Goal: Task Accomplishment & Management: Manage account settings

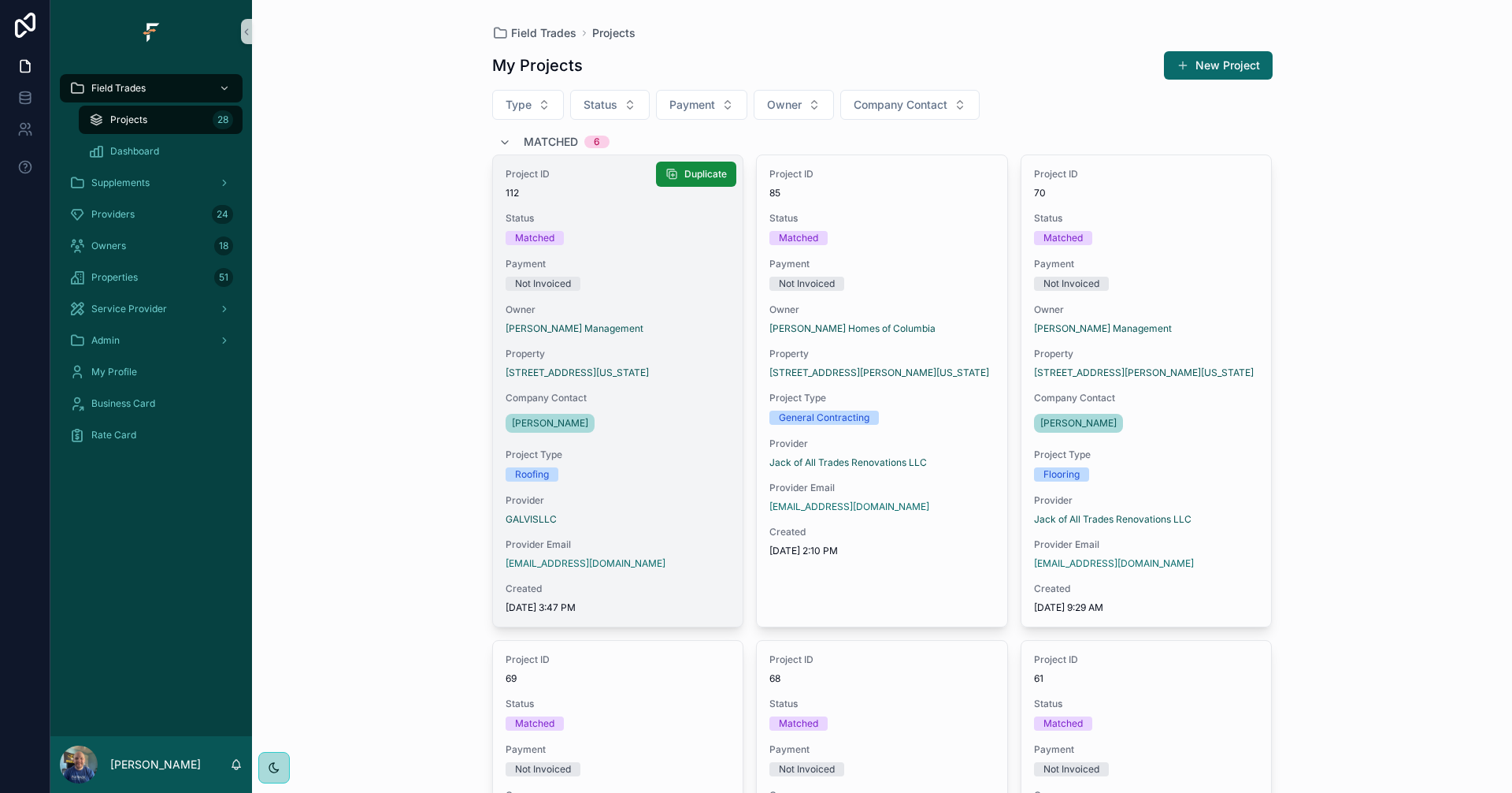
click at [627, 293] on div "Project ID 112 Status Matched Payment Not Invoiced Owner Murray Management Prop…" at bounding box center [617, 391] width 250 height 471
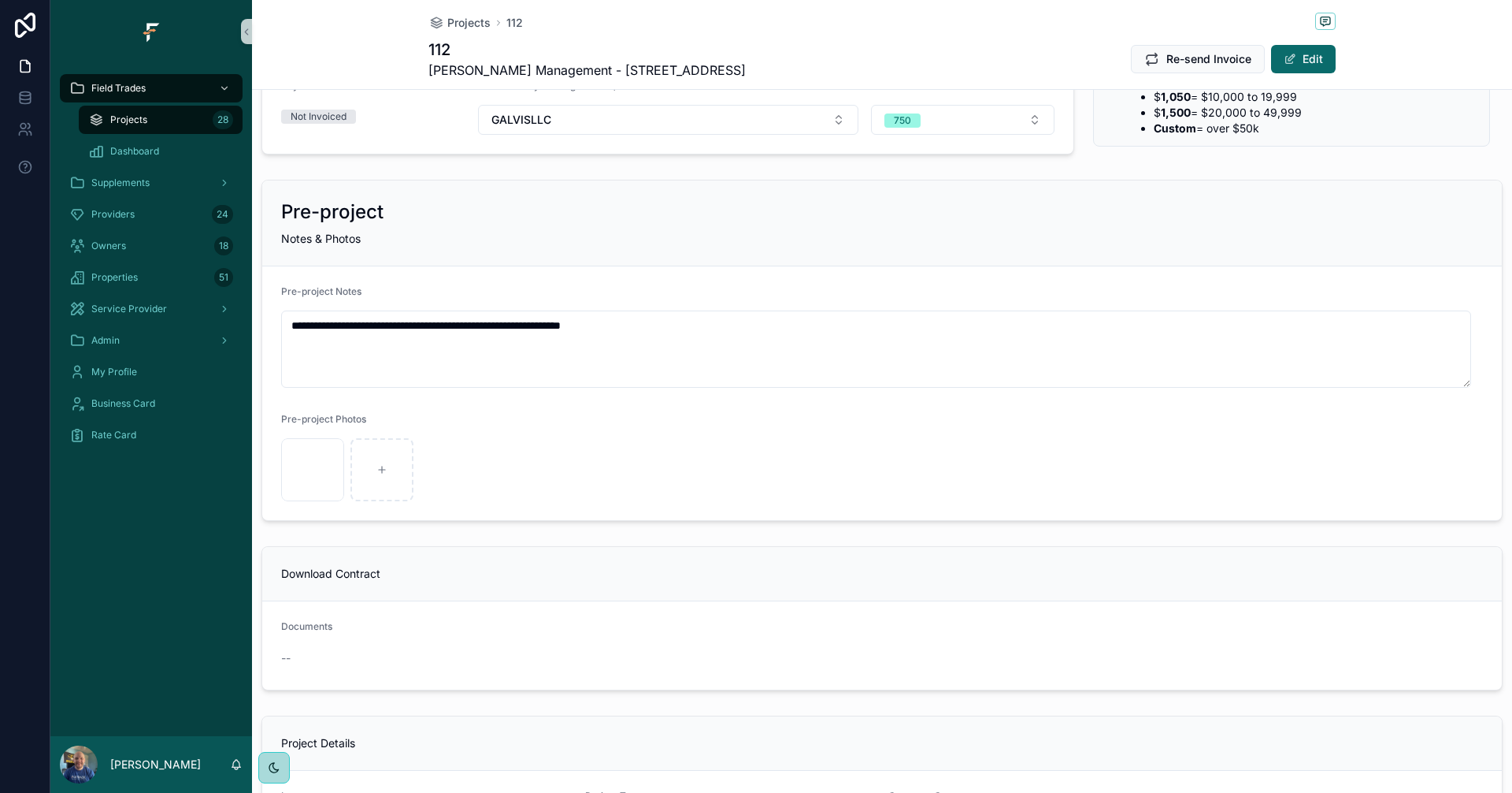
scroll to position [394, 0]
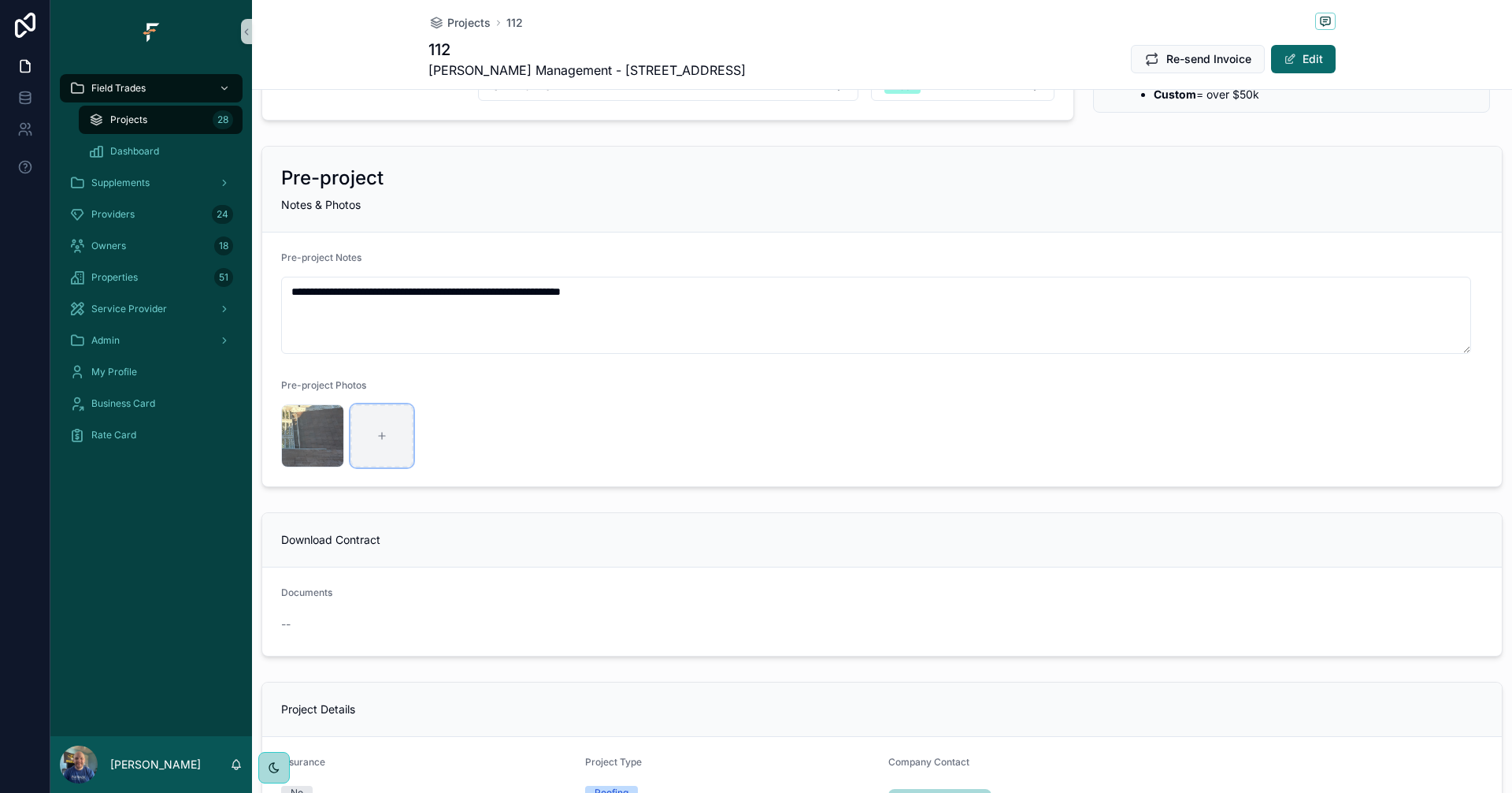
click at [387, 441] on div "scrollable content" at bounding box center [381, 435] width 63 height 63
click at [387, 433] on icon "scrollable content" at bounding box center [382, 436] width 11 height 11
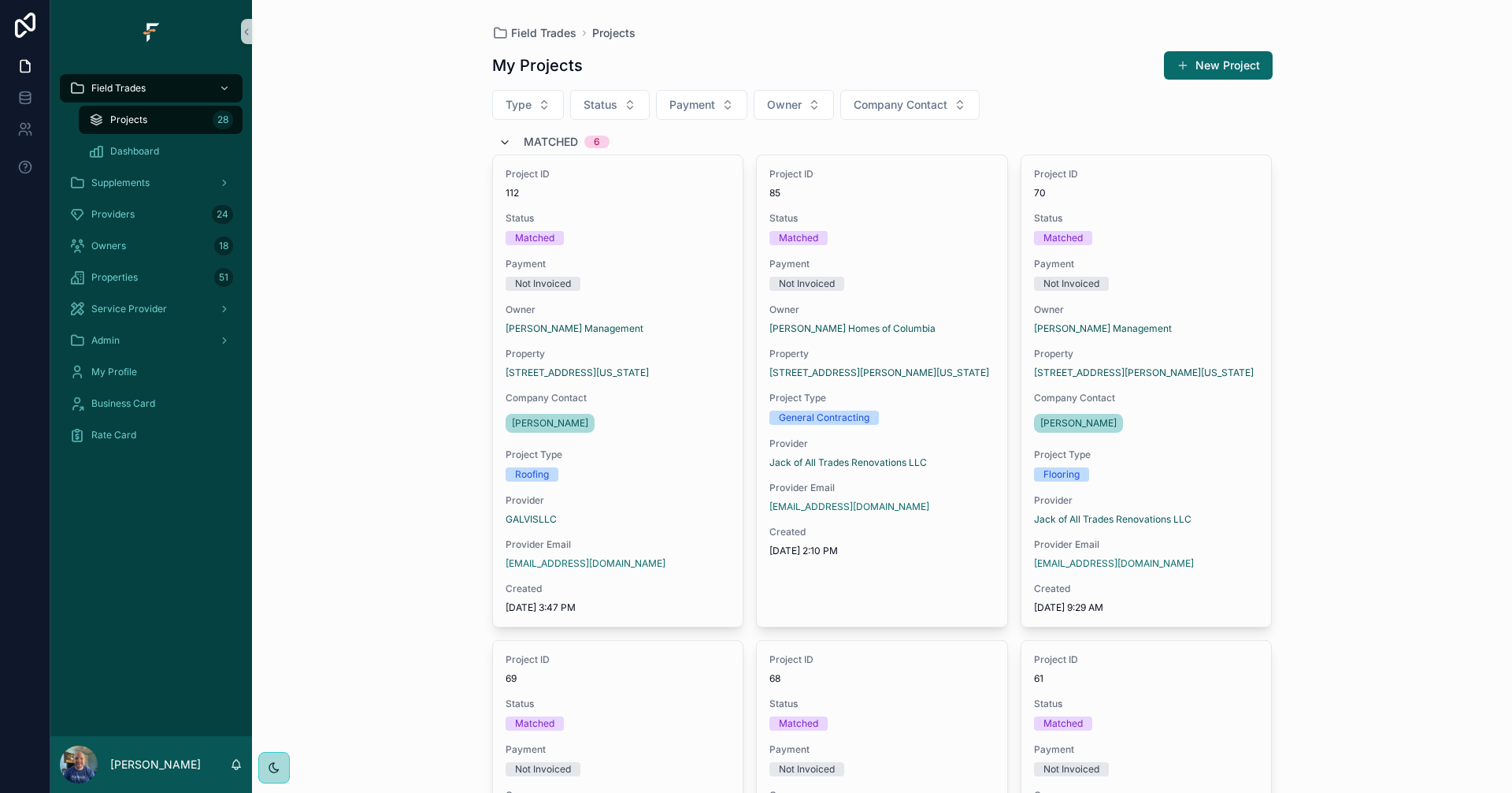
click at [498, 141] on icon "scrollable content" at bounding box center [504, 142] width 12 height 12
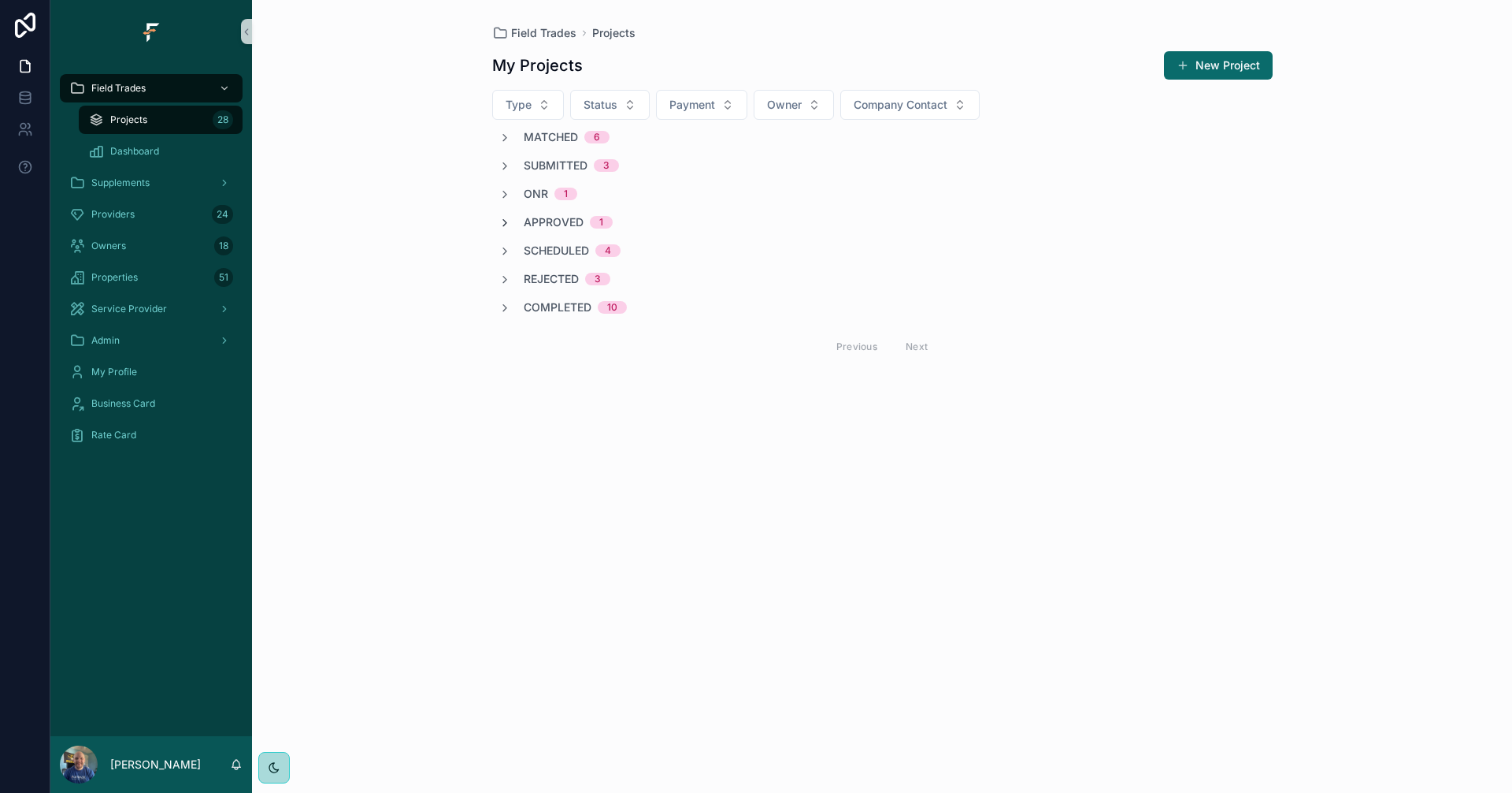
click at [505, 225] on icon "scrollable content" at bounding box center [504, 222] width 12 height 12
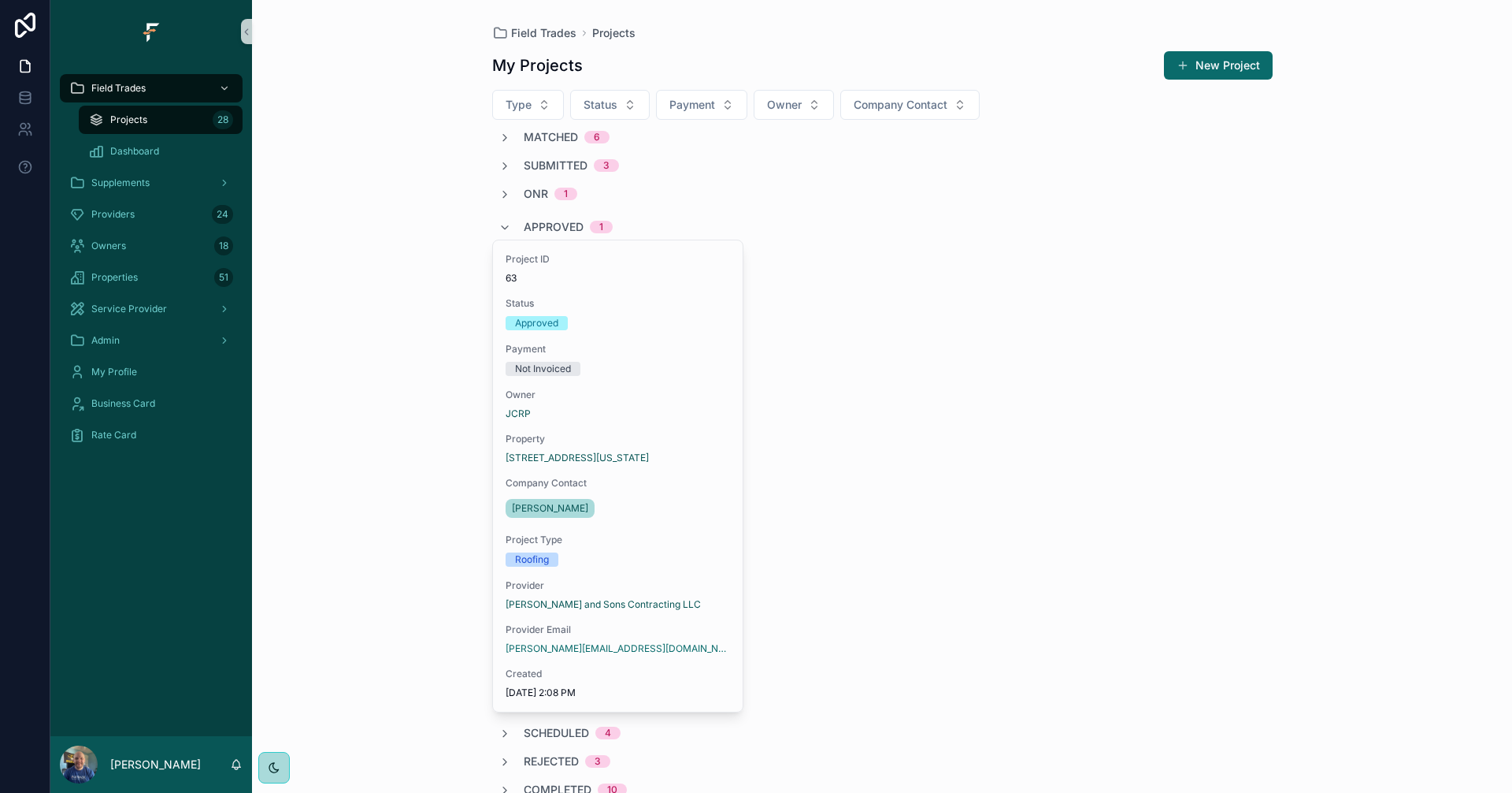
click at [507, 227] on div "Approved 1" at bounding box center [556, 227] width 114 height 25
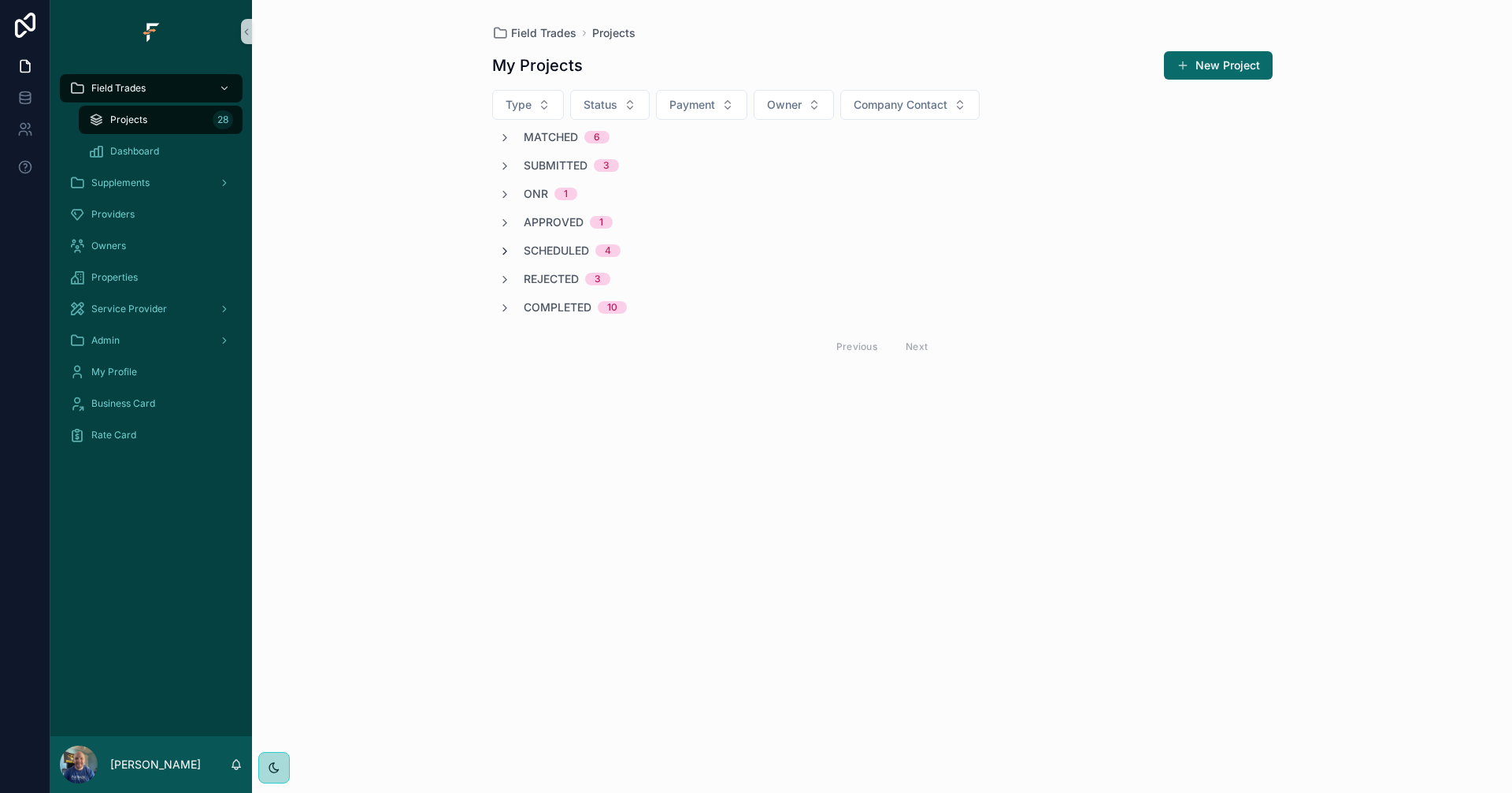
click at [502, 250] on icon "scrollable content" at bounding box center [504, 250] width 12 height 12
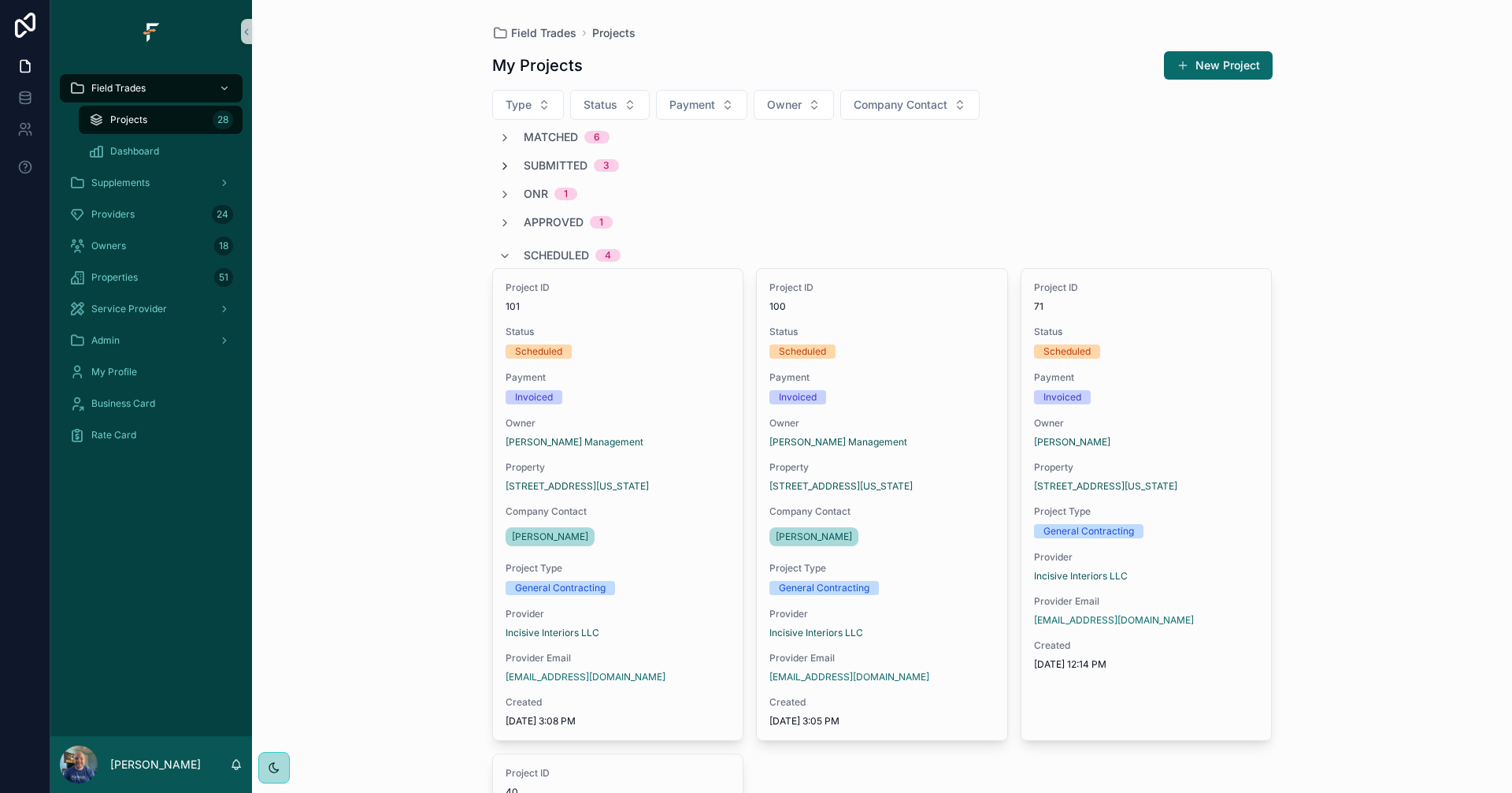
click at [498, 165] on icon "scrollable content" at bounding box center [504, 166] width 12 height 12
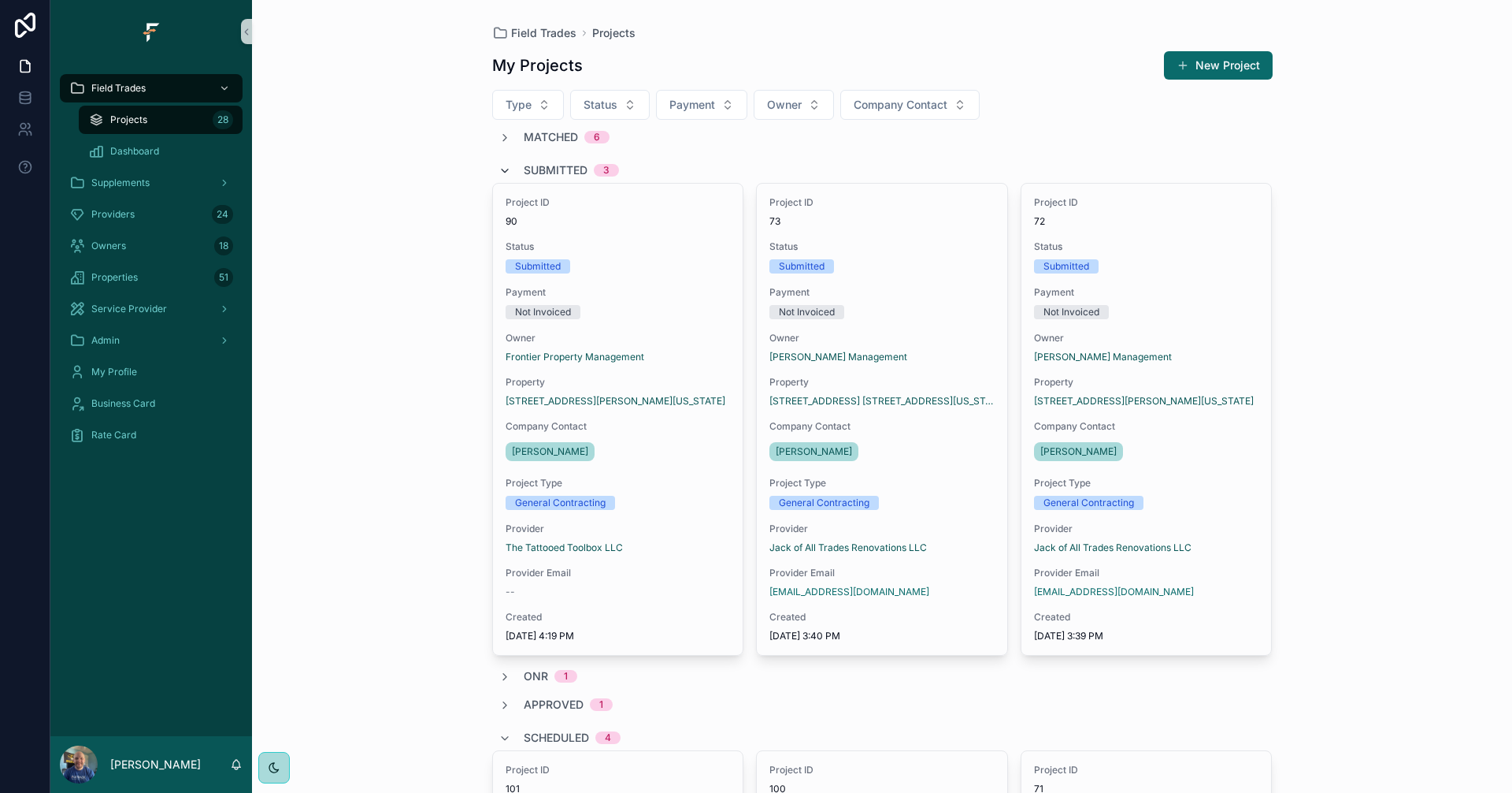
click at [498, 170] on icon "scrollable content" at bounding box center [504, 171] width 12 height 12
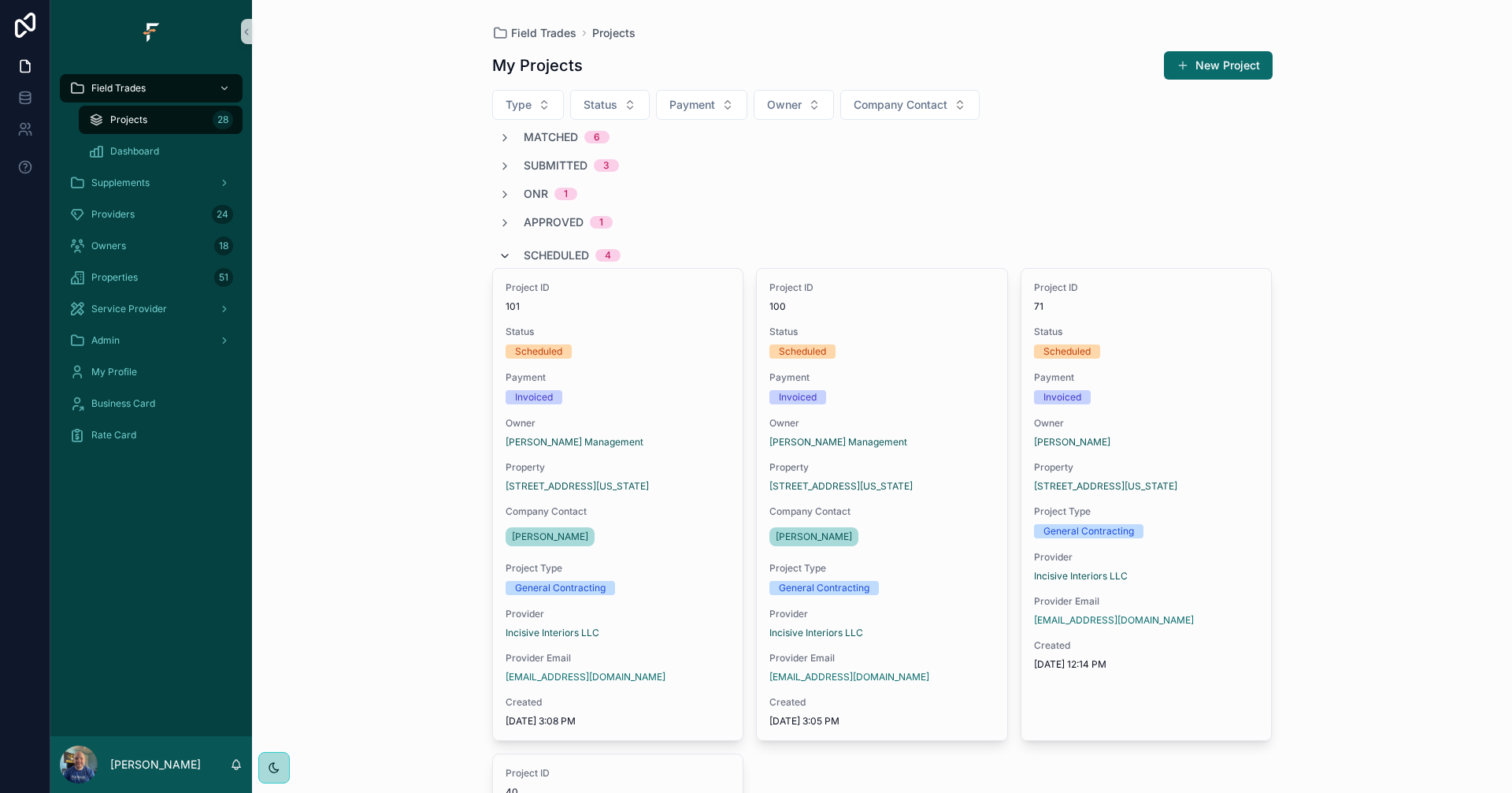
click at [498, 257] on icon "scrollable content" at bounding box center [504, 255] width 12 height 12
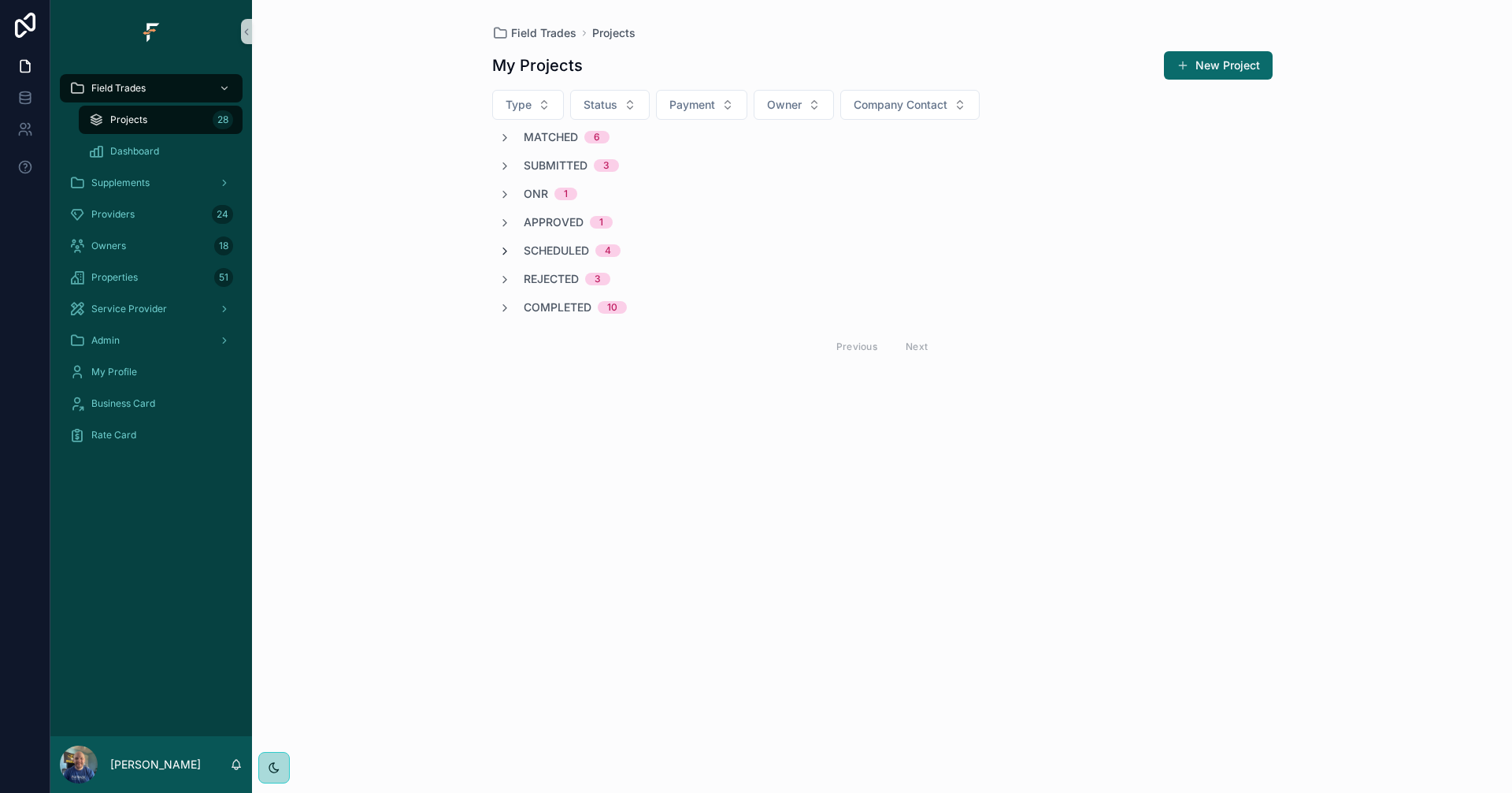
click at [498, 255] on icon "scrollable content" at bounding box center [504, 250] width 12 height 12
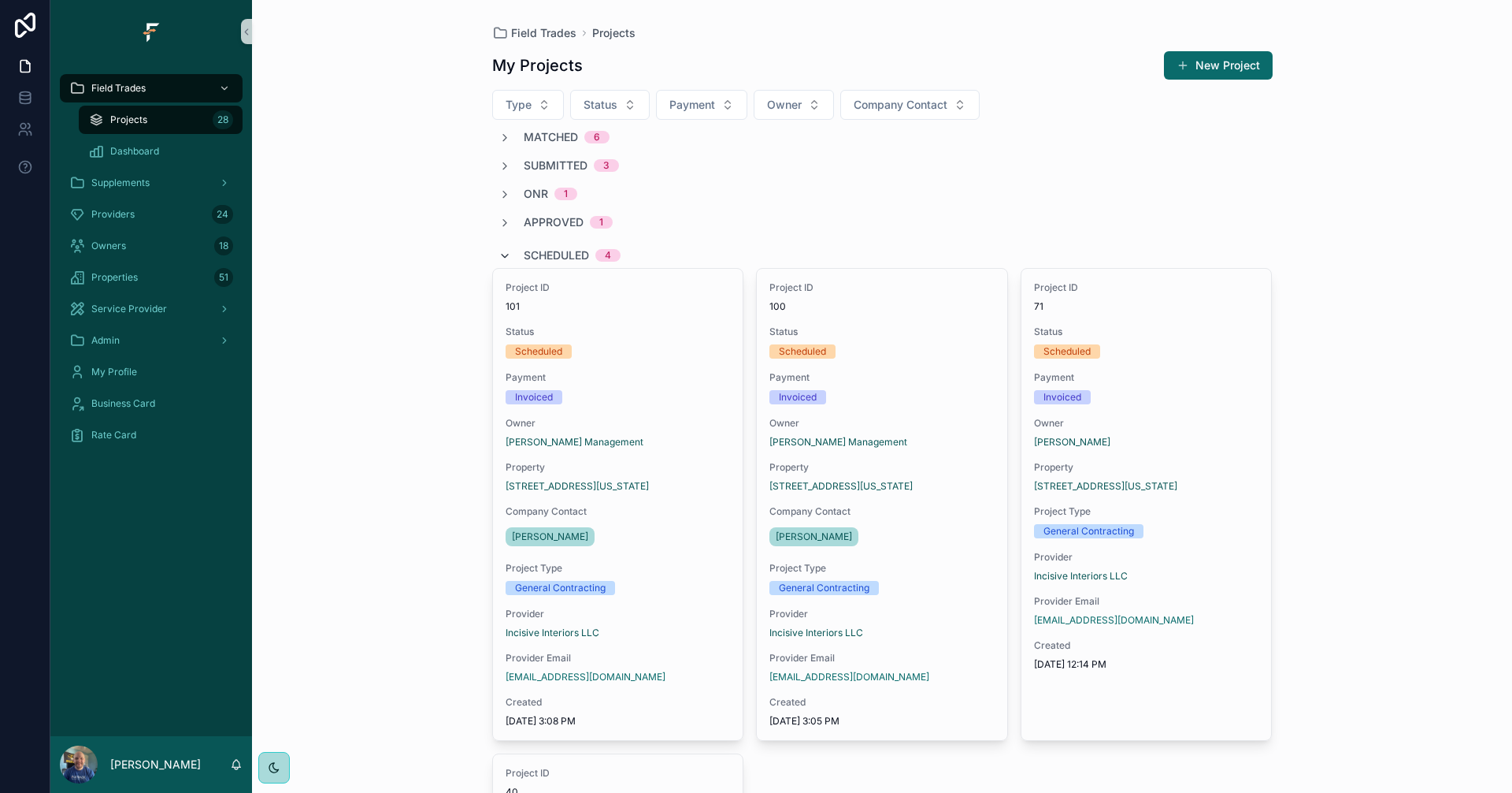
click at [501, 253] on icon "scrollable content" at bounding box center [504, 255] width 12 height 12
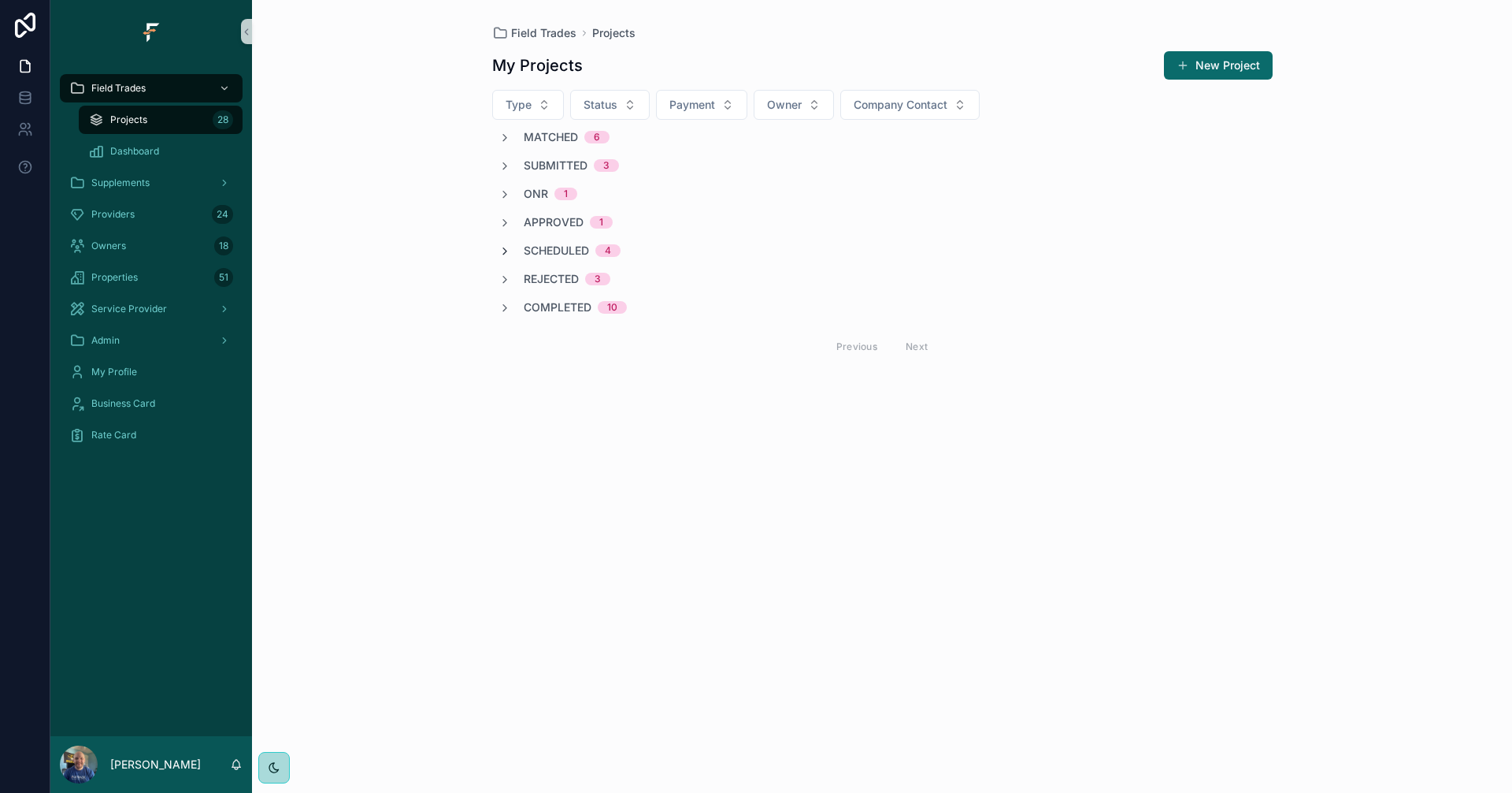
click at [501, 252] on icon "scrollable content" at bounding box center [504, 250] width 12 height 12
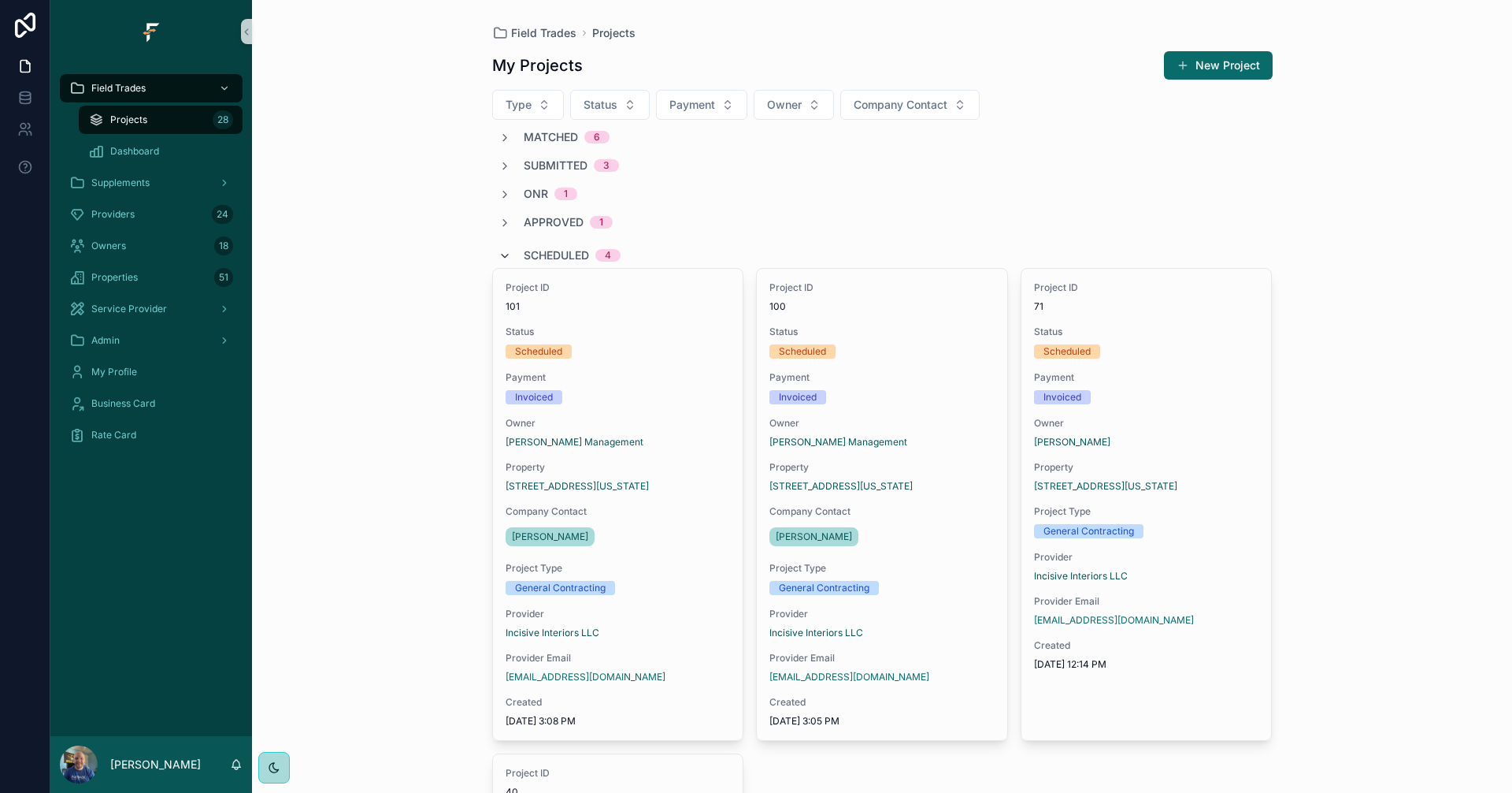
click at [501, 251] on icon "scrollable content" at bounding box center [504, 255] width 12 height 12
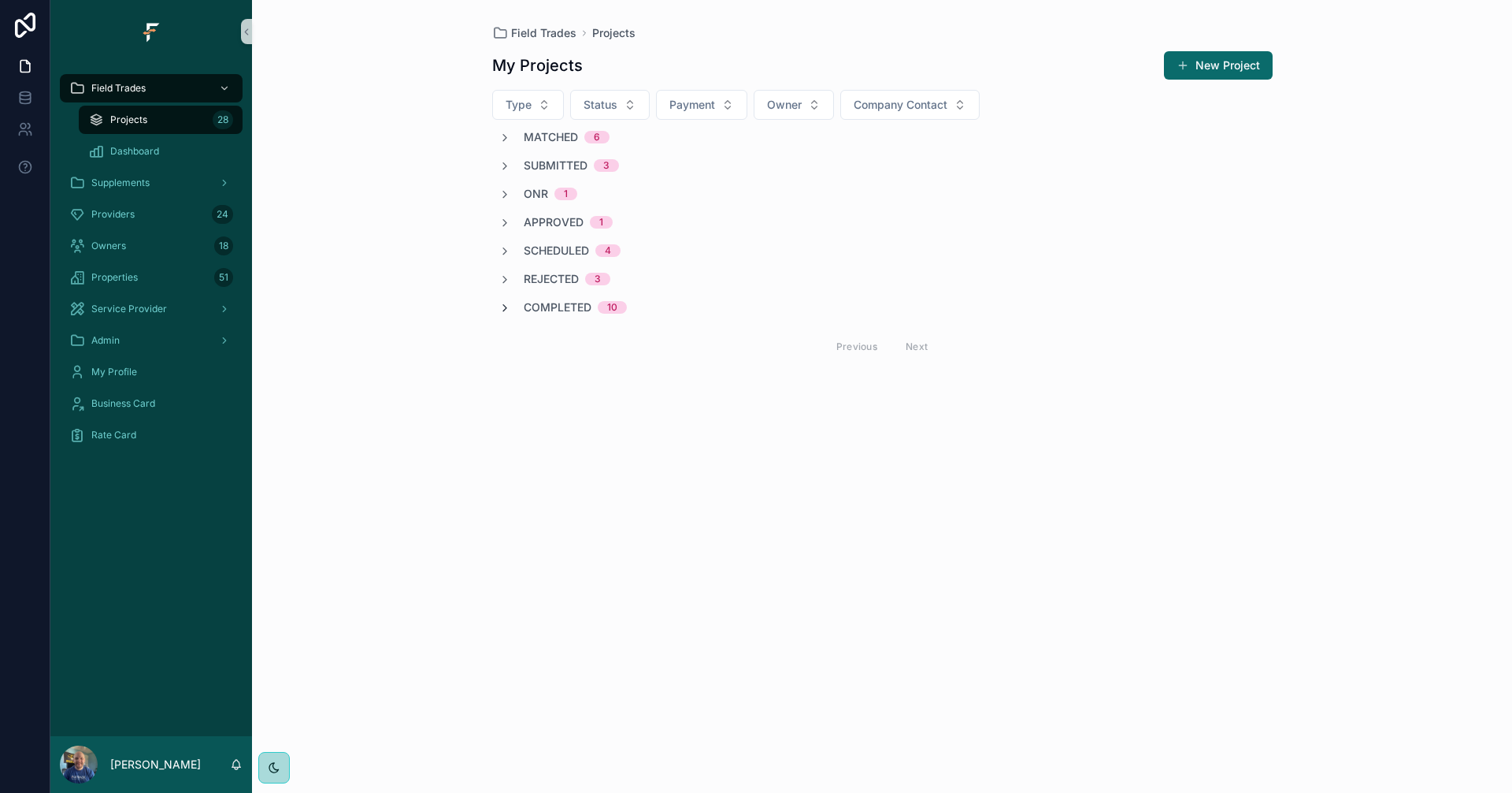
click at [502, 311] on icon "scrollable content" at bounding box center [504, 307] width 12 height 12
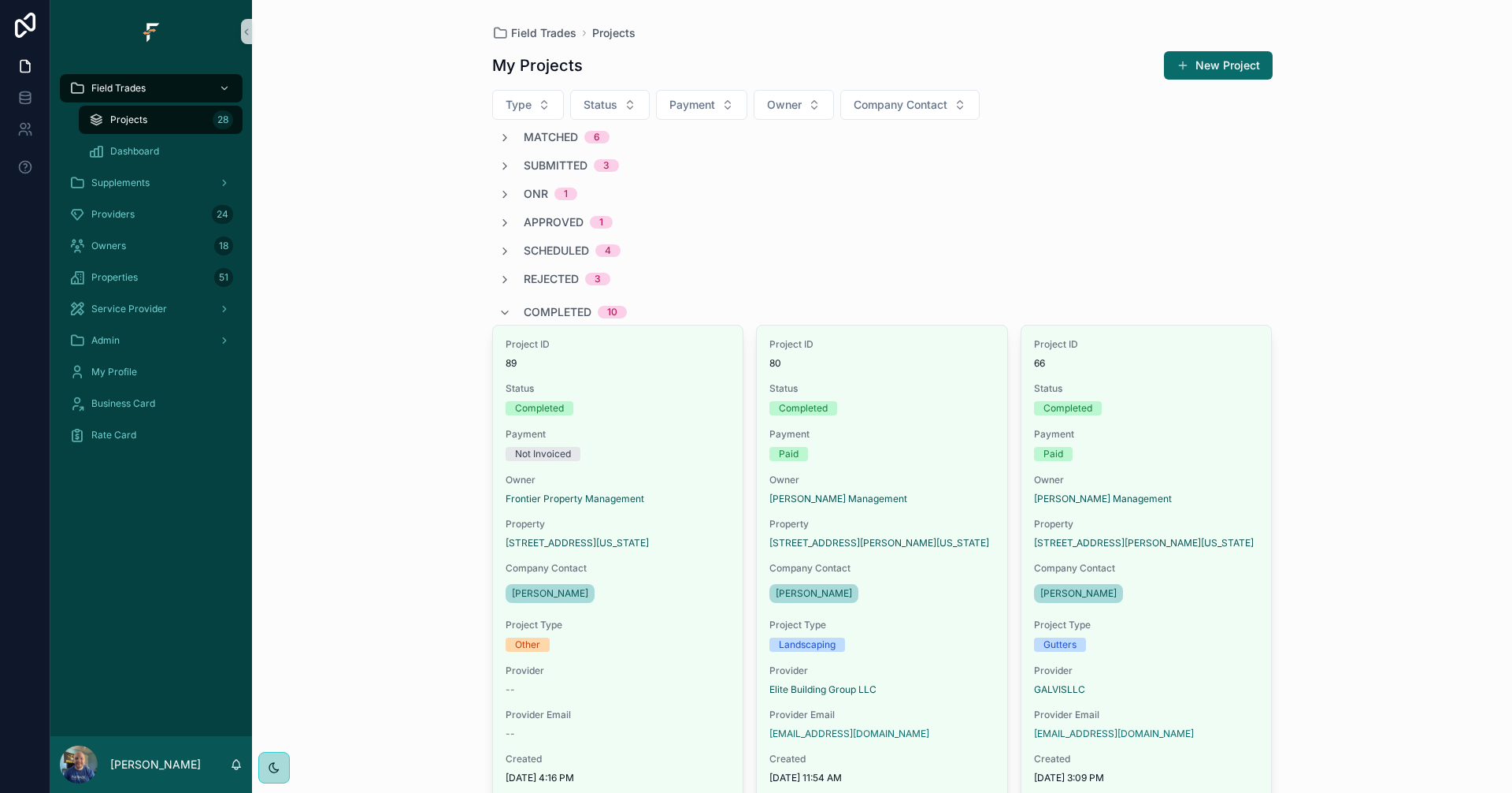
click at [498, 286] on div "Rejected 3" at bounding box center [554, 278] width 111 height 16
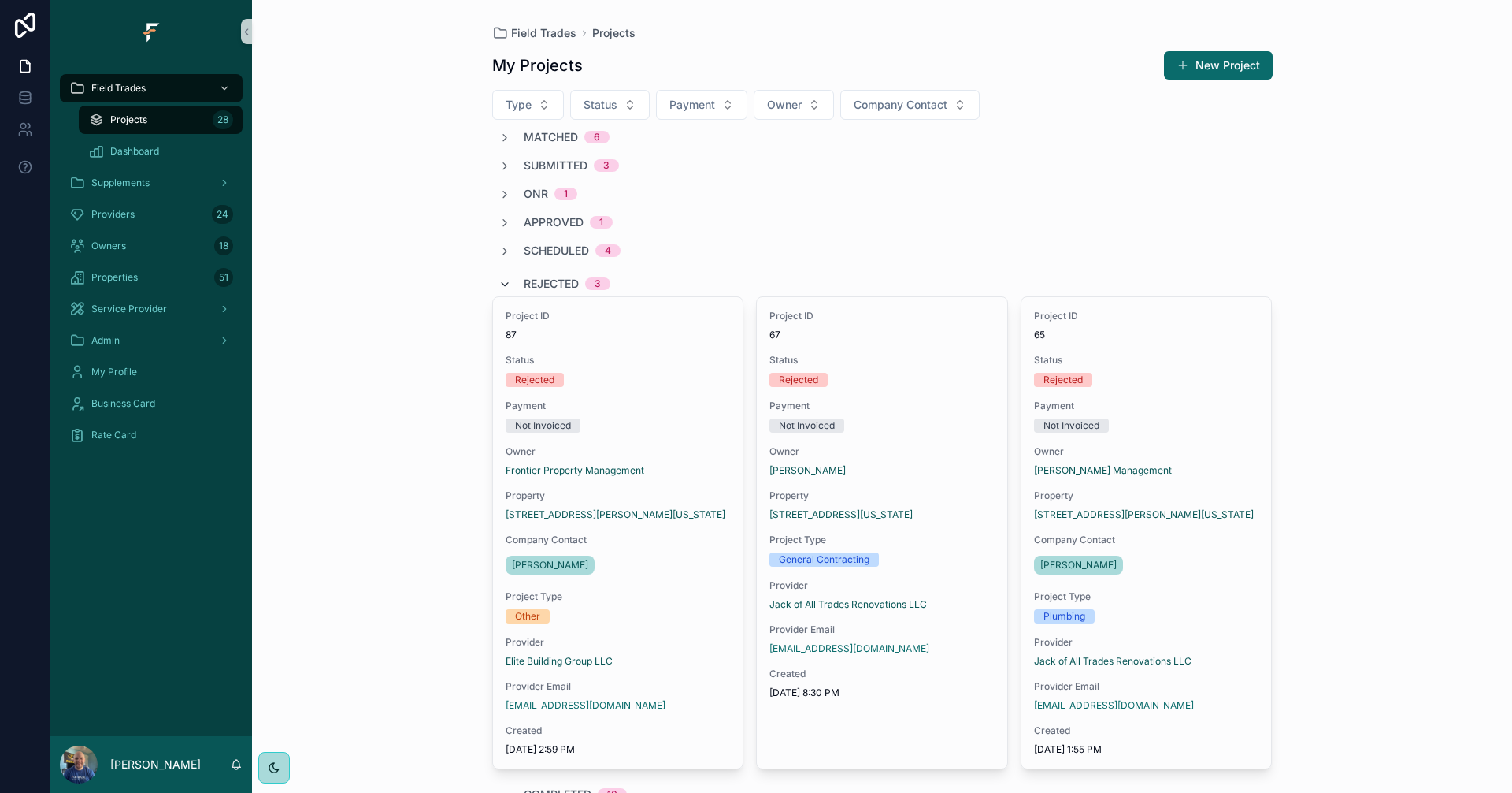
click at [503, 284] on icon "scrollable content" at bounding box center [504, 284] width 12 height 12
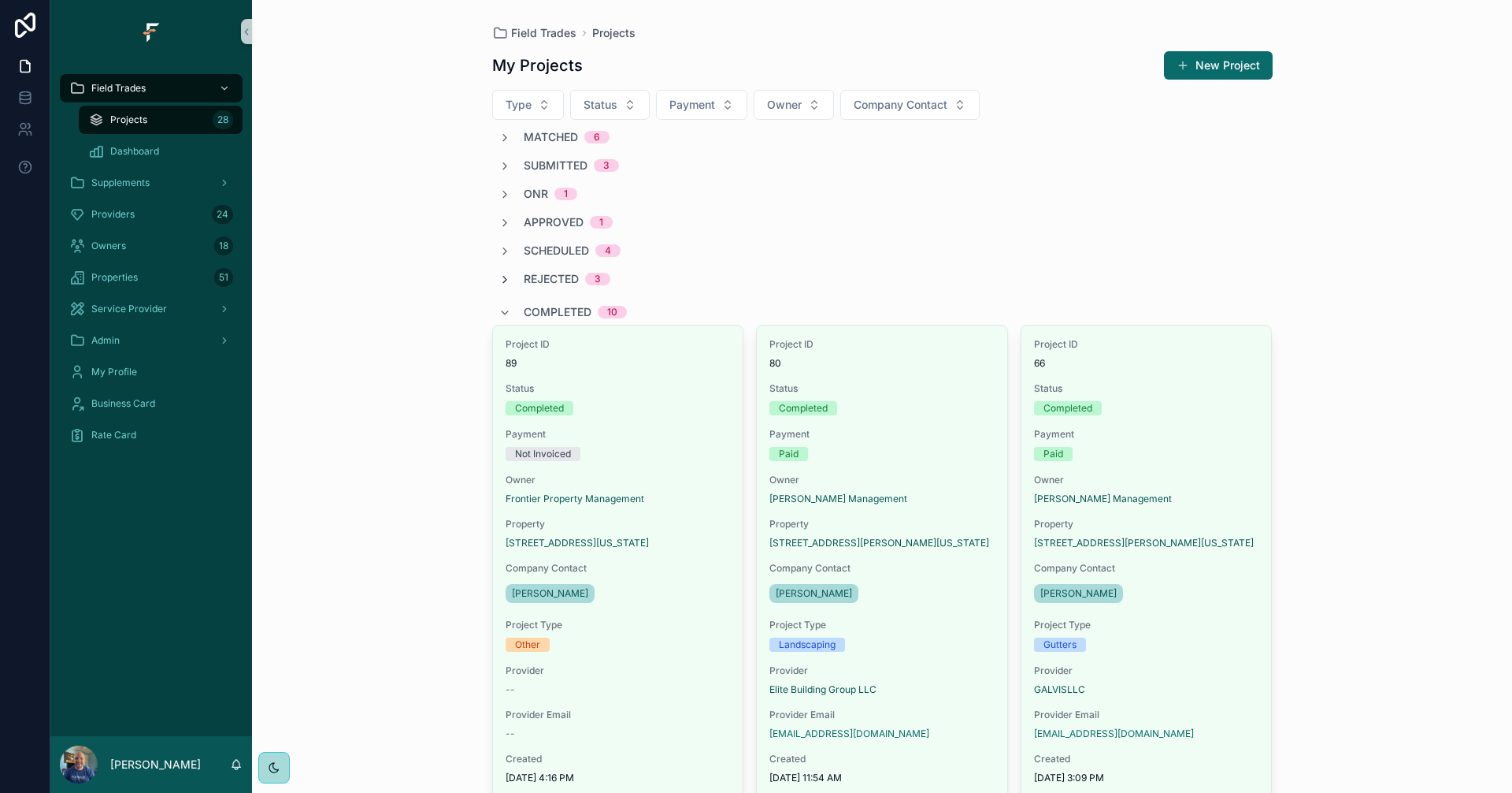
click at [503, 284] on icon "scrollable content" at bounding box center [504, 279] width 12 height 12
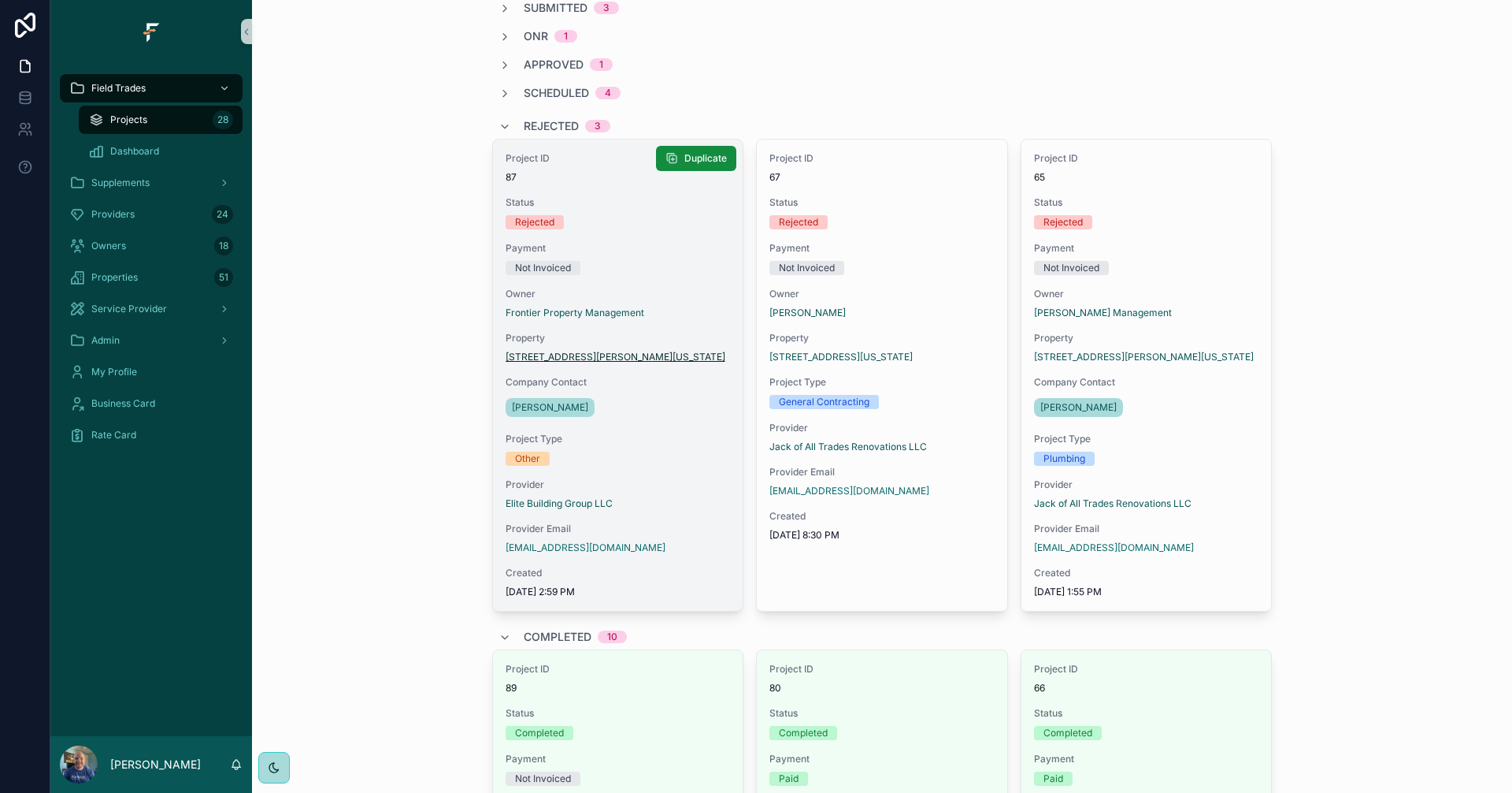
scroll to position [79, 0]
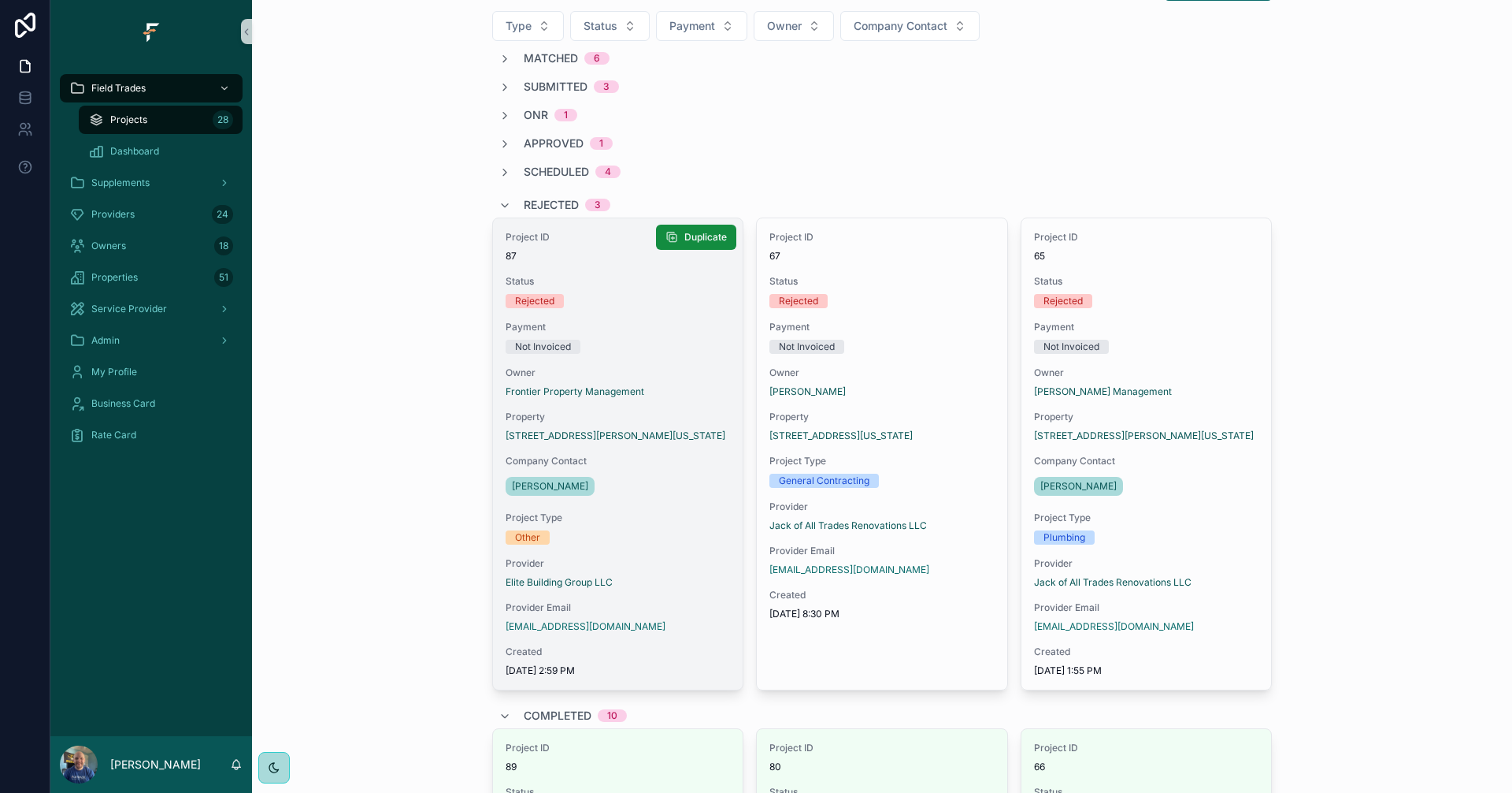
click at [665, 514] on span "Project Type" at bounding box center [618, 516] width 225 height 12
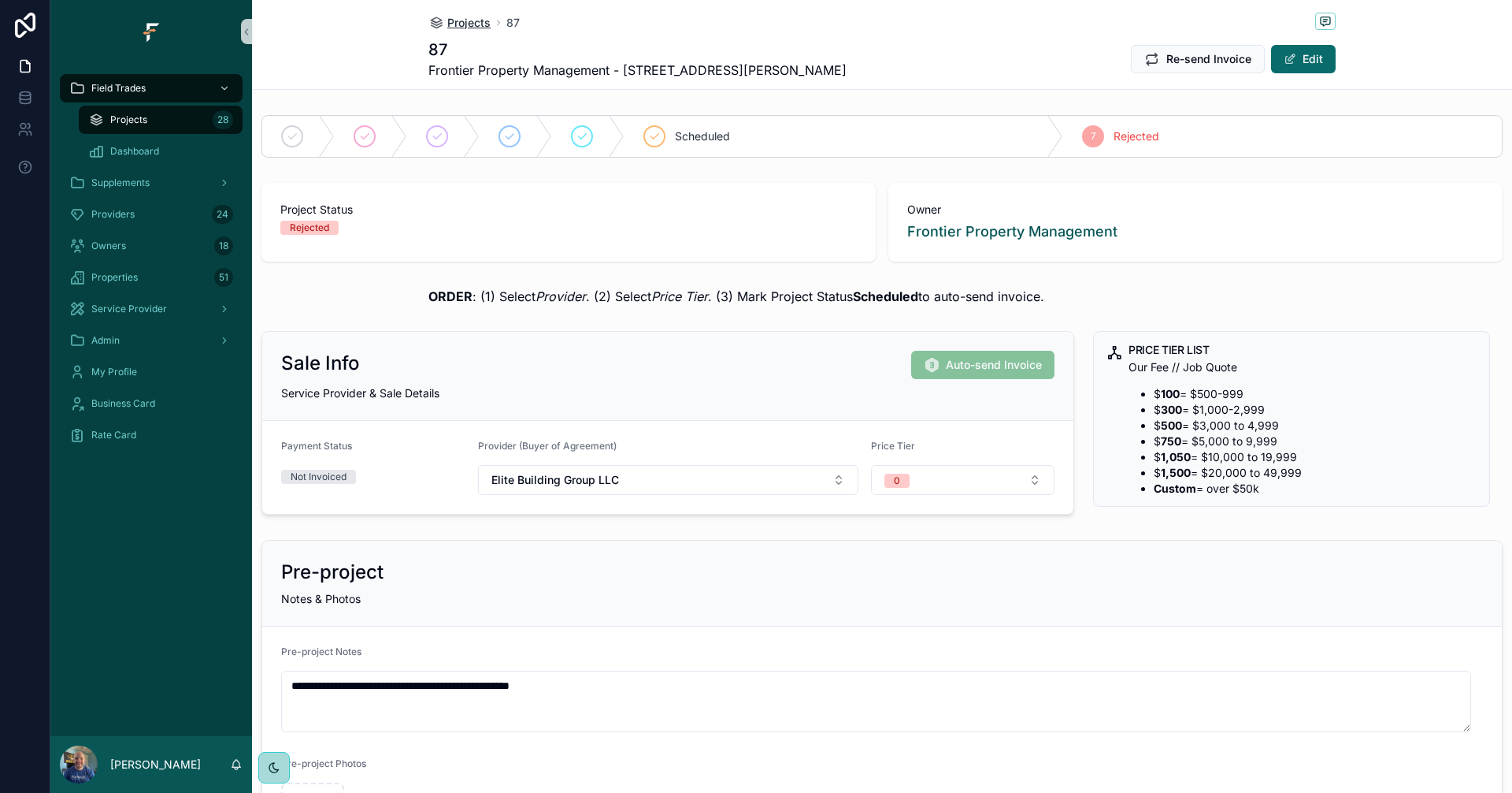
click at [452, 24] on span "Projects" at bounding box center [468, 22] width 43 height 16
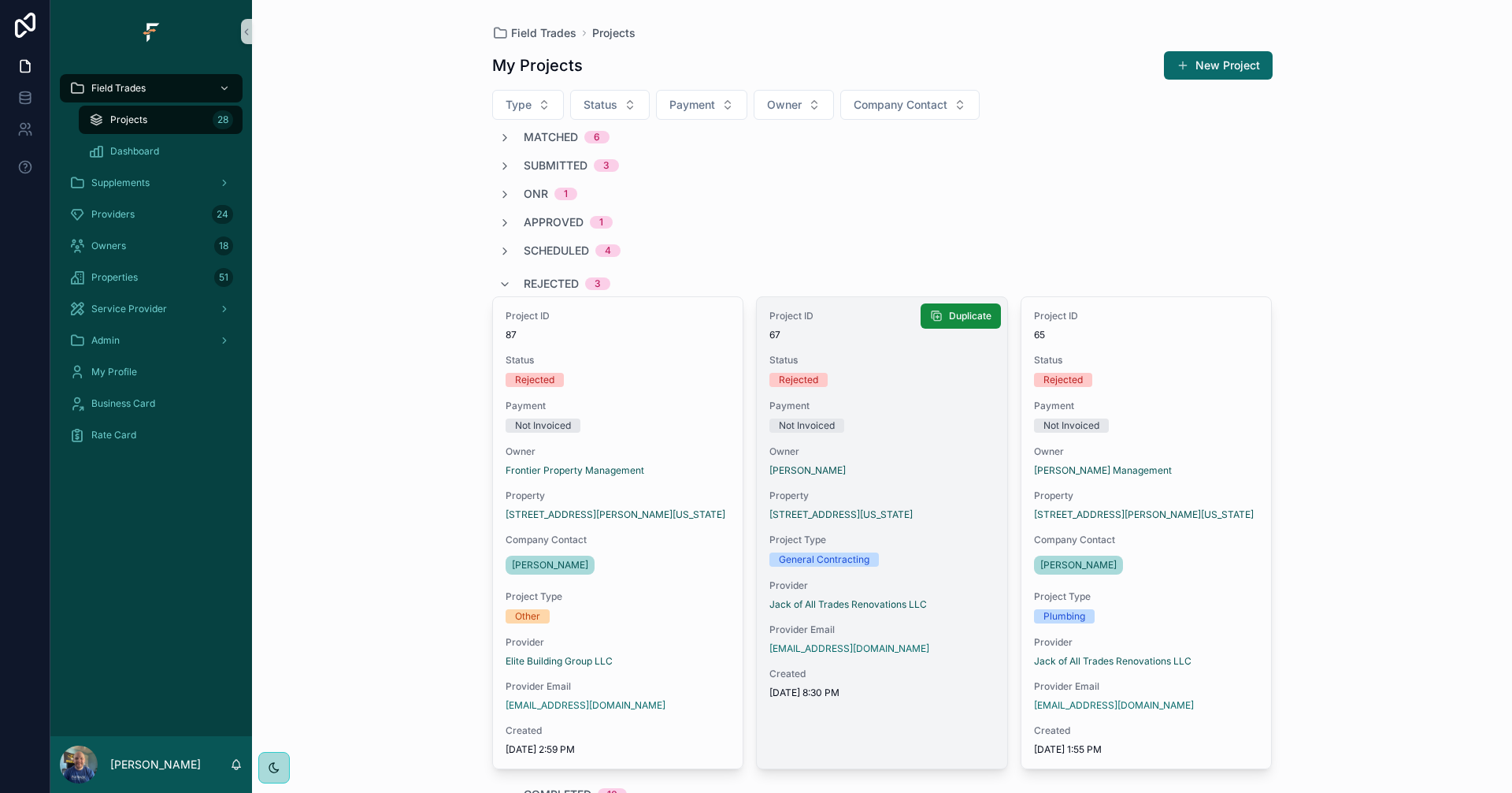
click at [933, 456] on span "Owner" at bounding box center [882, 451] width 225 height 12
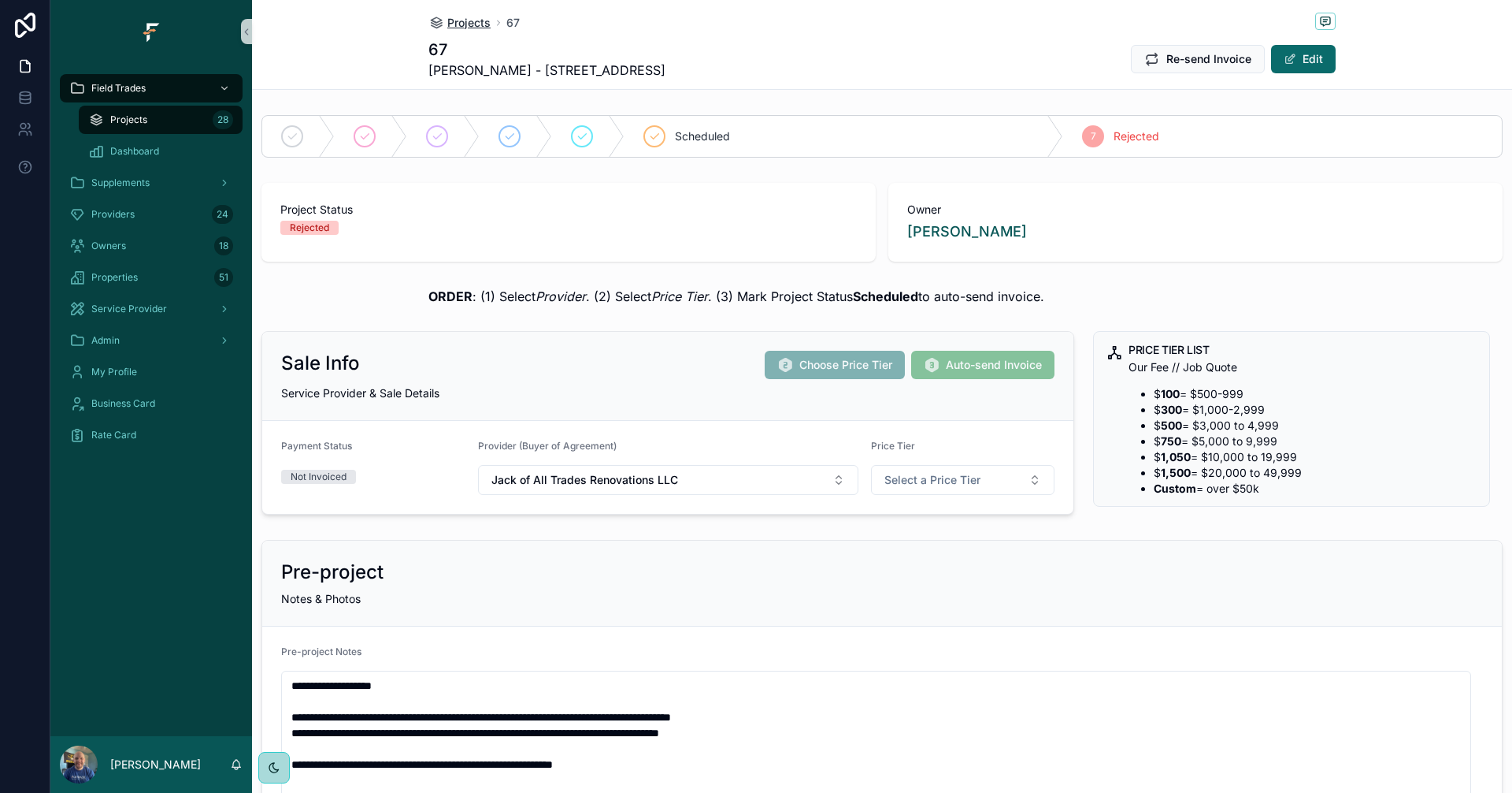
click at [471, 23] on span "Projects" at bounding box center [468, 22] width 43 height 16
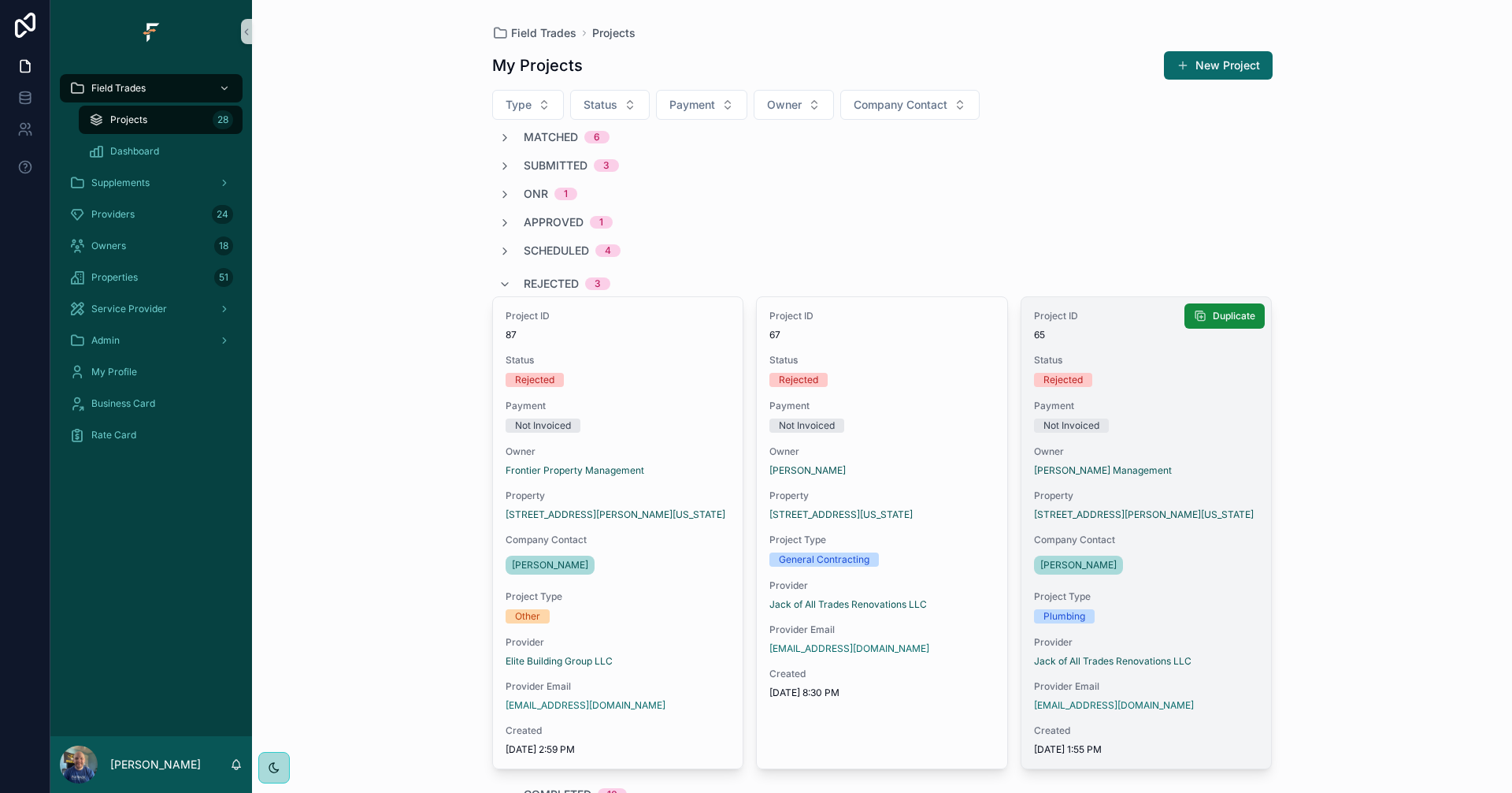
click at [1177, 422] on div "Not Invoiced" at bounding box center [1147, 425] width 225 height 14
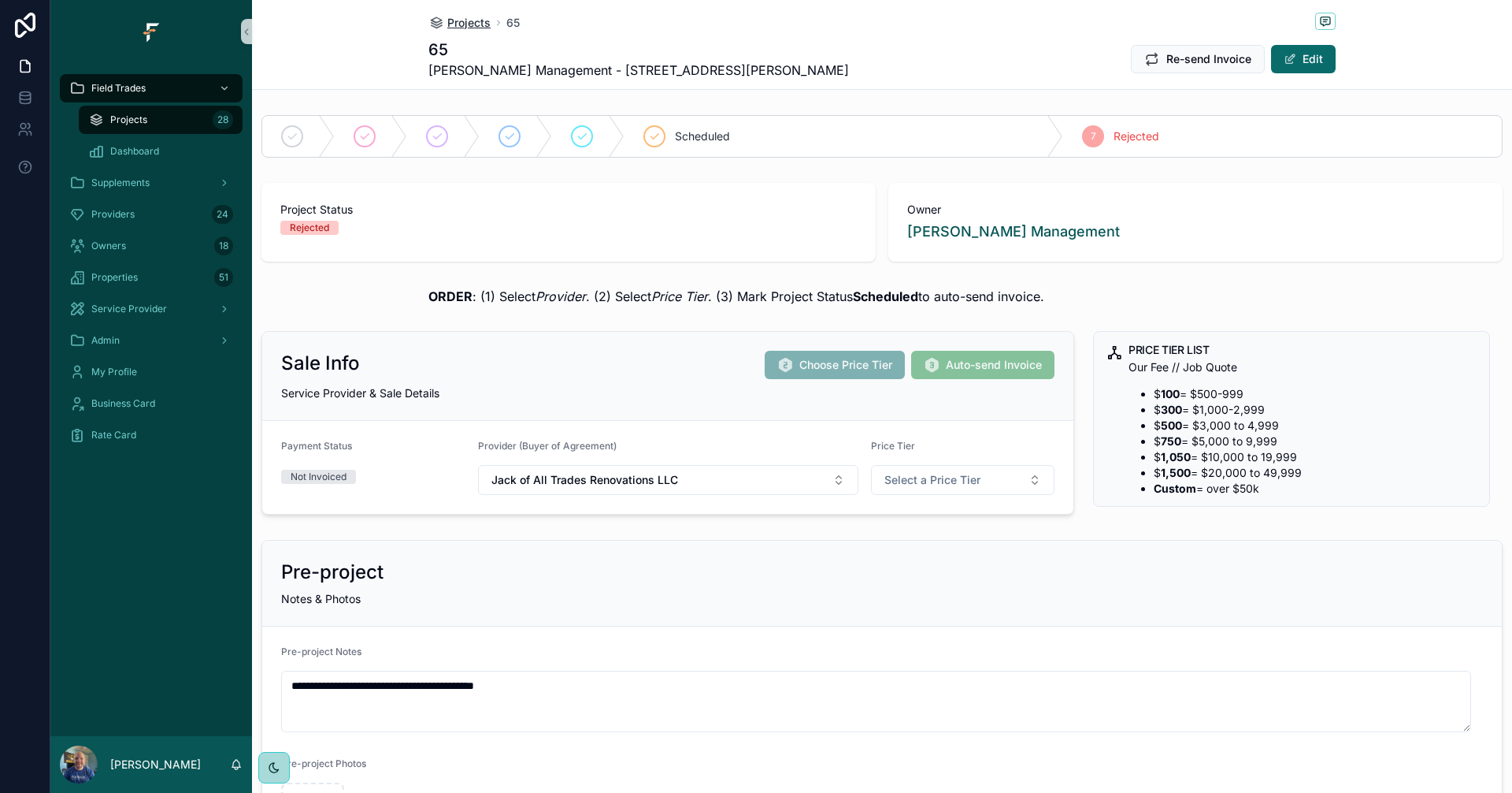
click at [455, 22] on span "Projects" at bounding box center [468, 22] width 43 height 16
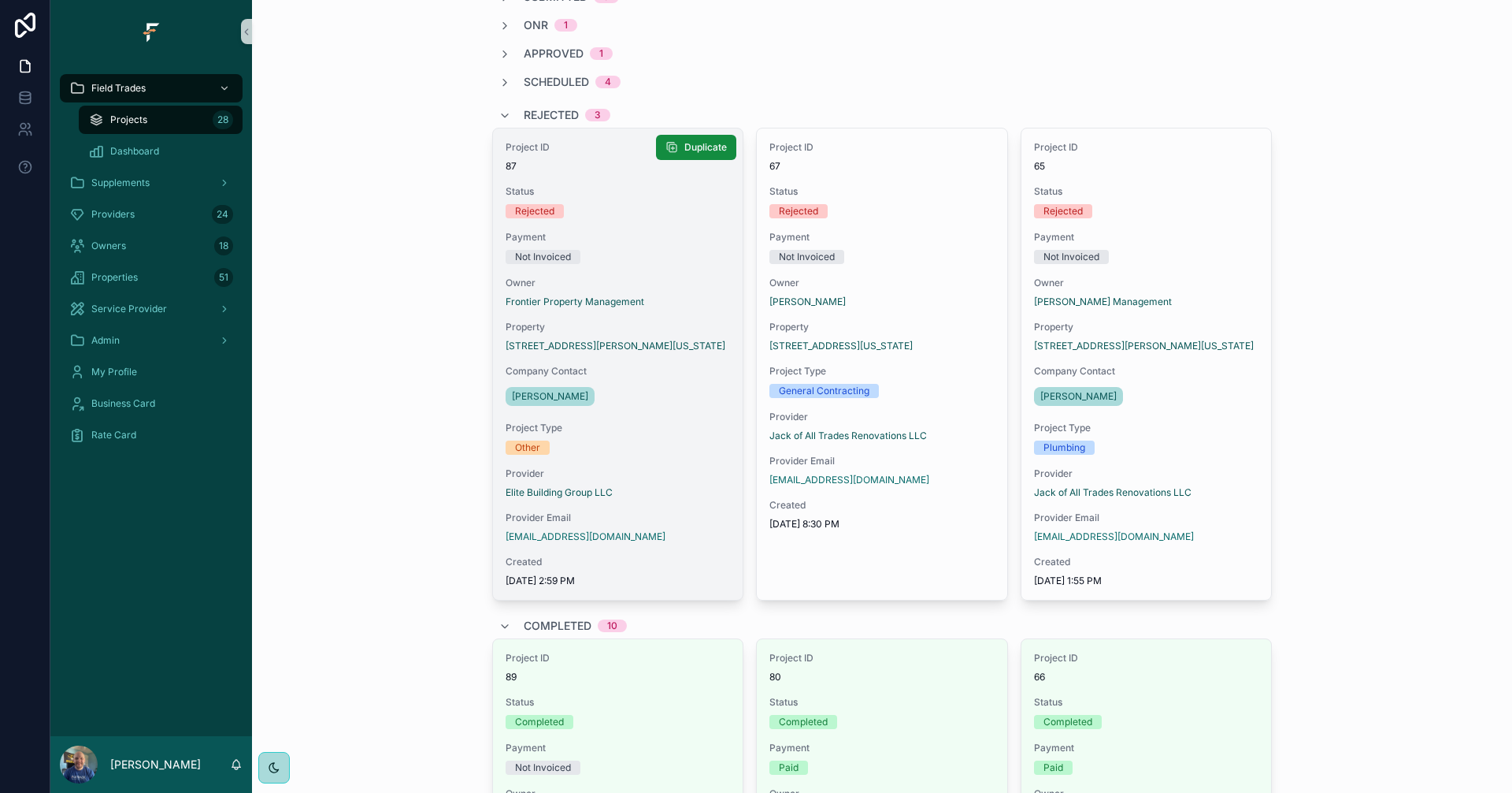
scroll to position [79, 0]
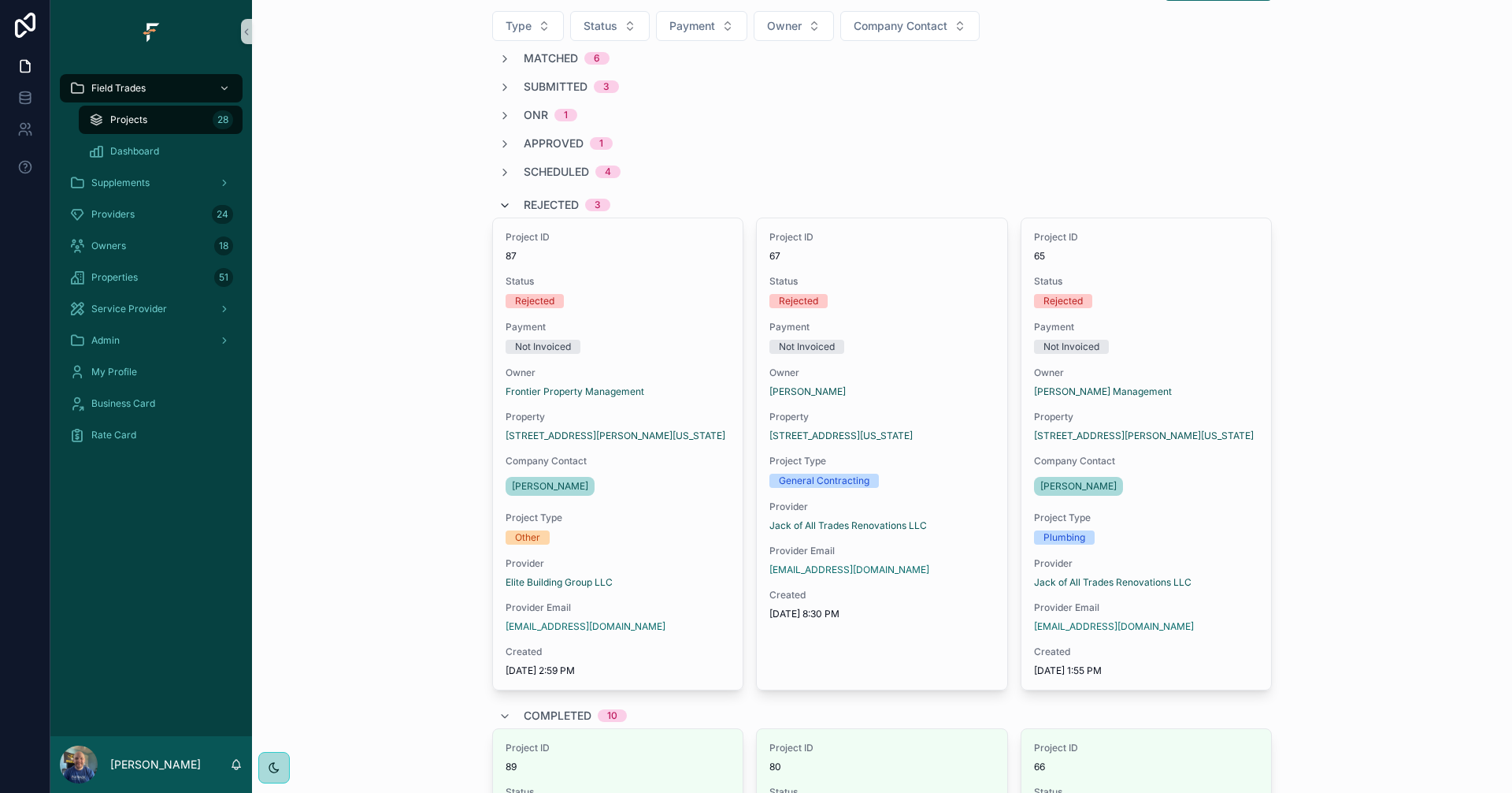
click at [504, 206] on icon "scrollable content" at bounding box center [504, 205] width 12 height 12
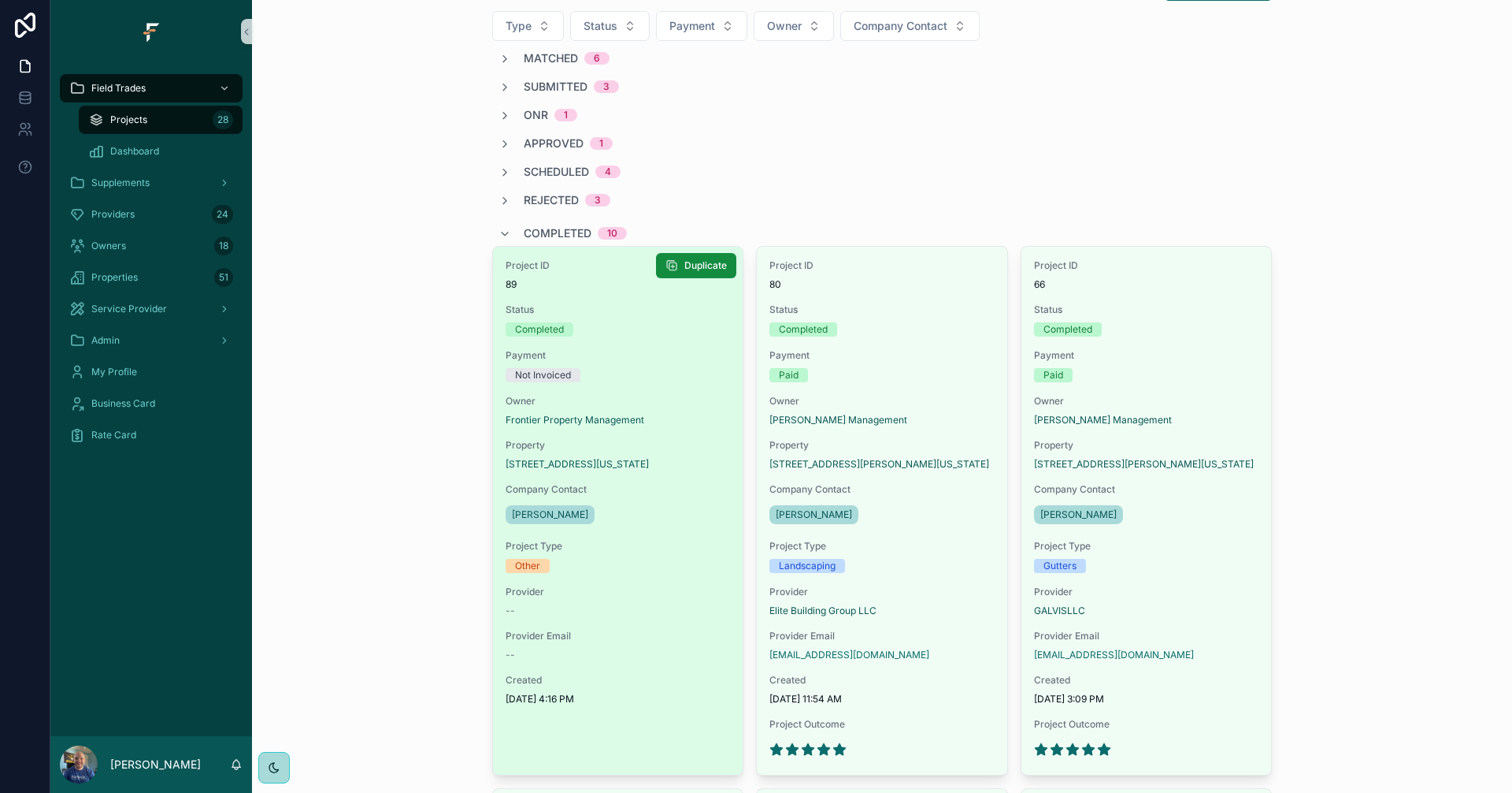
click at [668, 376] on div "Not Invoiced" at bounding box center [618, 374] width 225 height 14
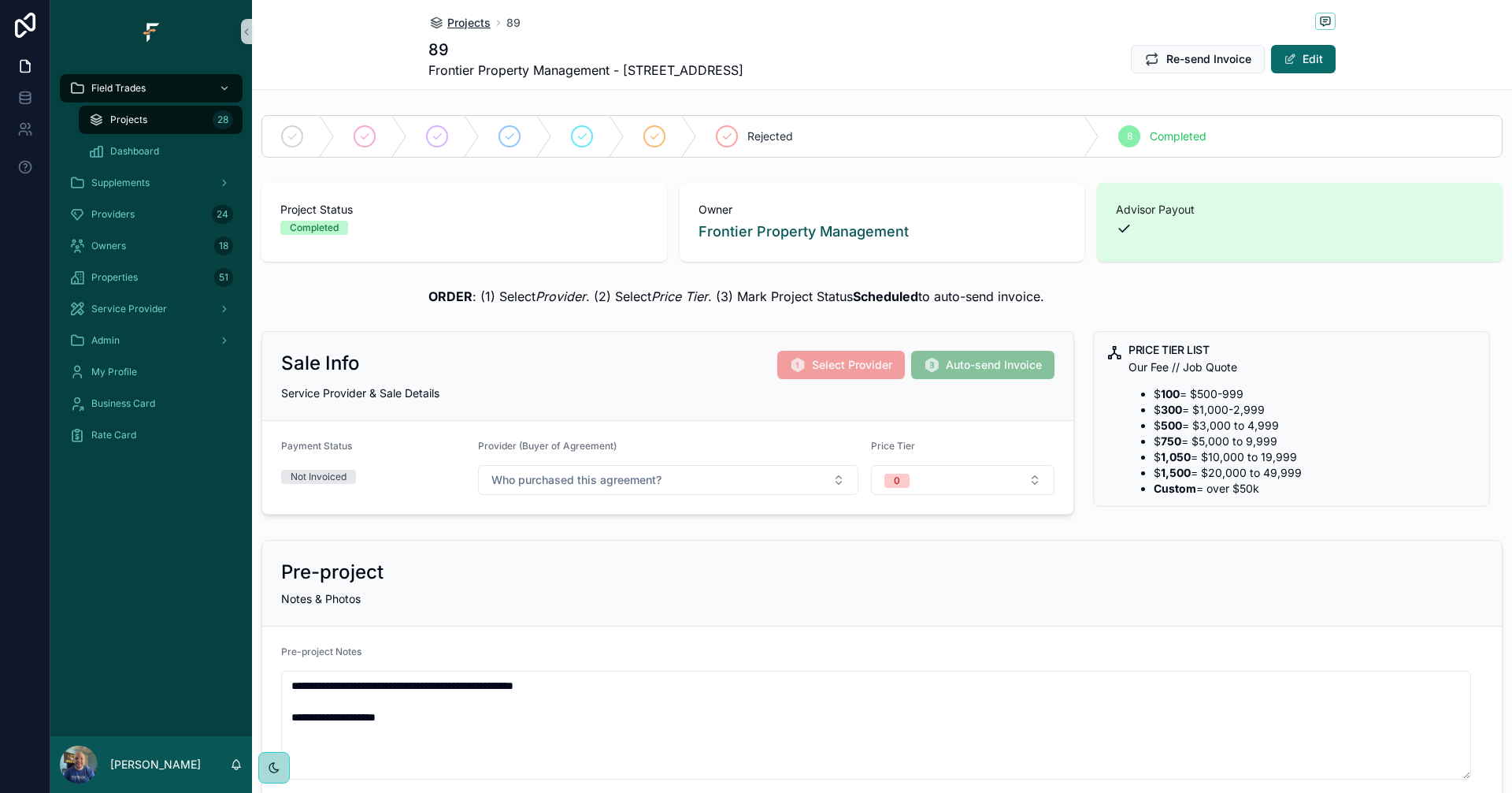
click at [458, 22] on span "Projects" at bounding box center [468, 22] width 43 height 16
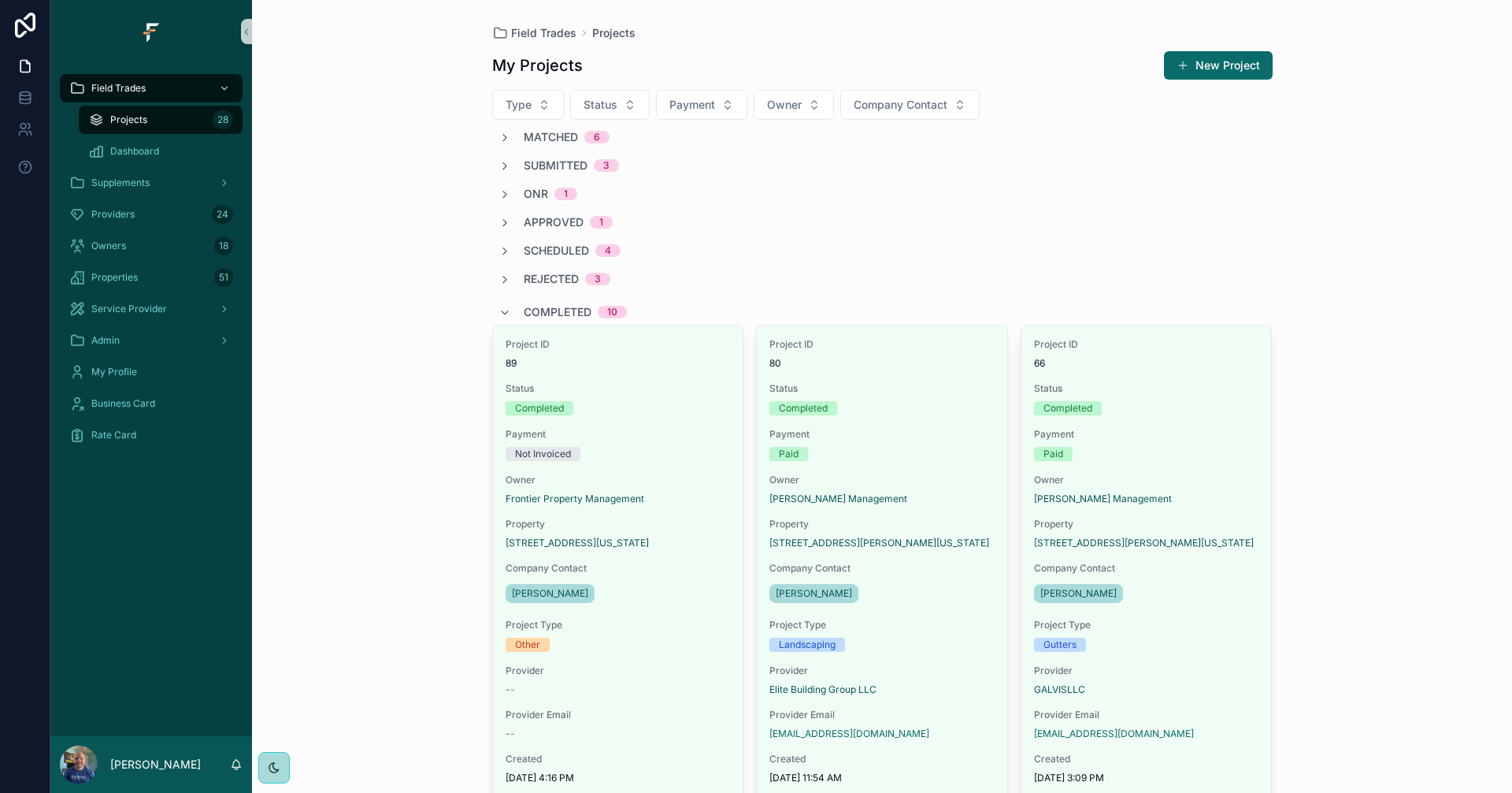
click at [532, 305] on span "Completed" at bounding box center [557, 311] width 67 height 16
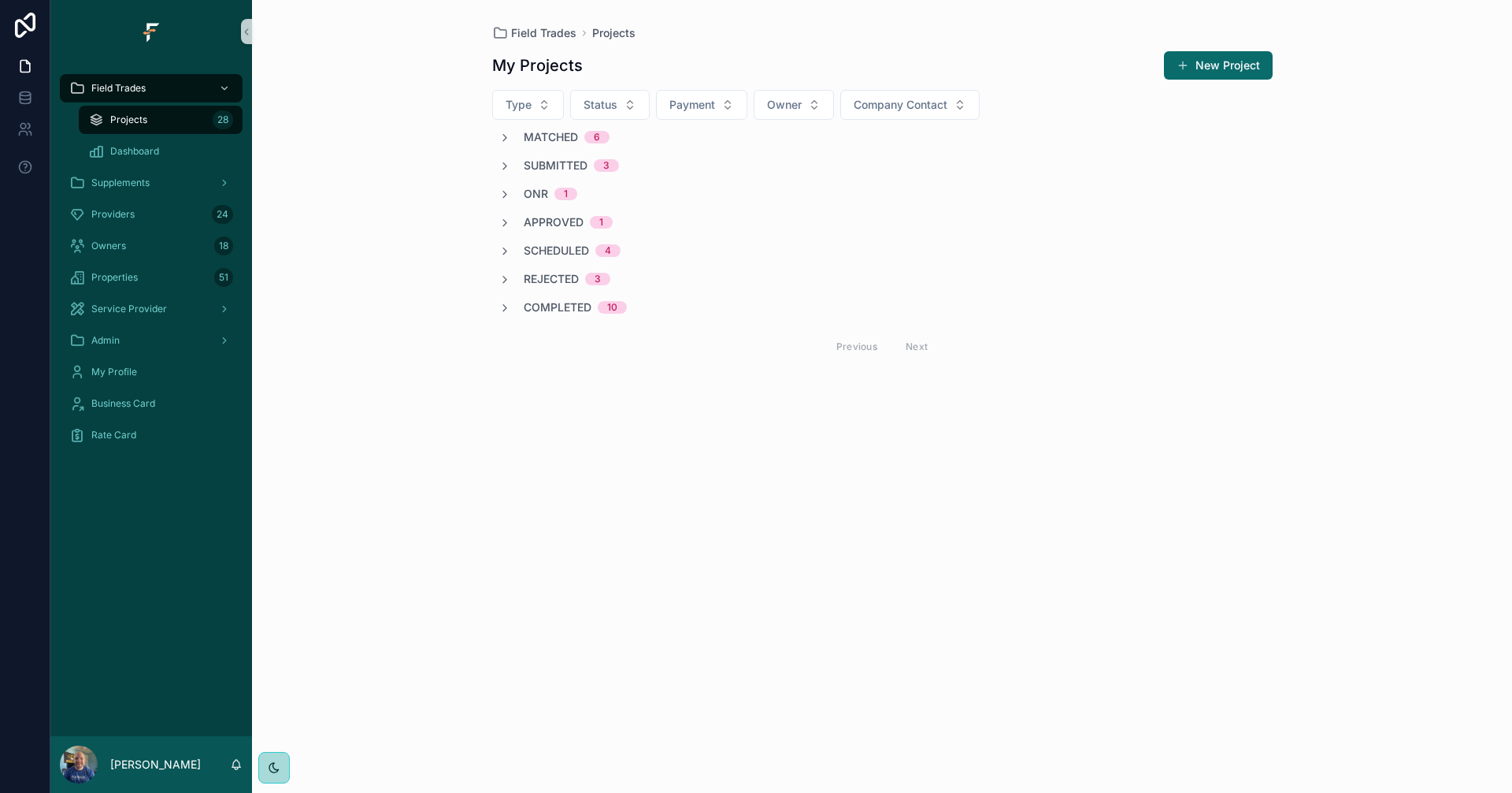
click at [522, 306] on div "Completed 10" at bounding box center [562, 307] width 128 height 16
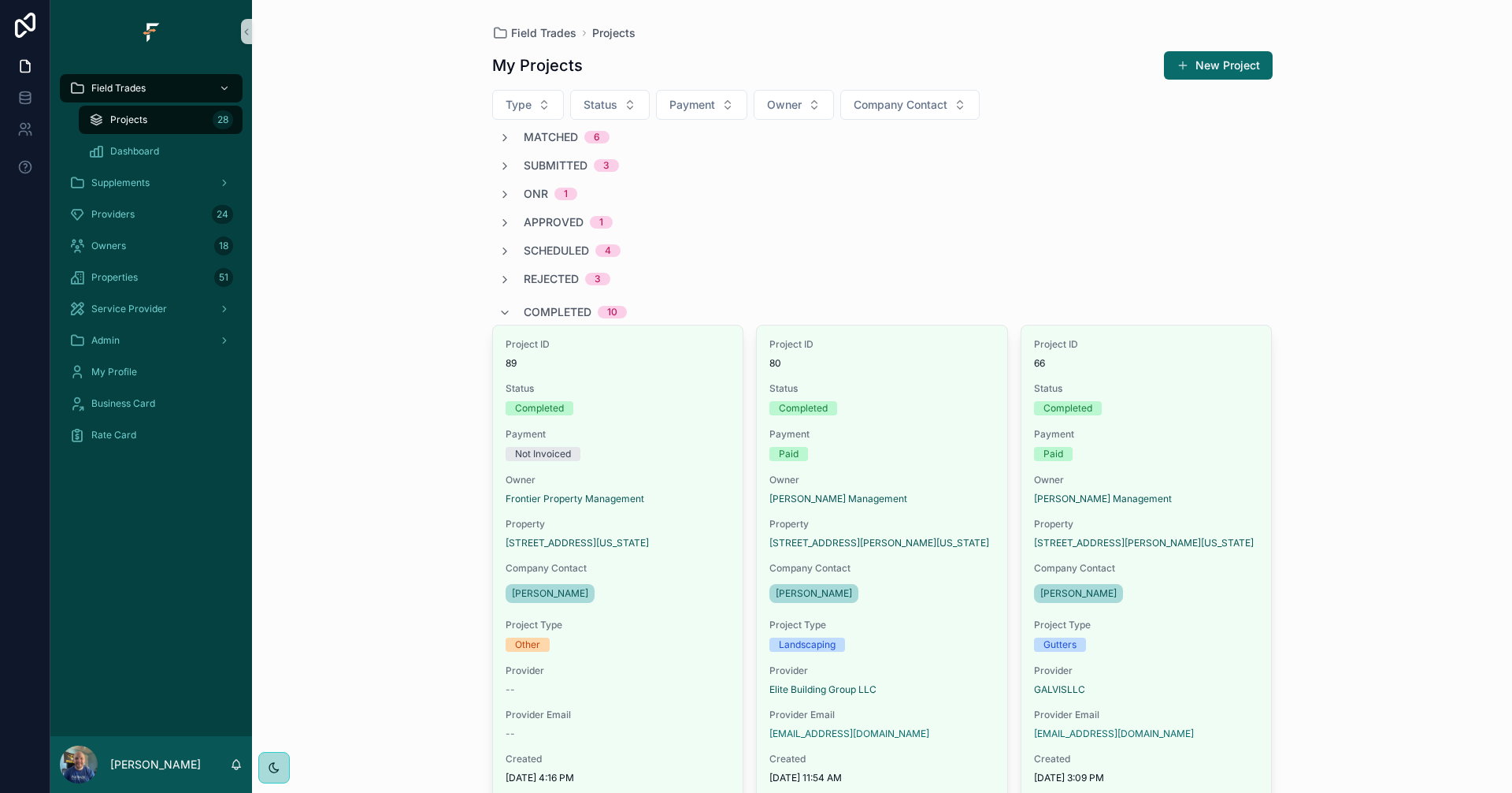
click at [505, 309] on div "Completed 10" at bounding box center [562, 311] width 128 height 25
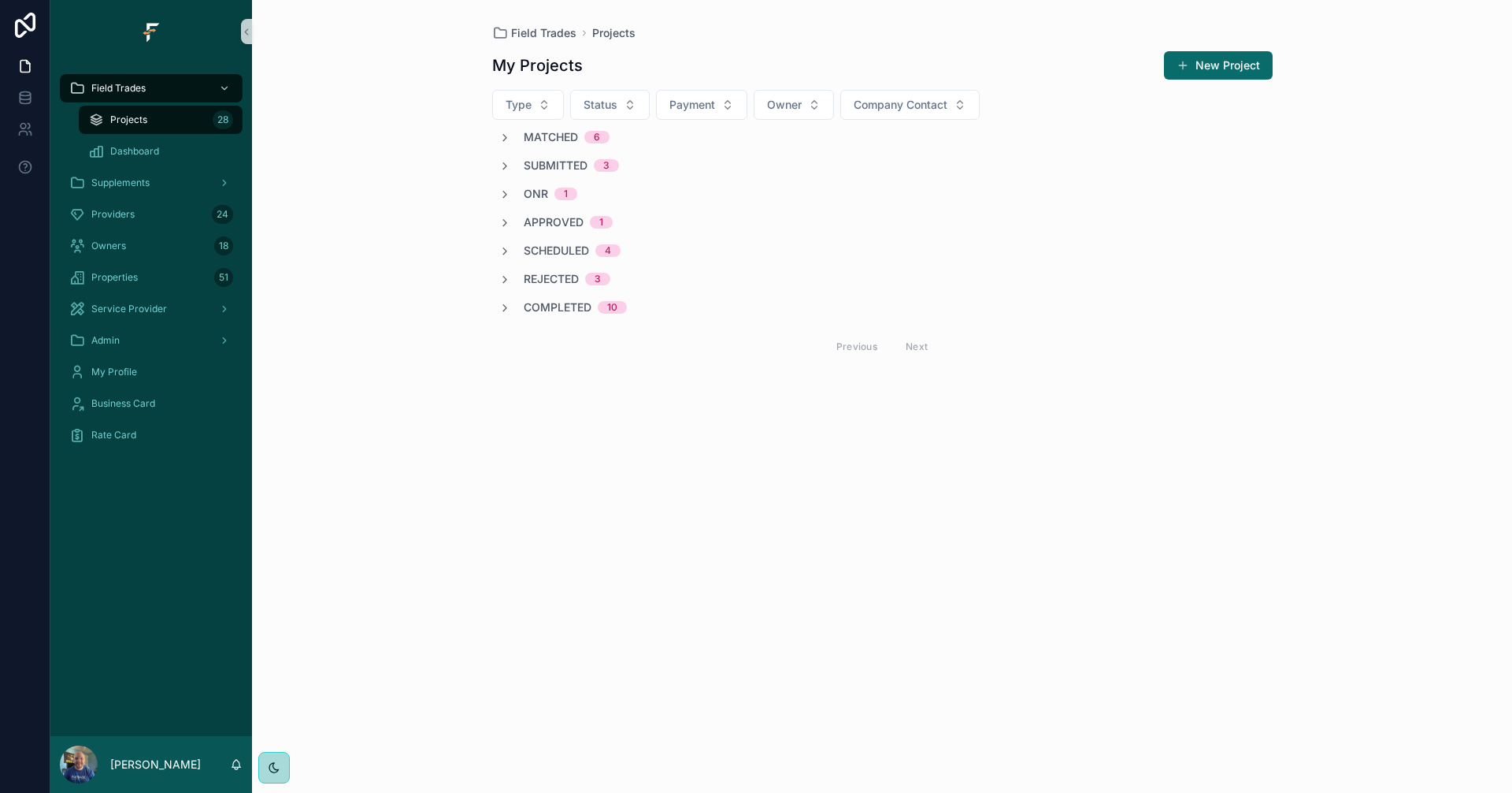
click at [505, 309] on icon "scrollable content" at bounding box center [504, 307] width 12 height 12
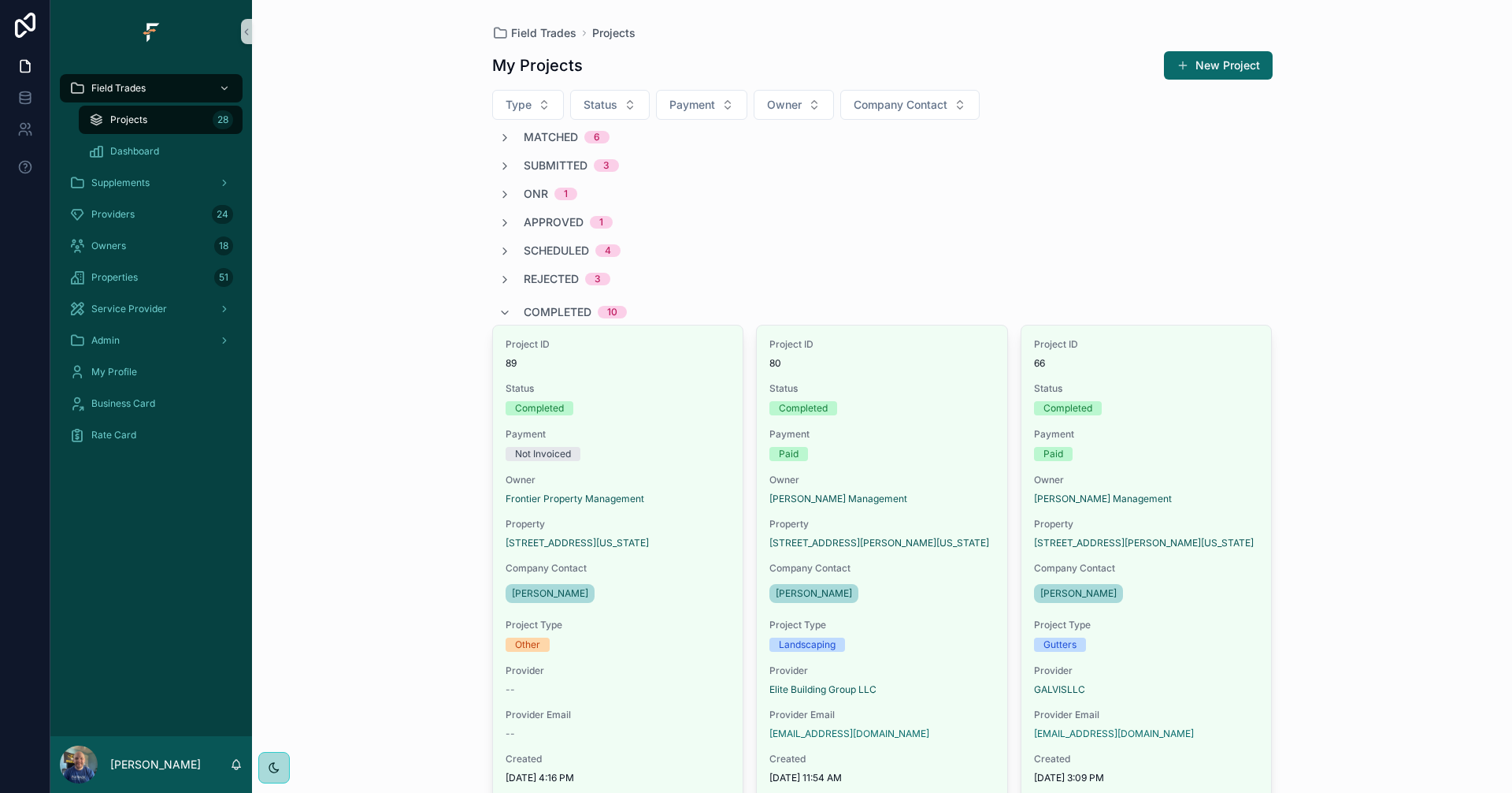
click at [505, 309] on div "Completed 10" at bounding box center [562, 311] width 128 height 25
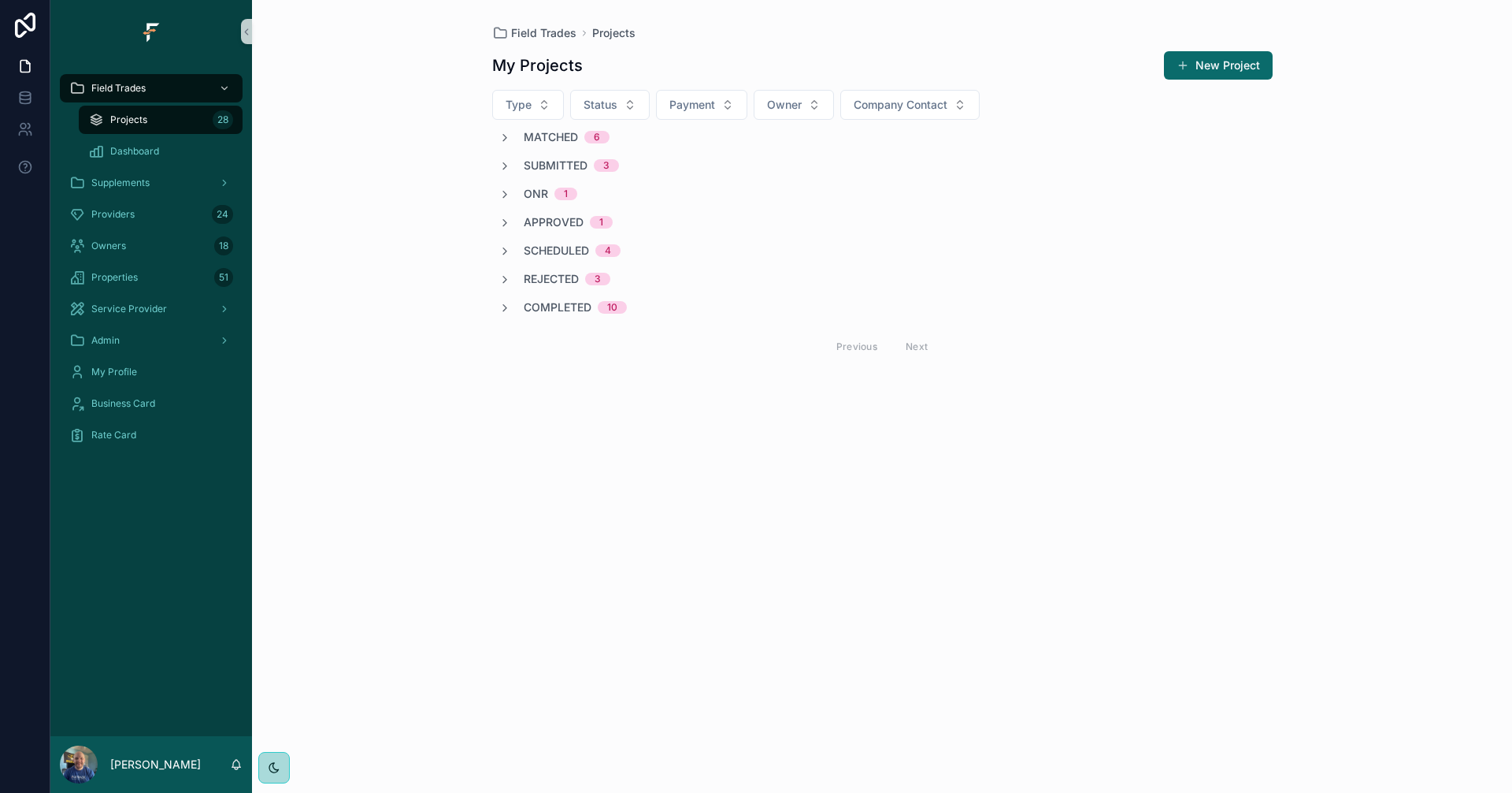
click at [560, 305] on span "Completed" at bounding box center [557, 307] width 67 height 16
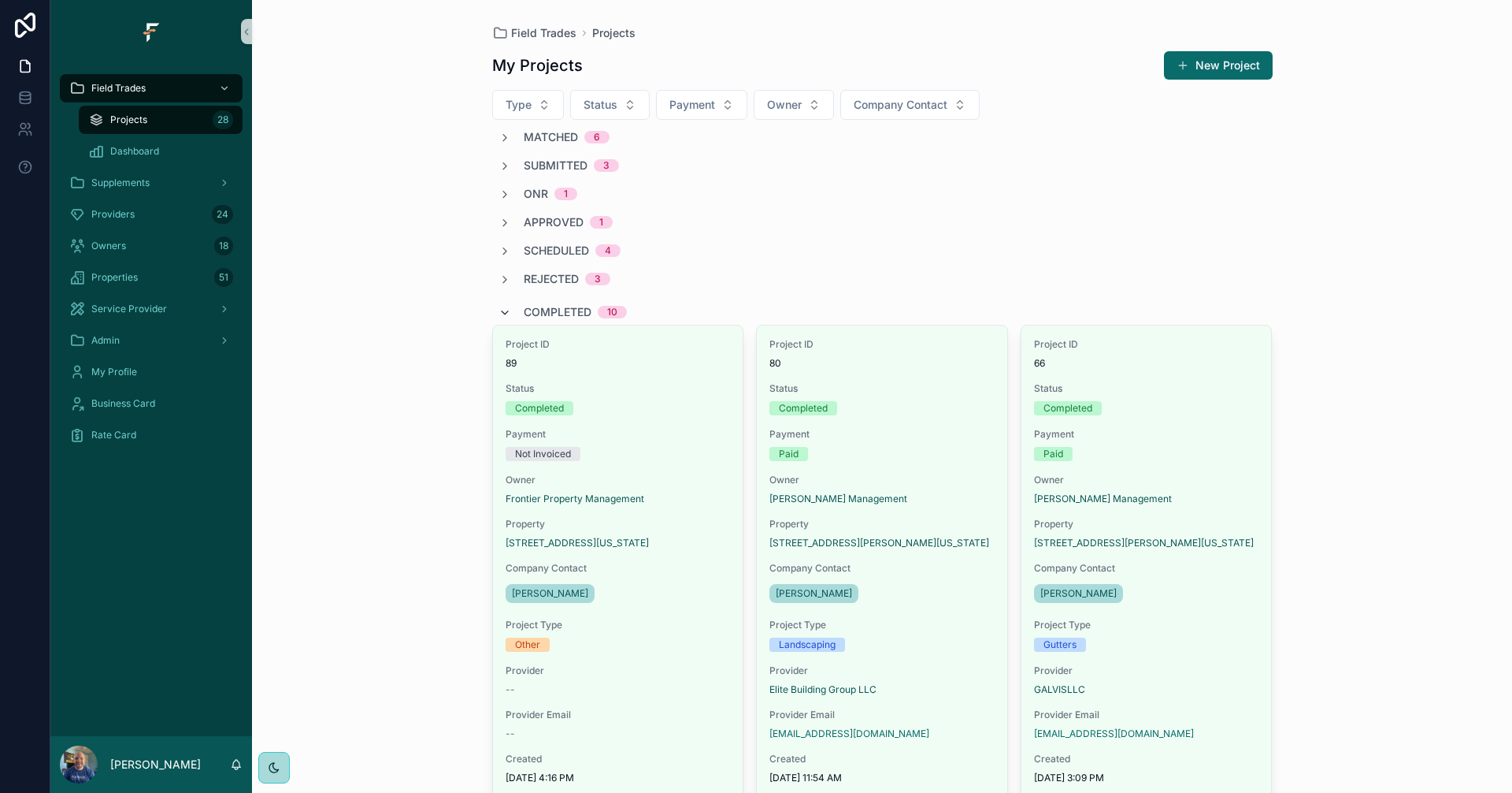
click at [498, 309] on icon "scrollable content" at bounding box center [504, 312] width 12 height 12
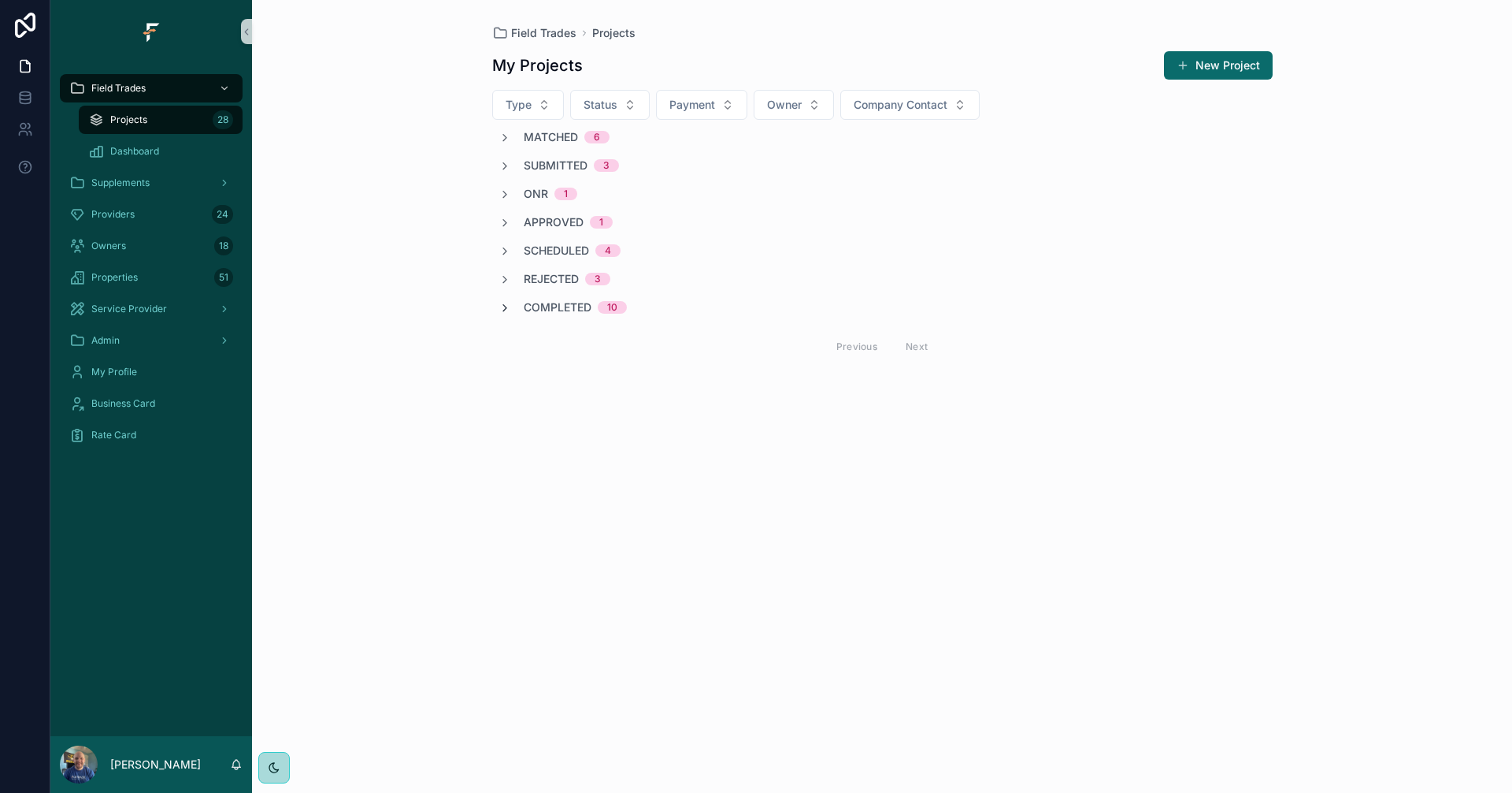
click at [501, 306] on icon "scrollable content" at bounding box center [504, 307] width 12 height 12
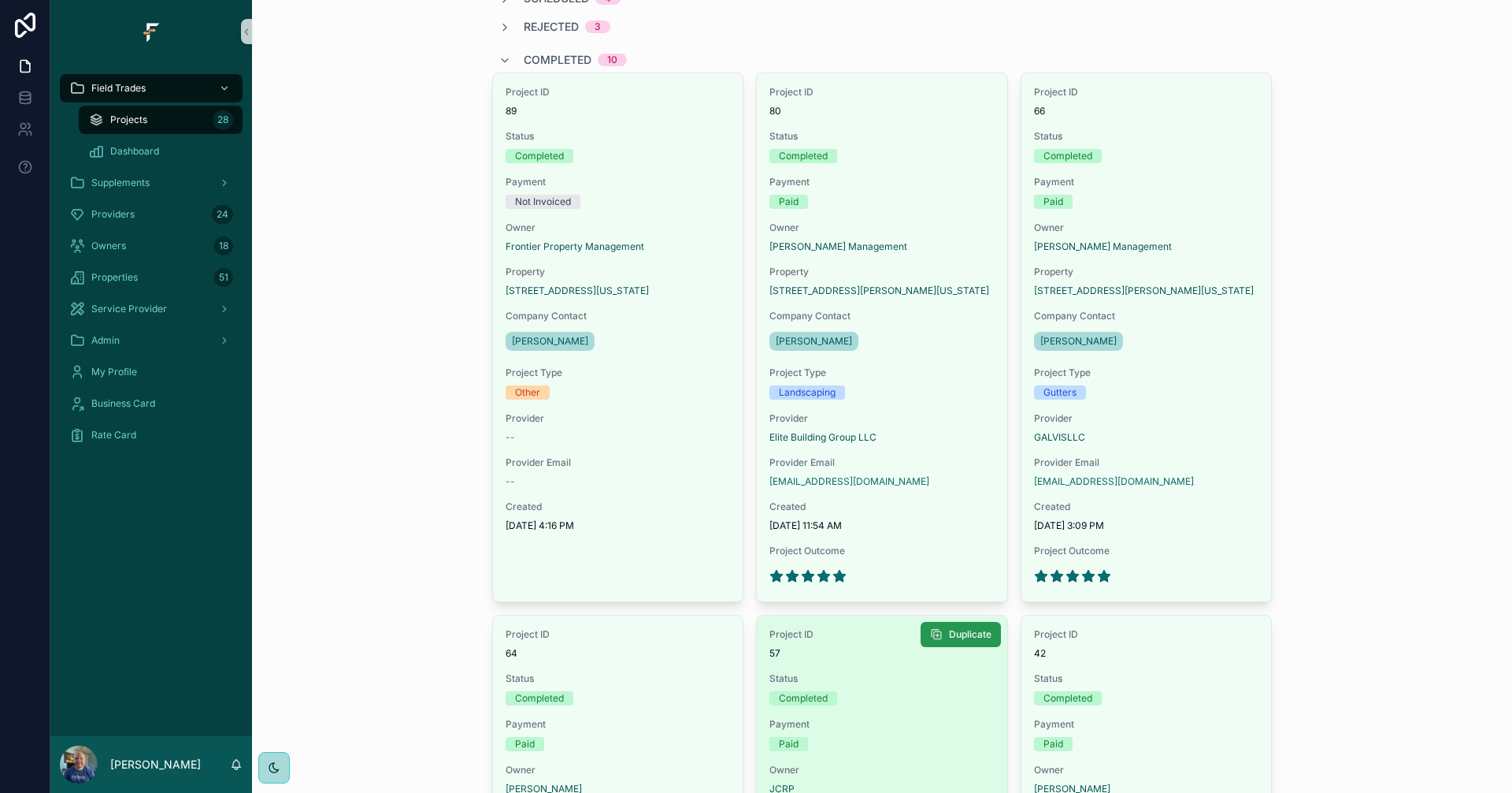
scroll to position [236, 0]
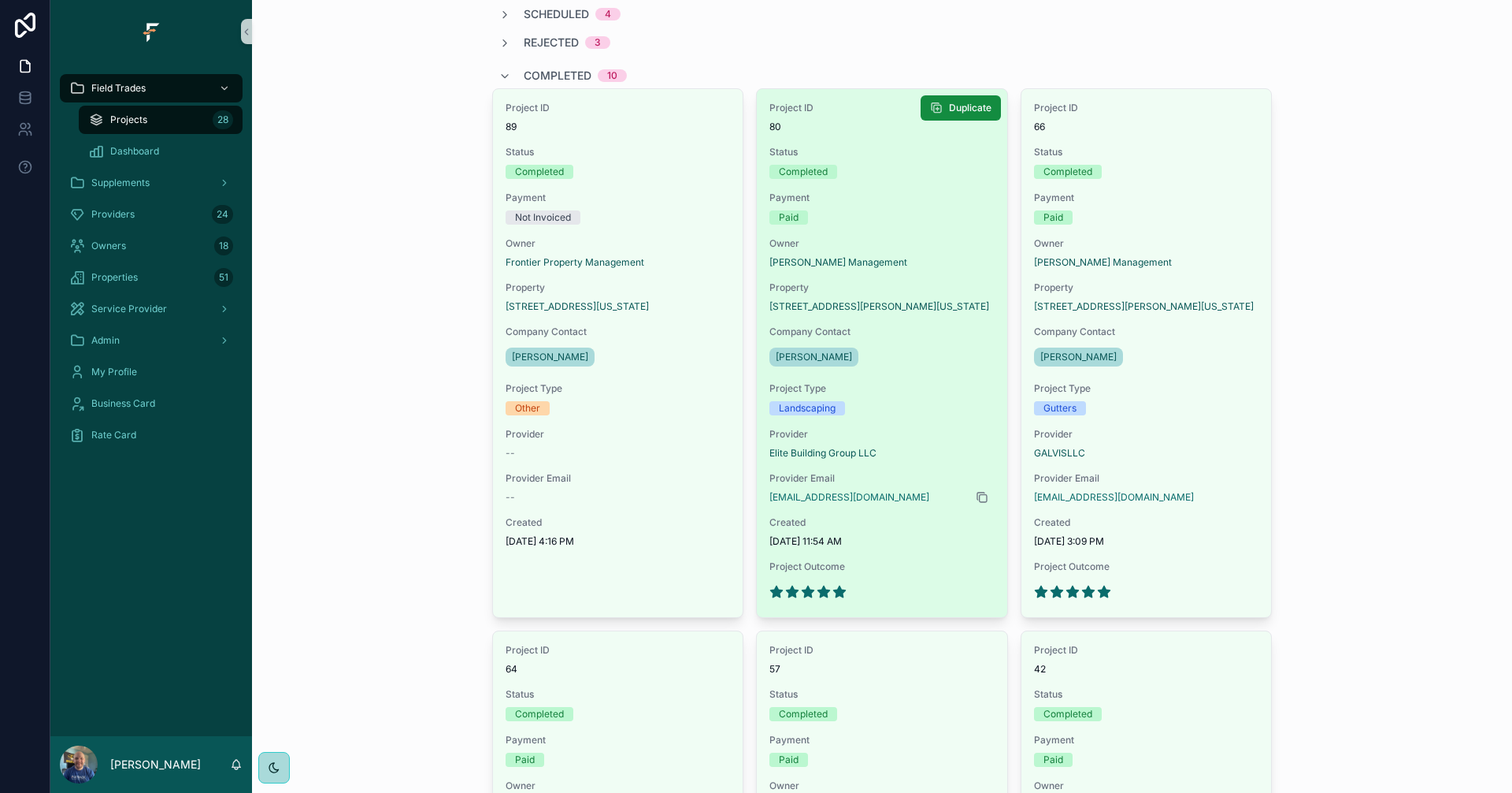
click at [975, 502] on icon "scrollable content" at bounding box center [981, 497] width 12 height 12
click at [964, 552] on div "Project ID 80 Status Completed Payment Paid Owner [PERSON_NAME] Management Prop…" at bounding box center [882, 352] width 250 height 528
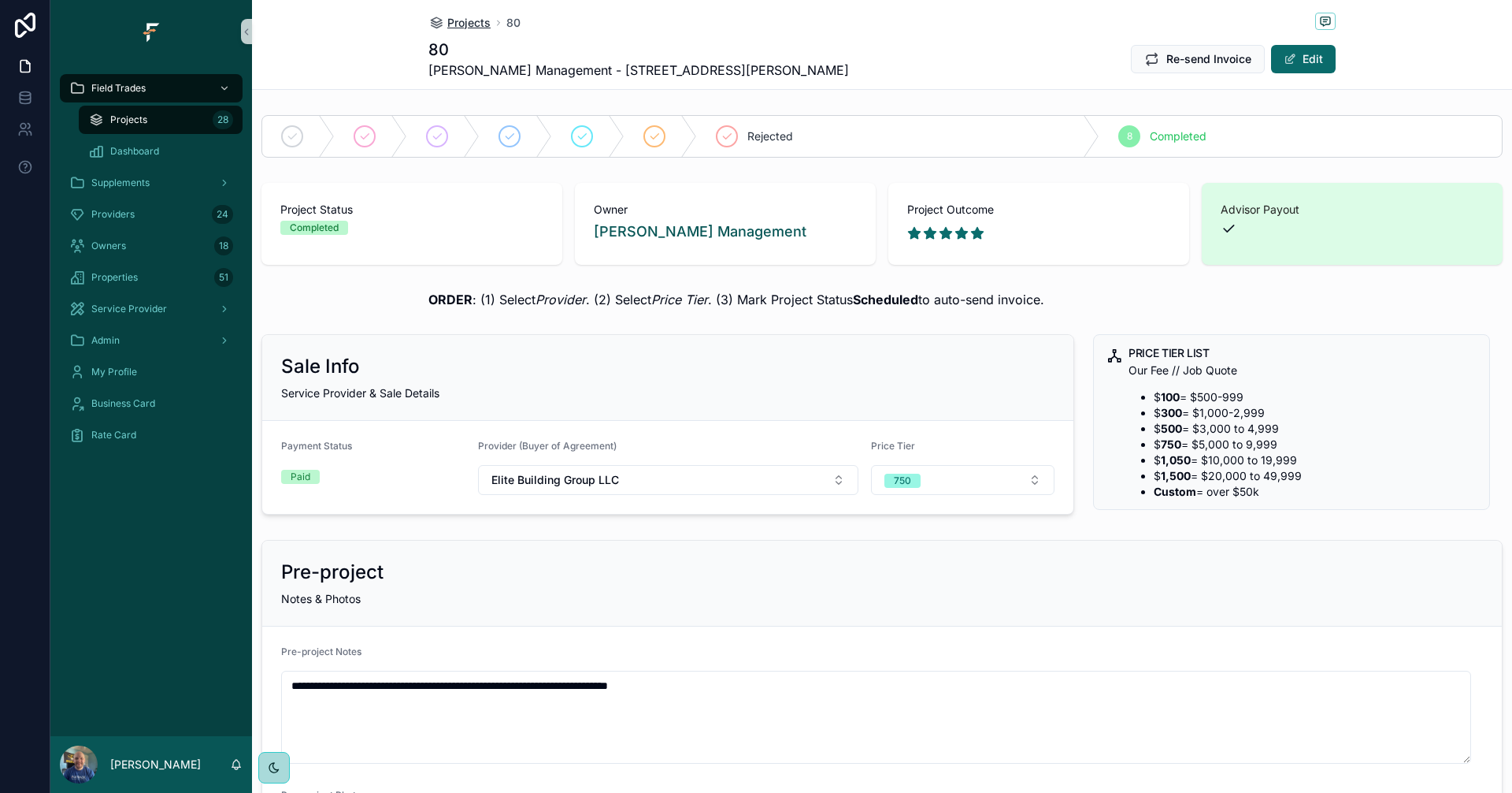
click at [447, 17] on span "Projects" at bounding box center [468, 22] width 43 height 16
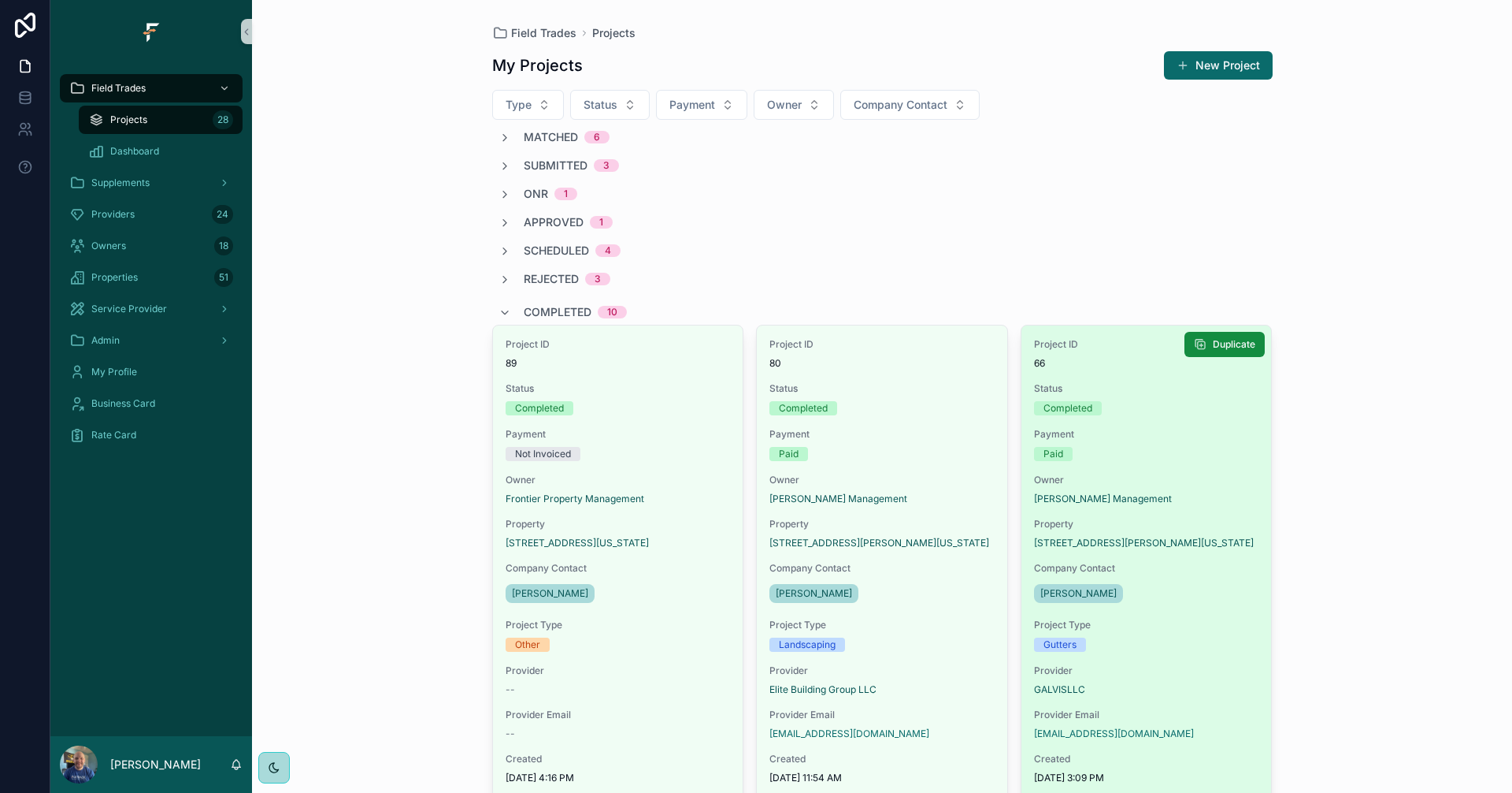
click at [1184, 471] on div "Project ID 66 Status Completed Payment Paid Owner [PERSON_NAME] Management Prop…" at bounding box center [1146, 589] width 250 height 528
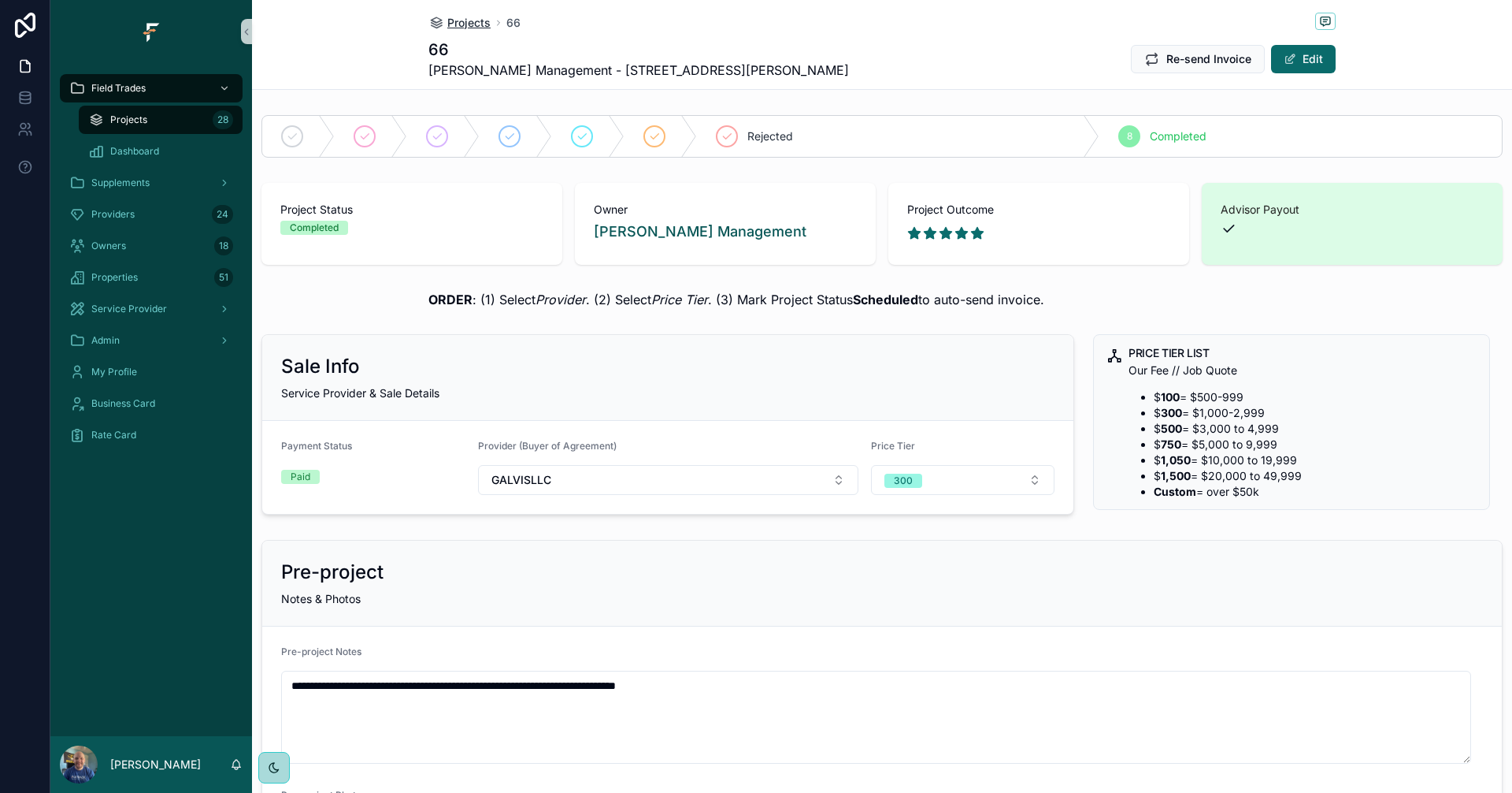
click at [462, 17] on span "Projects" at bounding box center [468, 22] width 43 height 16
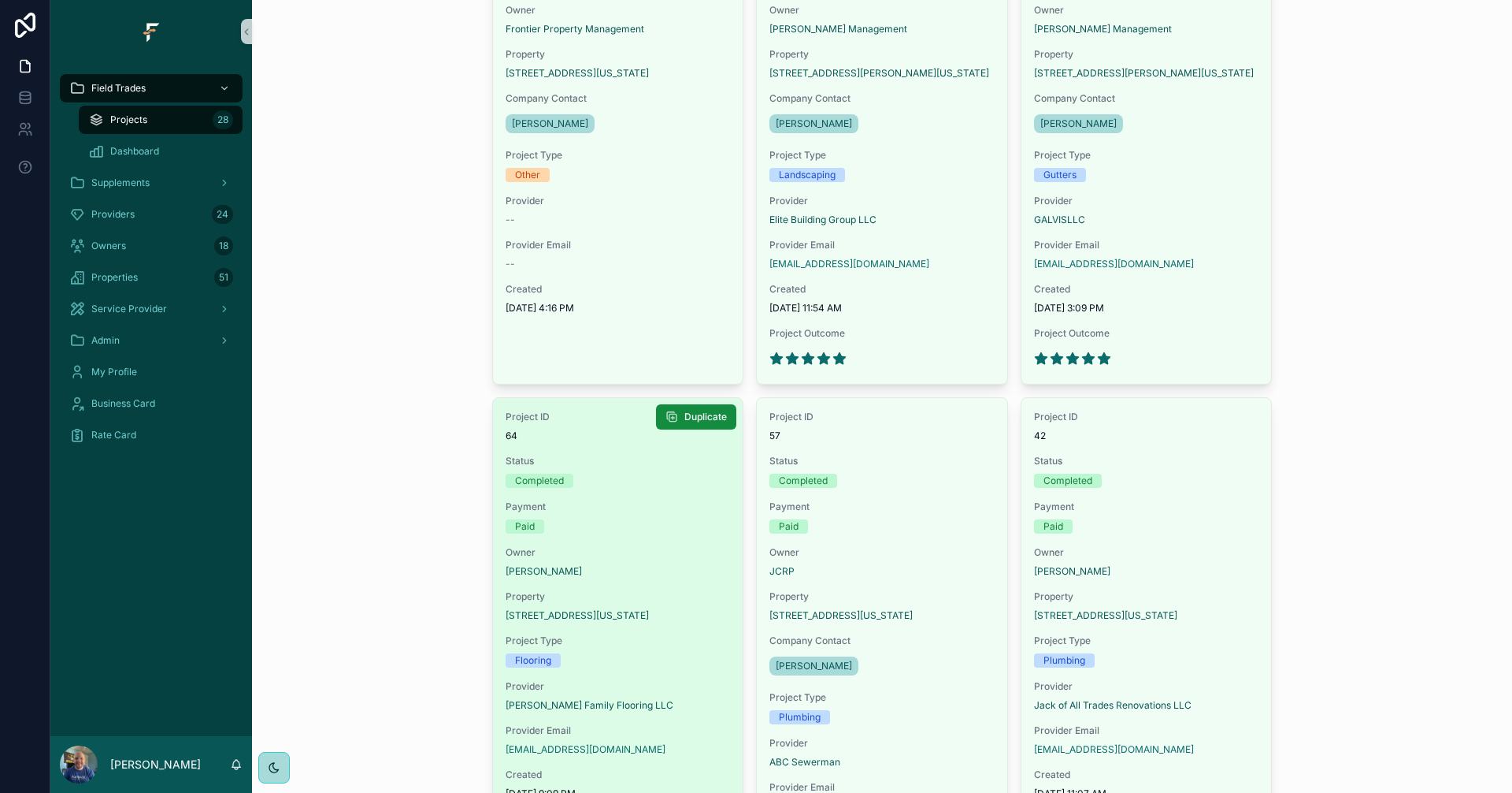
scroll to position [472, 0]
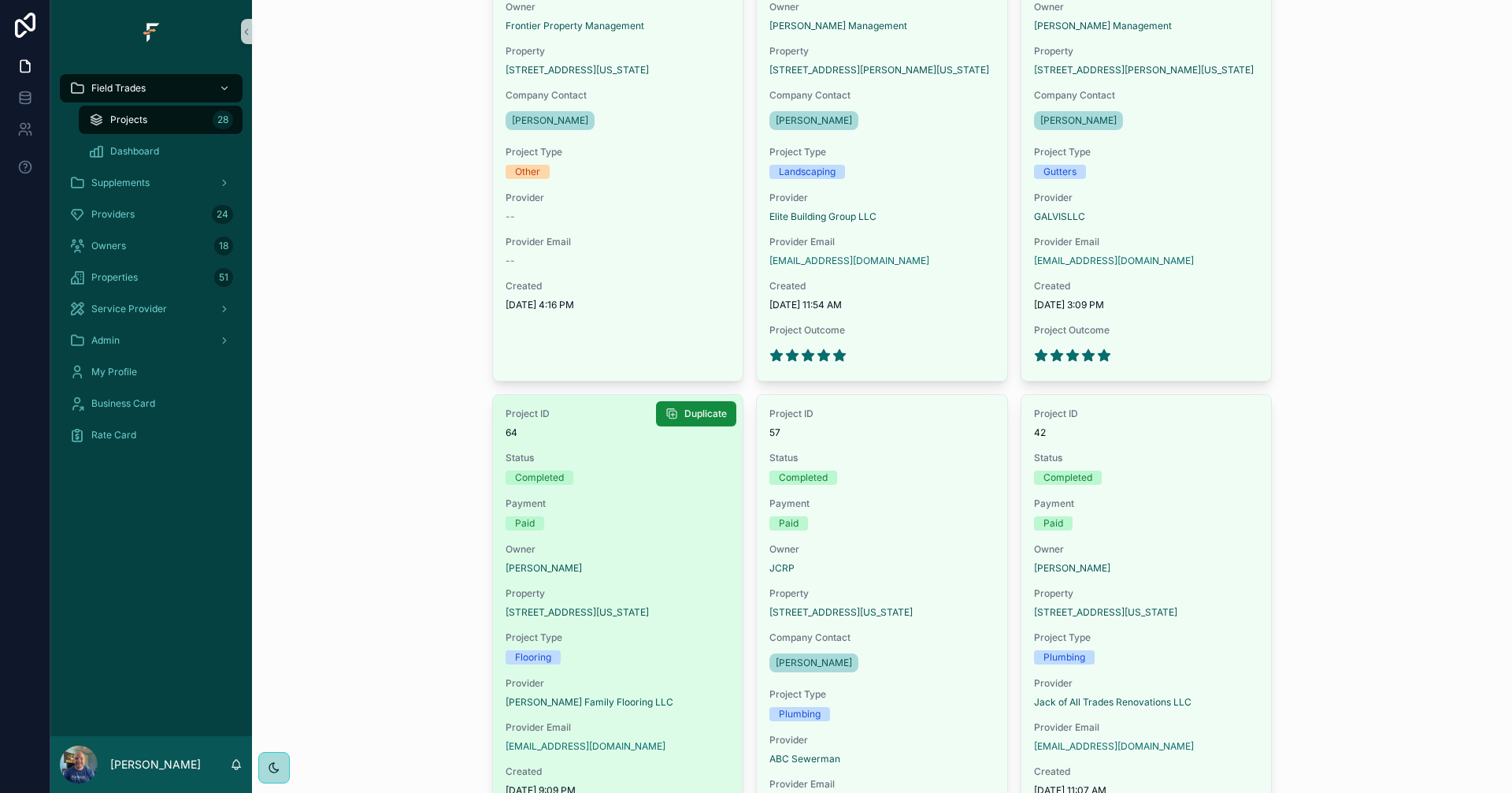
click at [678, 538] on div "Project ID 64 Status Completed Payment Paid Owner [PERSON_NAME] Property [STREE…" at bounding box center [617, 630] width 250 height 471
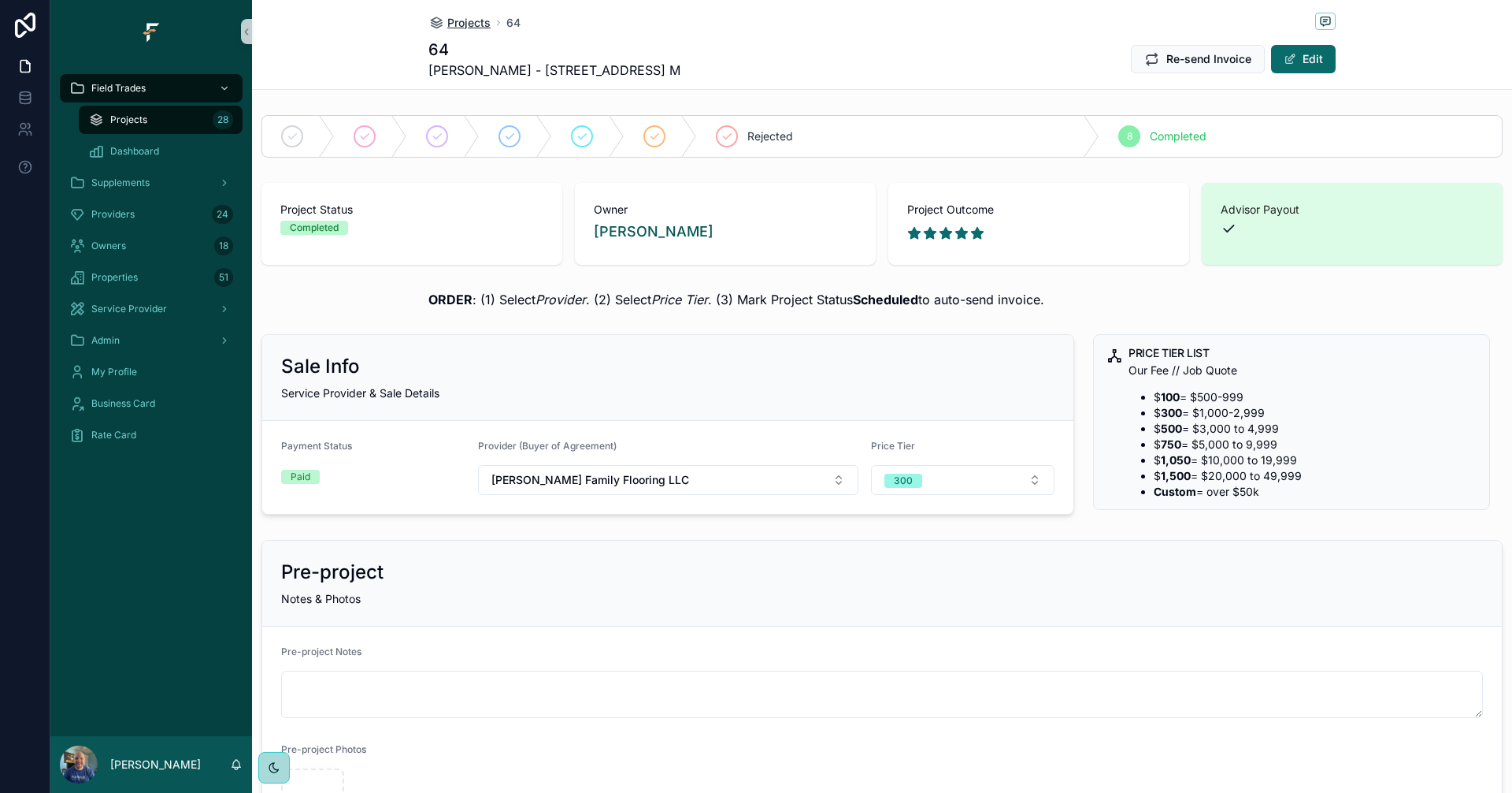
click at [464, 25] on span "Projects" at bounding box center [468, 22] width 43 height 16
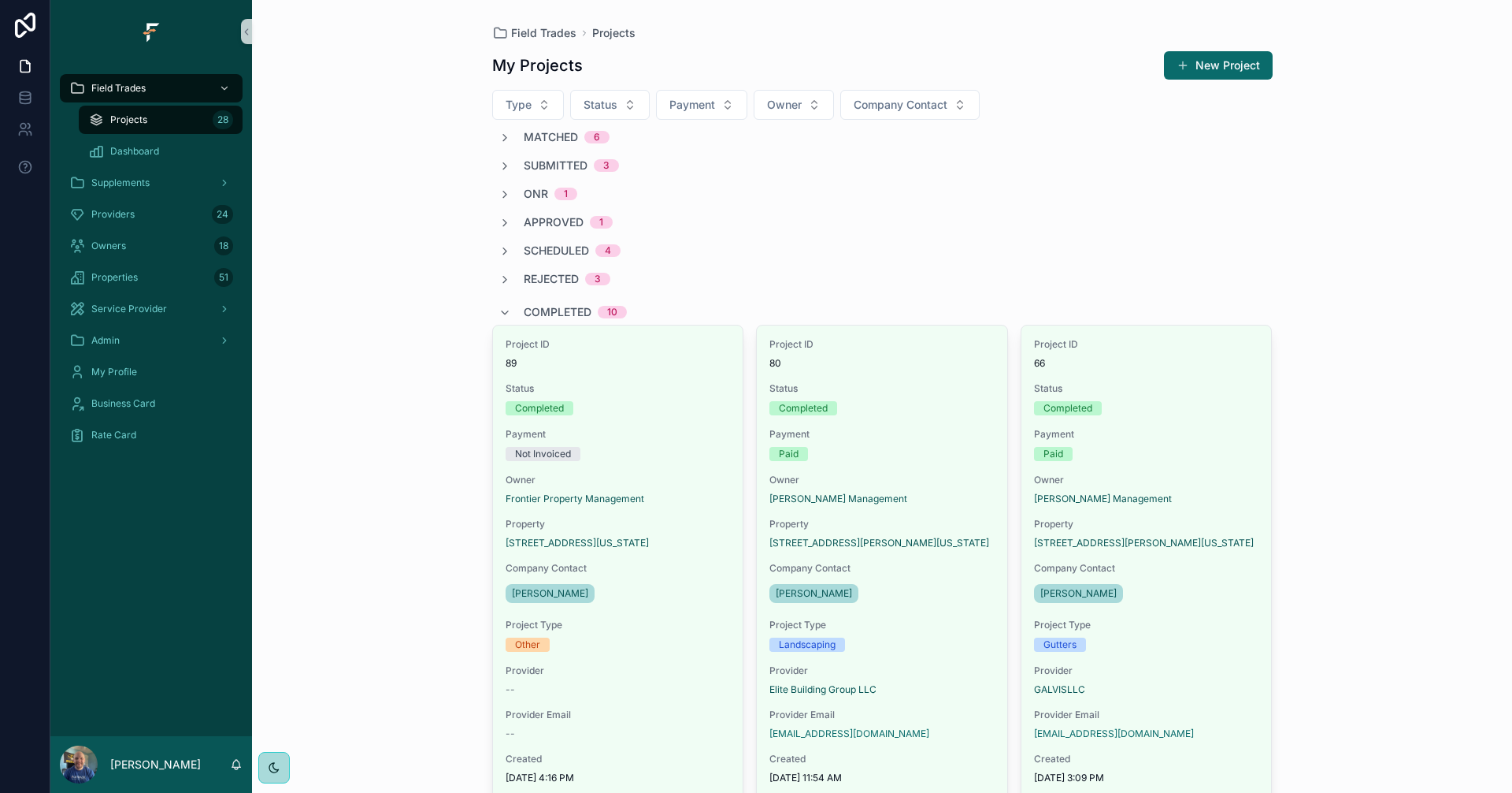
click at [524, 307] on span "Completed" at bounding box center [557, 311] width 67 height 16
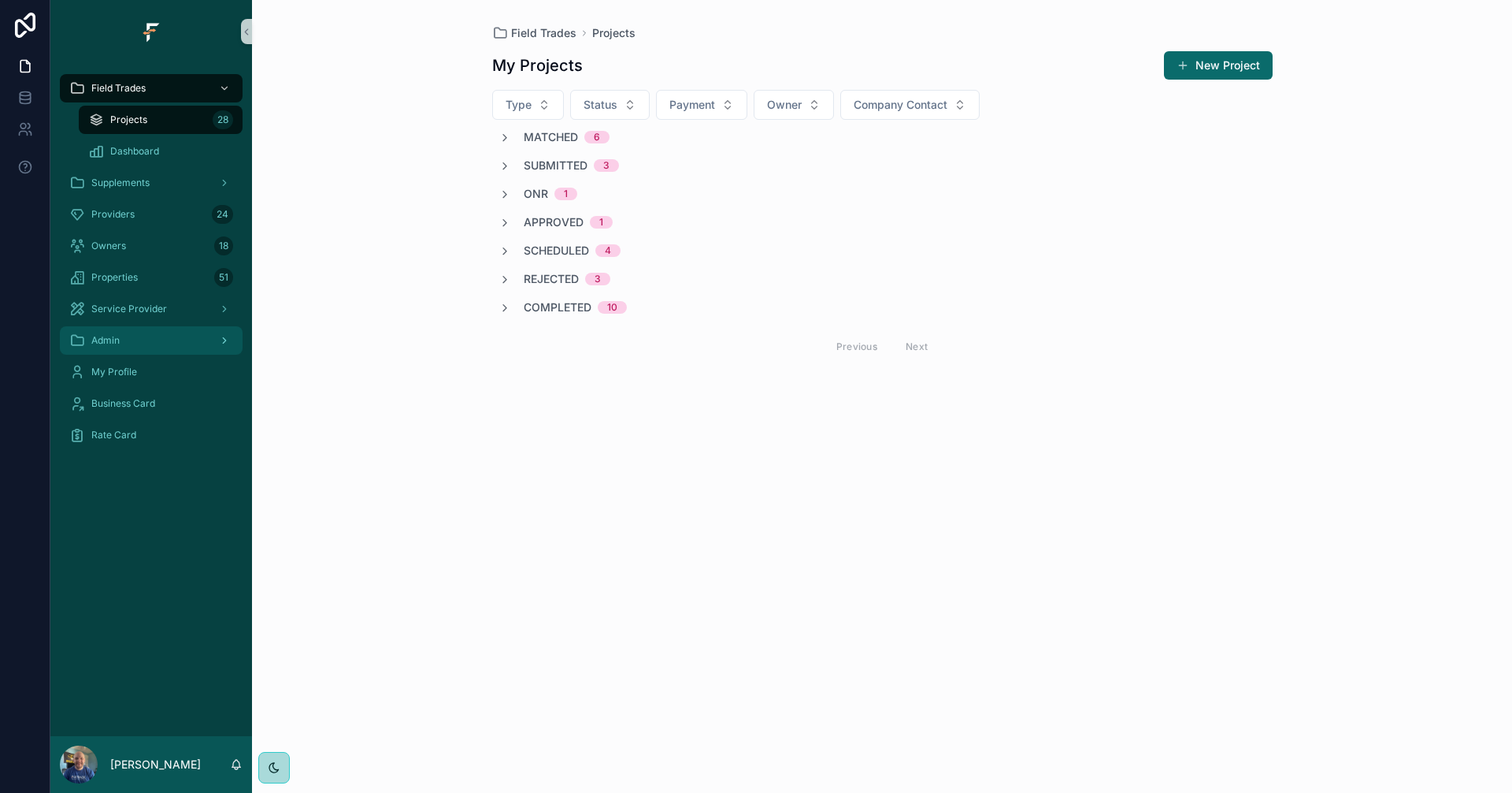
click at [136, 345] on div "Admin" at bounding box center [151, 340] width 164 height 25
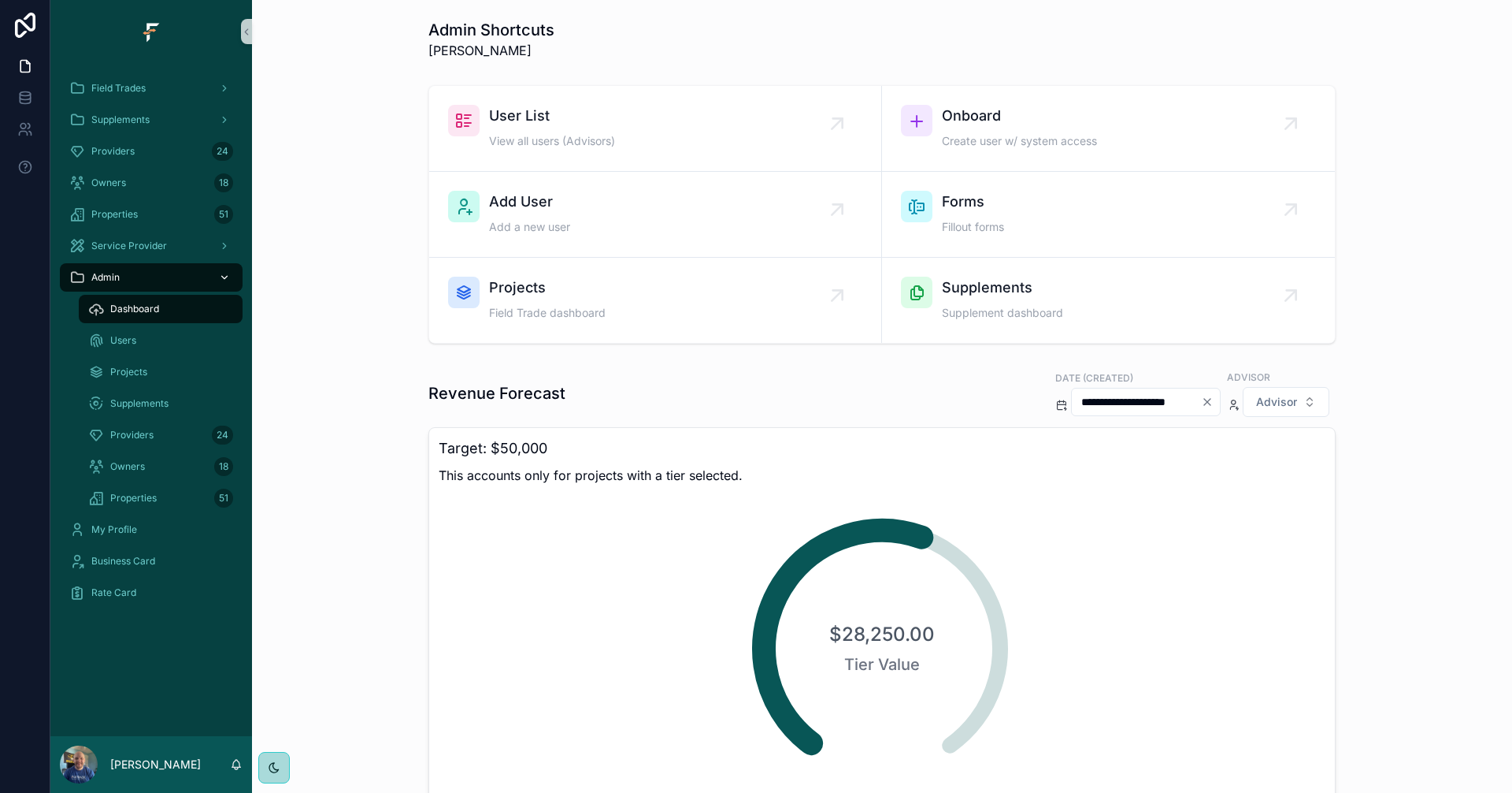
click at [165, 275] on div "Admin" at bounding box center [151, 277] width 164 height 25
click at [221, 279] on icon "scrollable content" at bounding box center [225, 277] width 11 height 11
click at [141, 93] on span "Field Trades" at bounding box center [118, 87] width 54 height 12
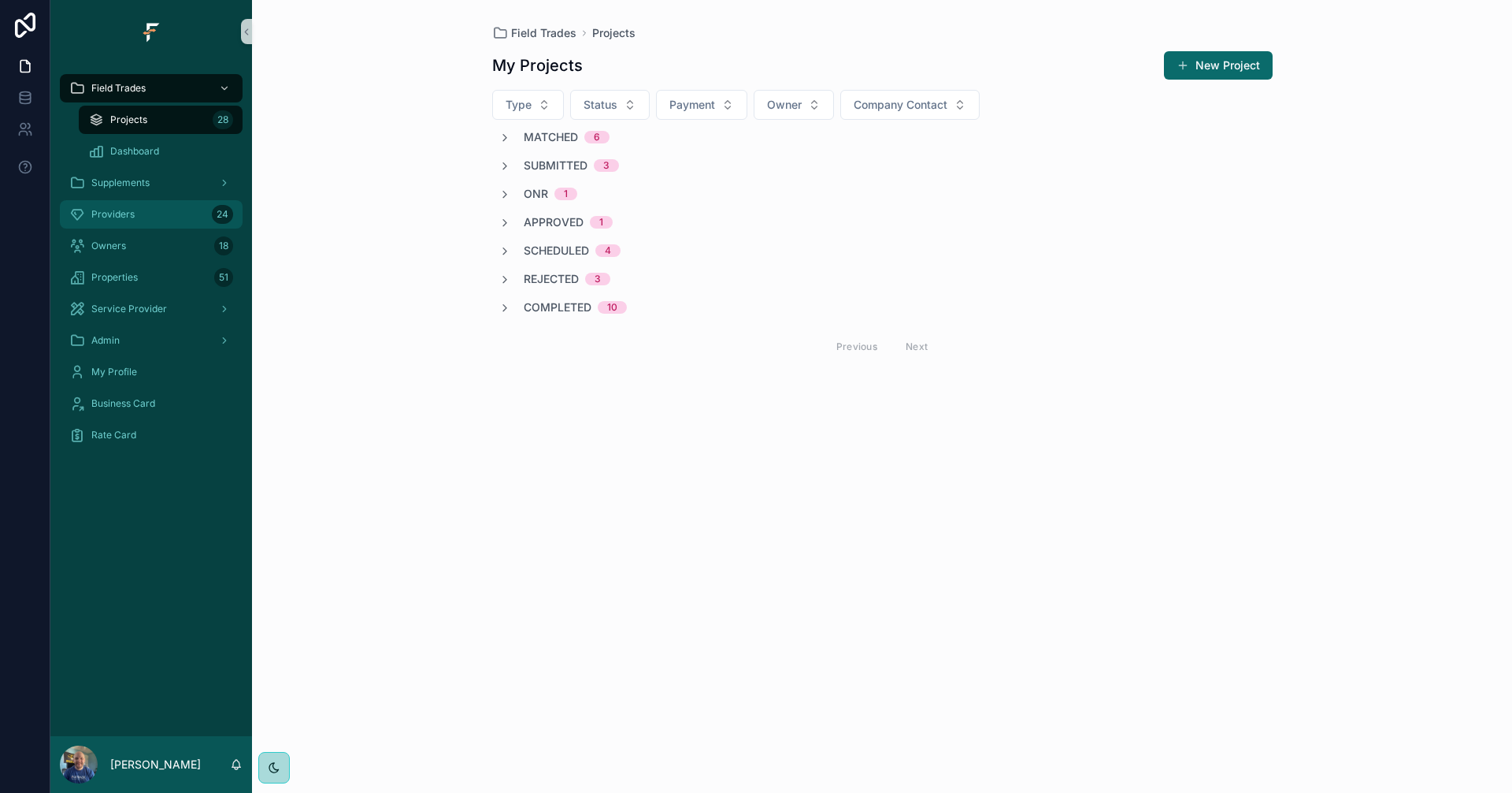
click at [145, 216] on div "Providers 24" at bounding box center [151, 214] width 164 height 25
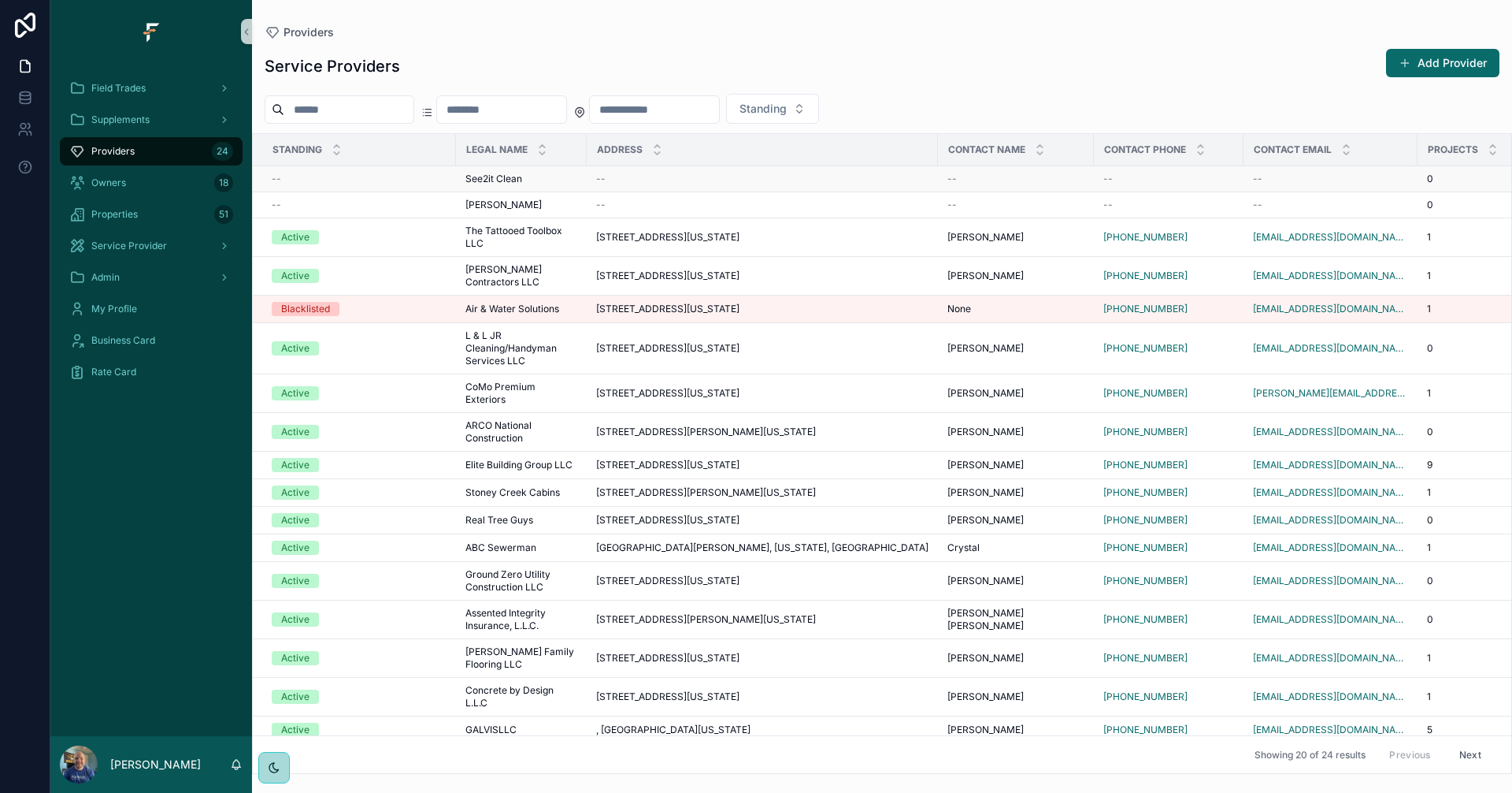
click at [753, 177] on div "--" at bounding box center [762, 178] width 333 height 12
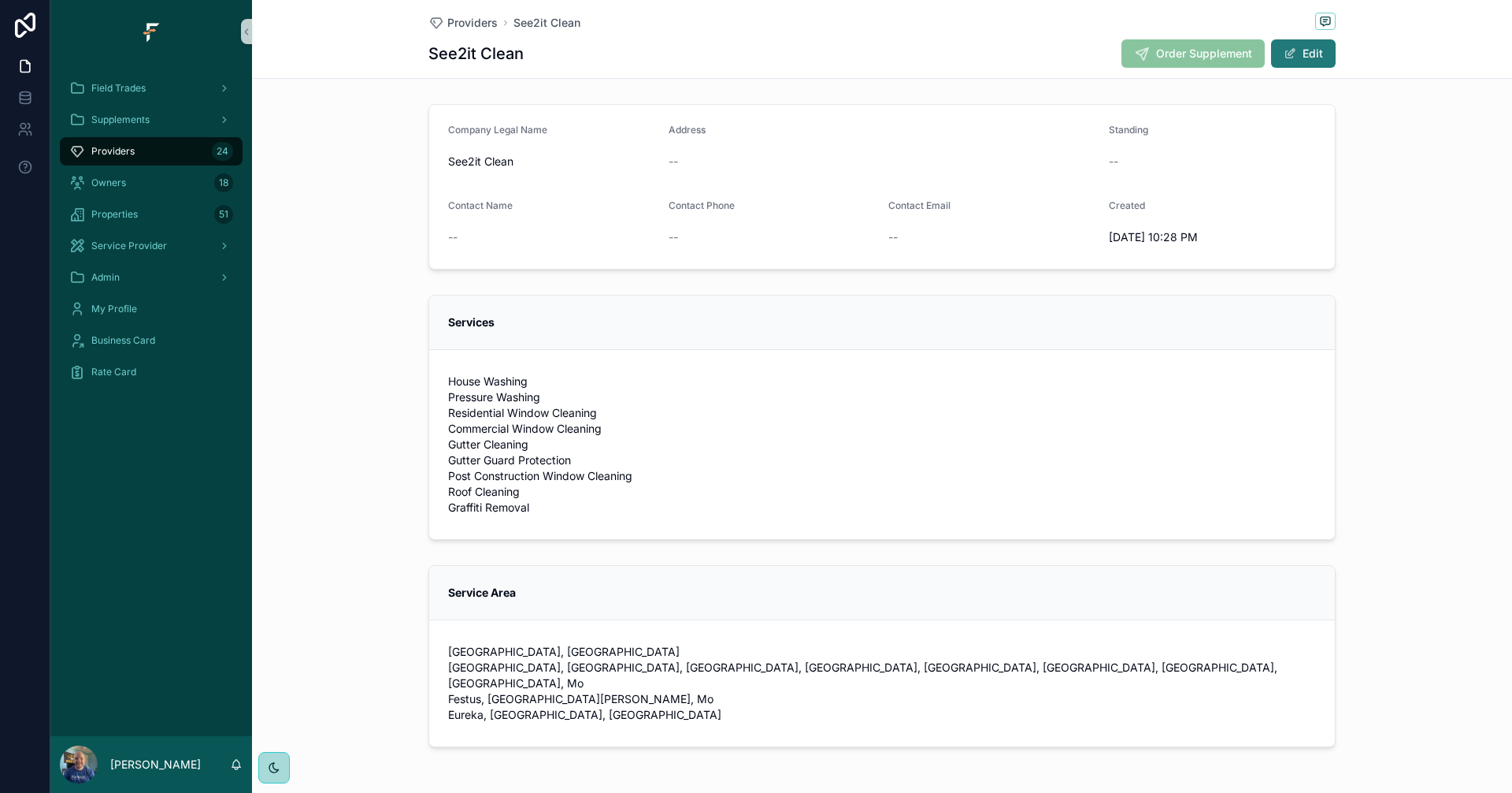
click at [1324, 55] on button "Edit" at bounding box center [1303, 53] width 65 height 28
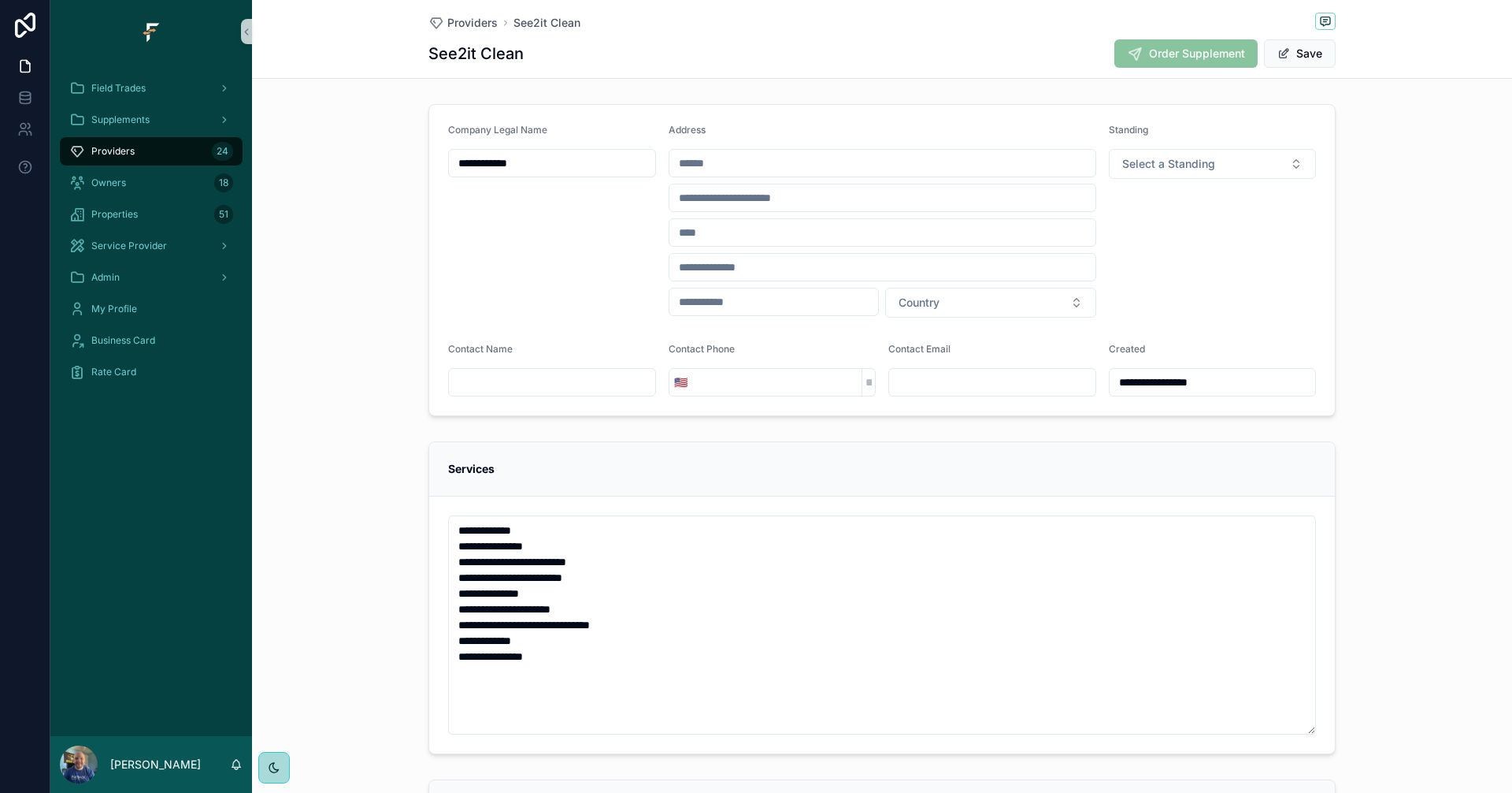
click at [735, 155] on input "scrollable content" at bounding box center [882, 163] width 426 height 22
paste input "**********"
click at [892, 194] on div "[STREET_ADDRESS][PERSON_NAME]" at bounding box center [876, 193] width 418 height 25
type input "**********"
type input "******"
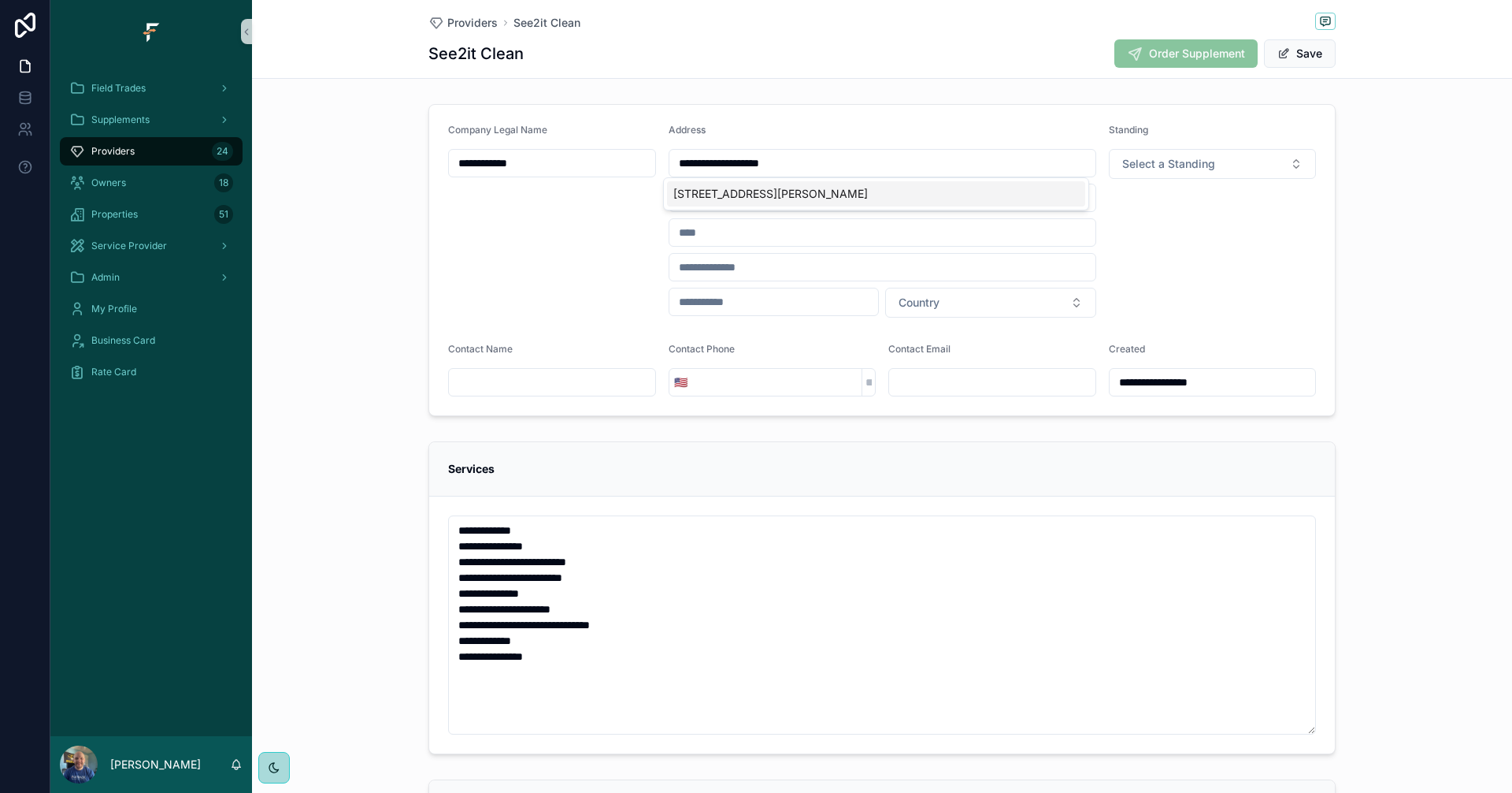
type input "********"
type input "*****"
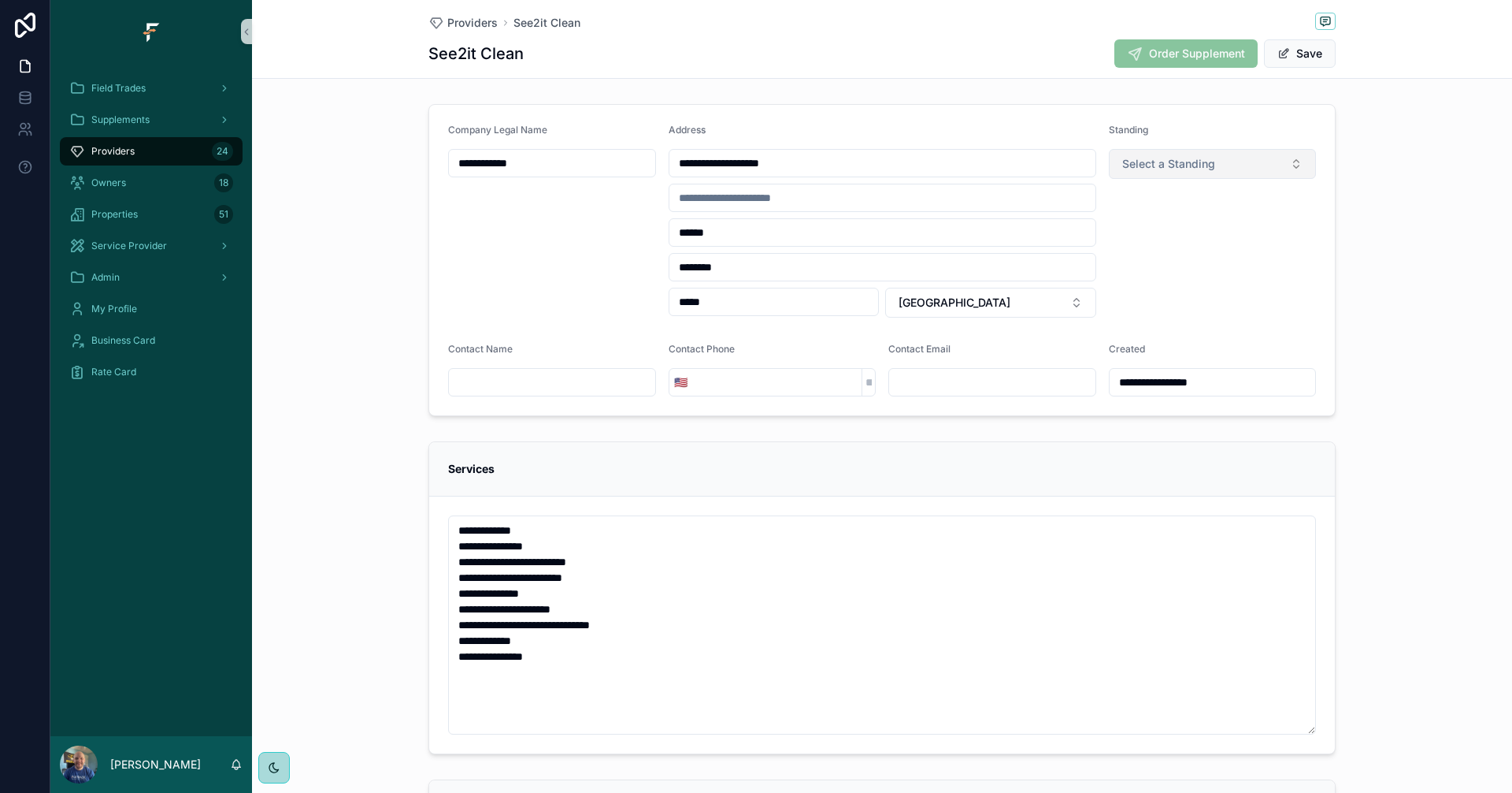
type input "**********"
click at [1263, 169] on button "Select a Standing" at bounding box center [1212, 164] width 208 height 30
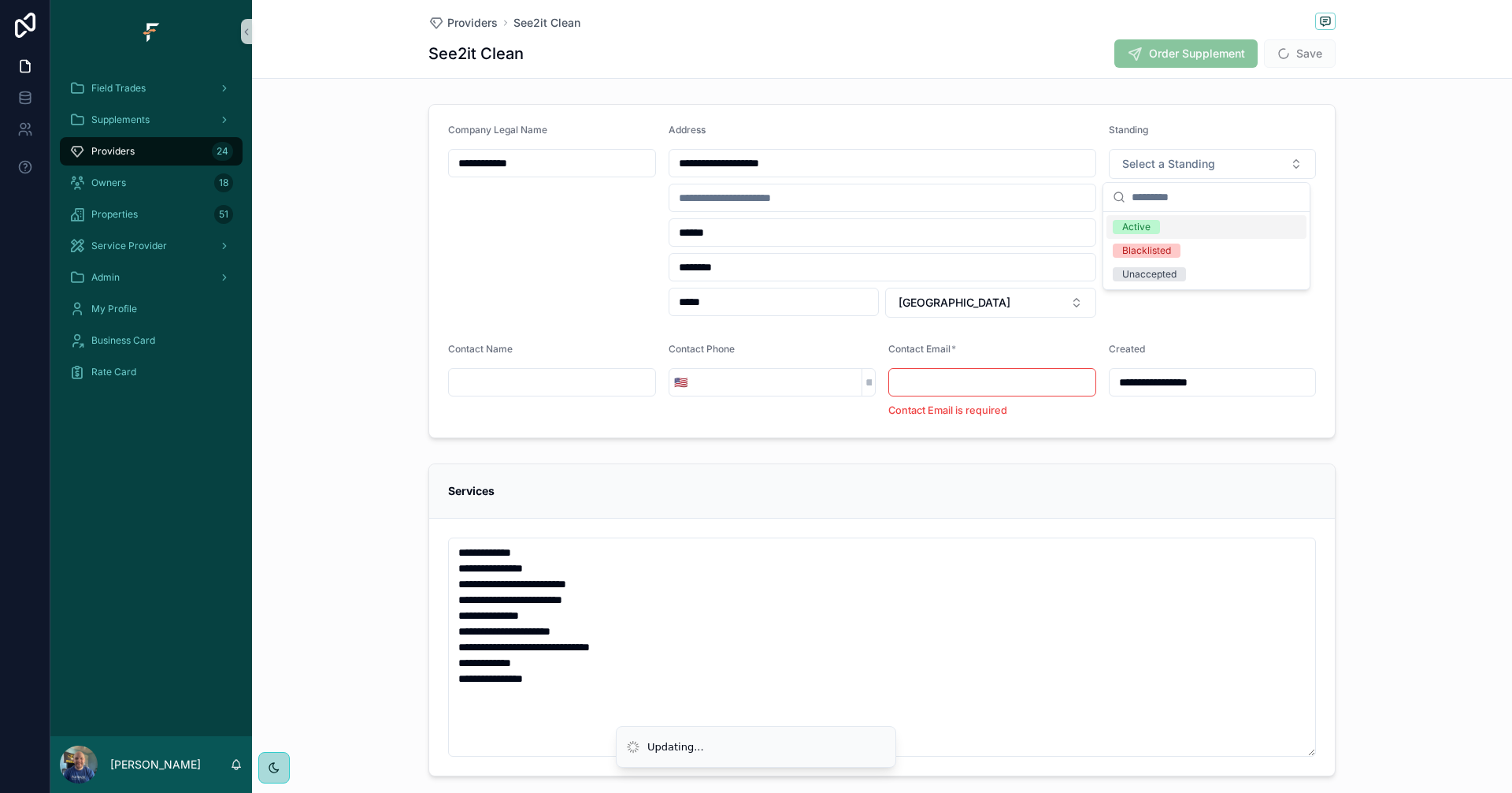
click at [1137, 226] on div "Active" at bounding box center [1136, 226] width 28 height 14
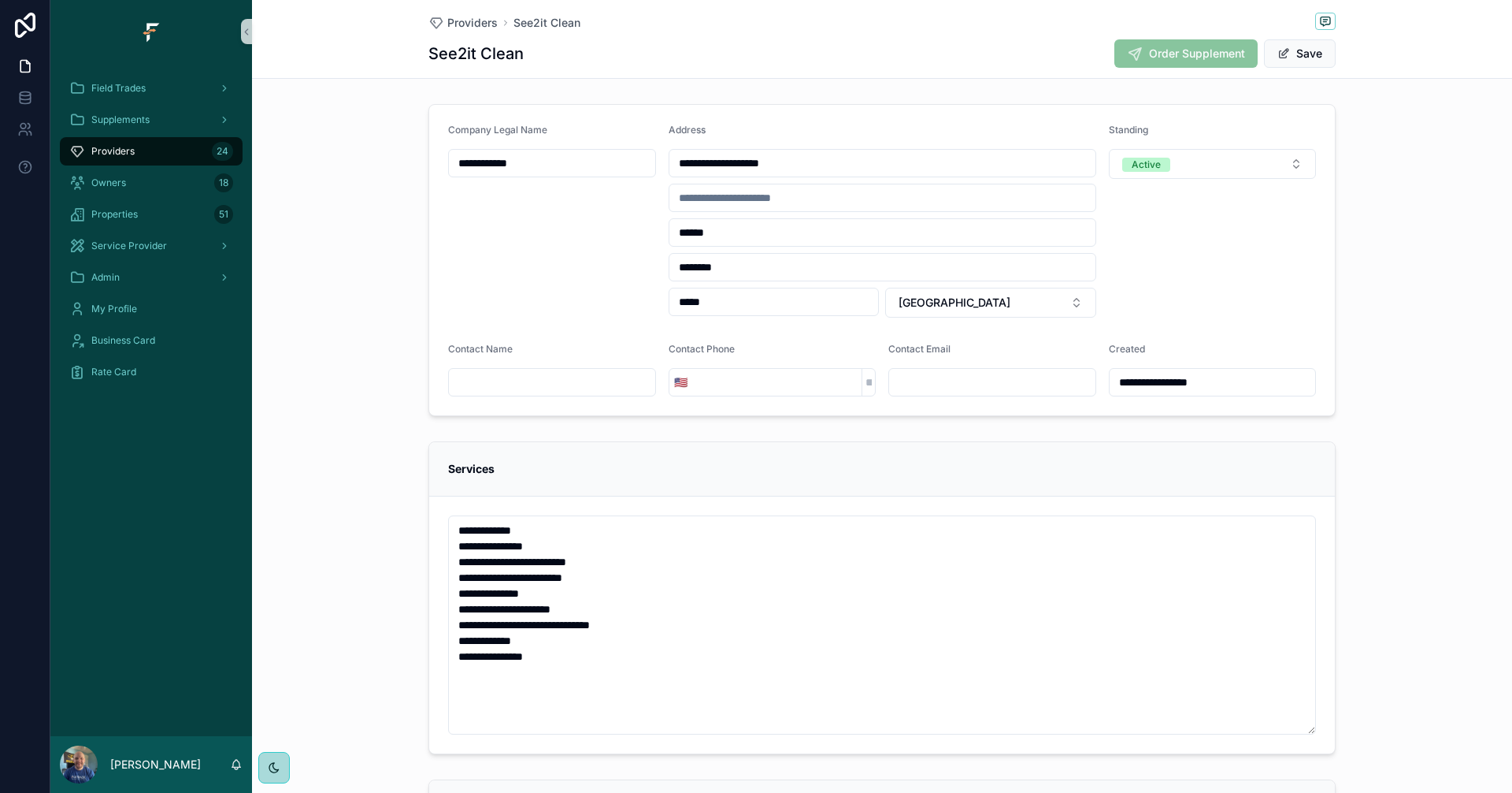
click at [556, 383] on input "scrollable content" at bounding box center [552, 382] width 206 height 22
paste input "**********"
type input "**********"
click at [778, 382] on input "scrollable content" at bounding box center [778, 382] width 170 height 22
paste input "**********"
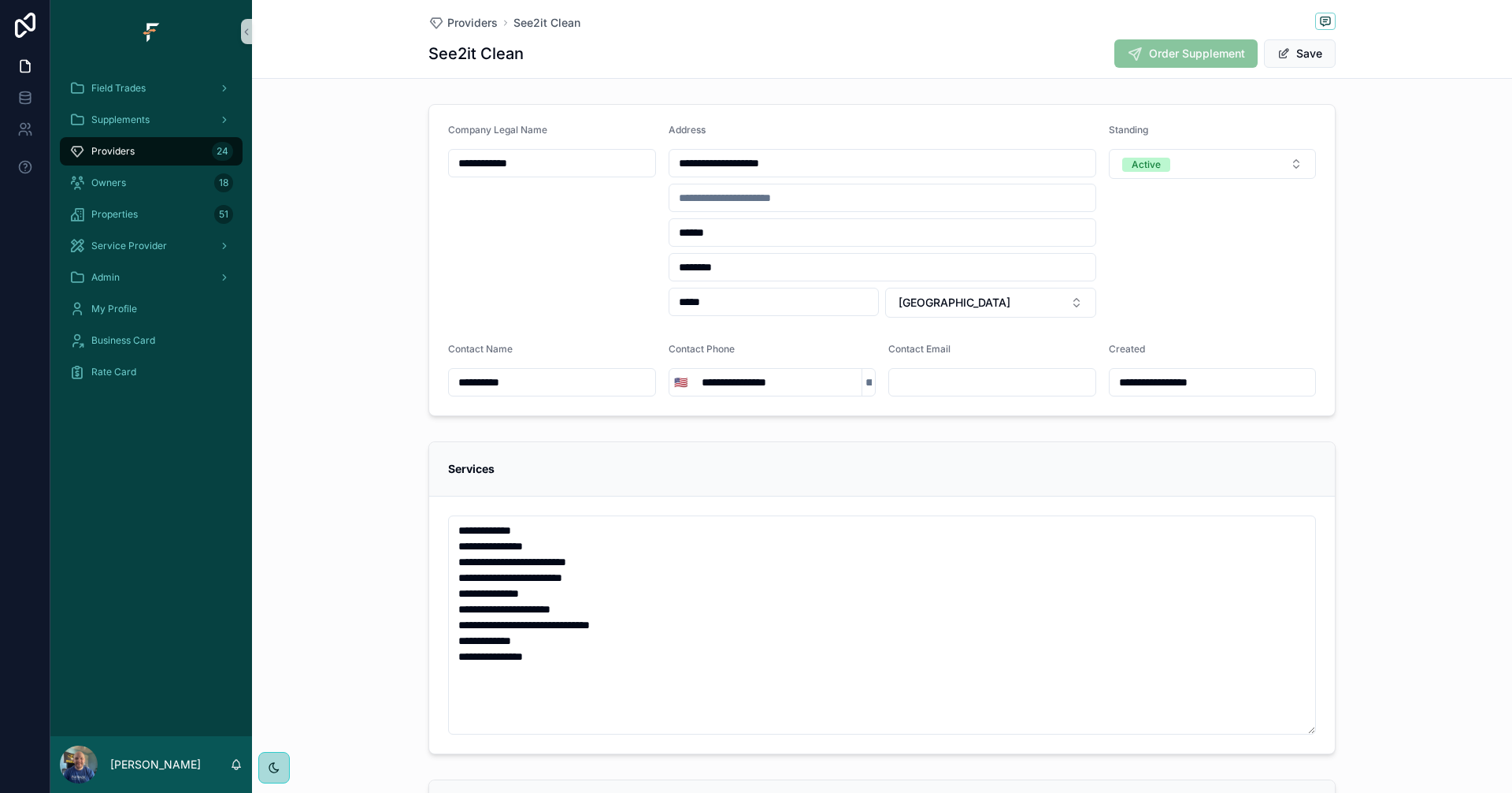
type input "**********"
click at [966, 389] on input "scrollable content" at bounding box center [992, 382] width 206 height 22
click at [964, 382] on input "scrollable content" at bounding box center [992, 382] width 206 height 22
paste input "**********"
type input "**********"
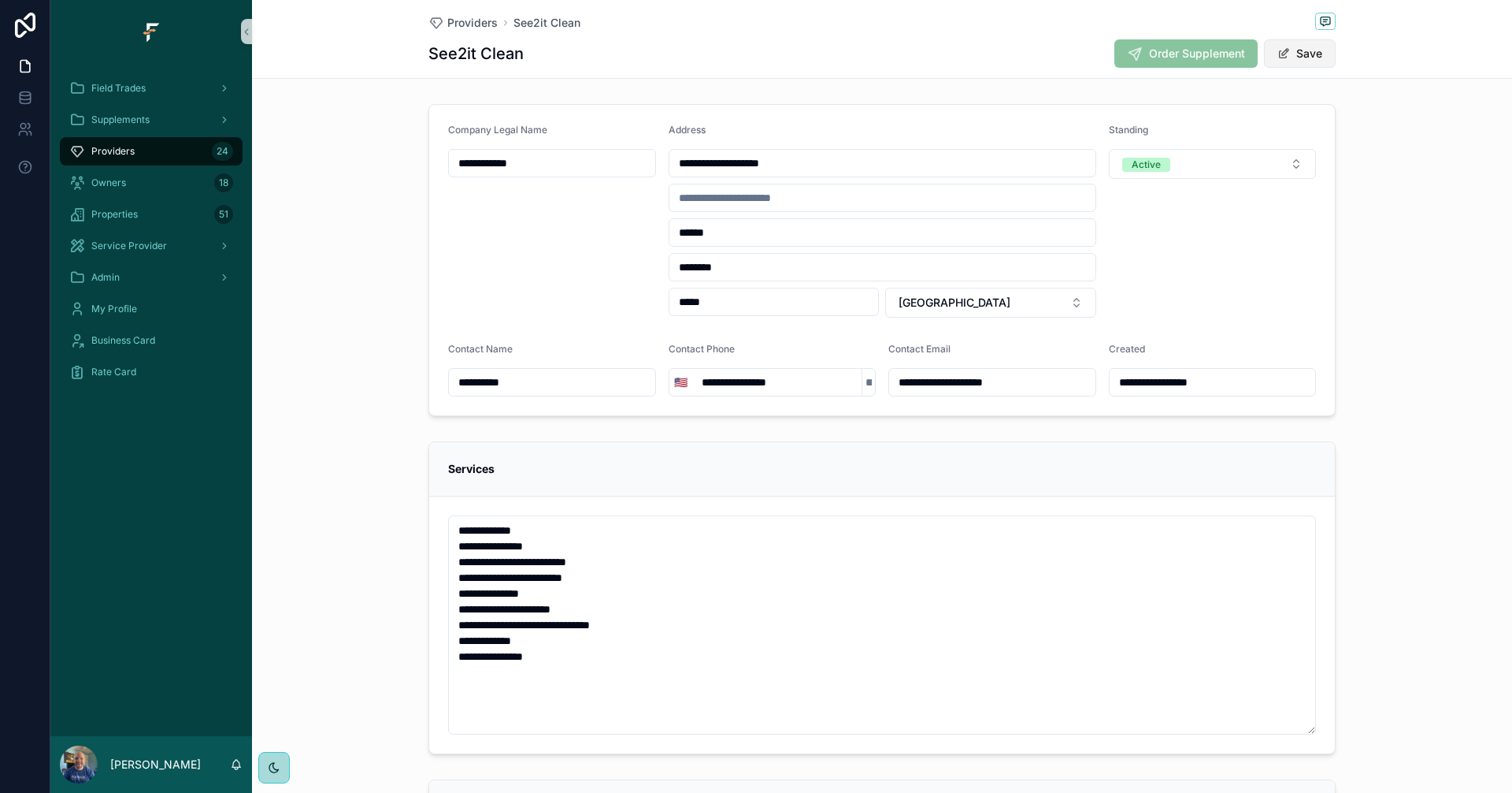
click at [1303, 52] on button "Save" at bounding box center [1299, 53] width 71 height 28
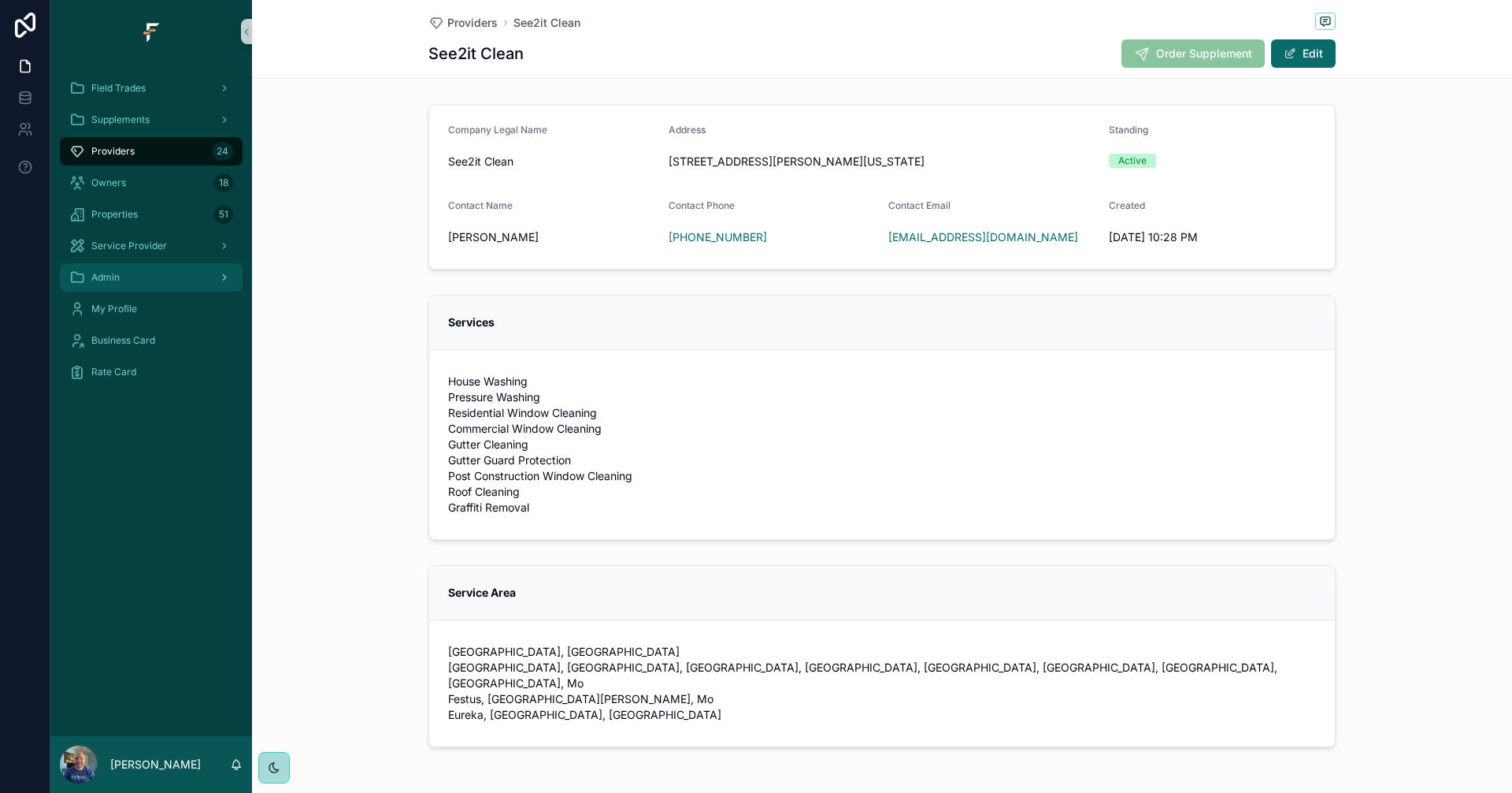
click at [123, 278] on div "Admin" at bounding box center [151, 277] width 164 height 25
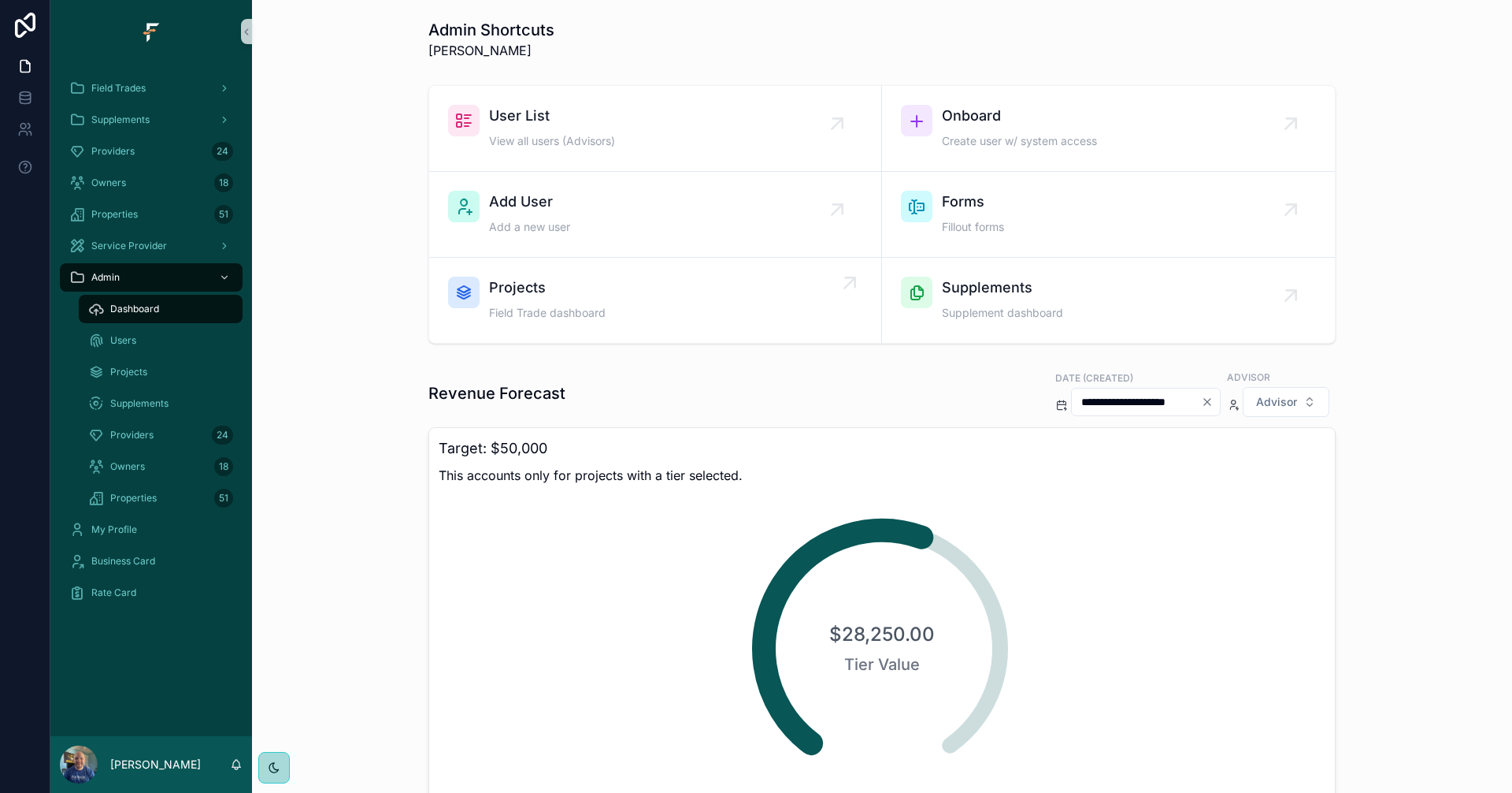
click at [710, 313] on div "Projects Field Trade dashboard" at bounding box center [655, 300] width 414 height 47
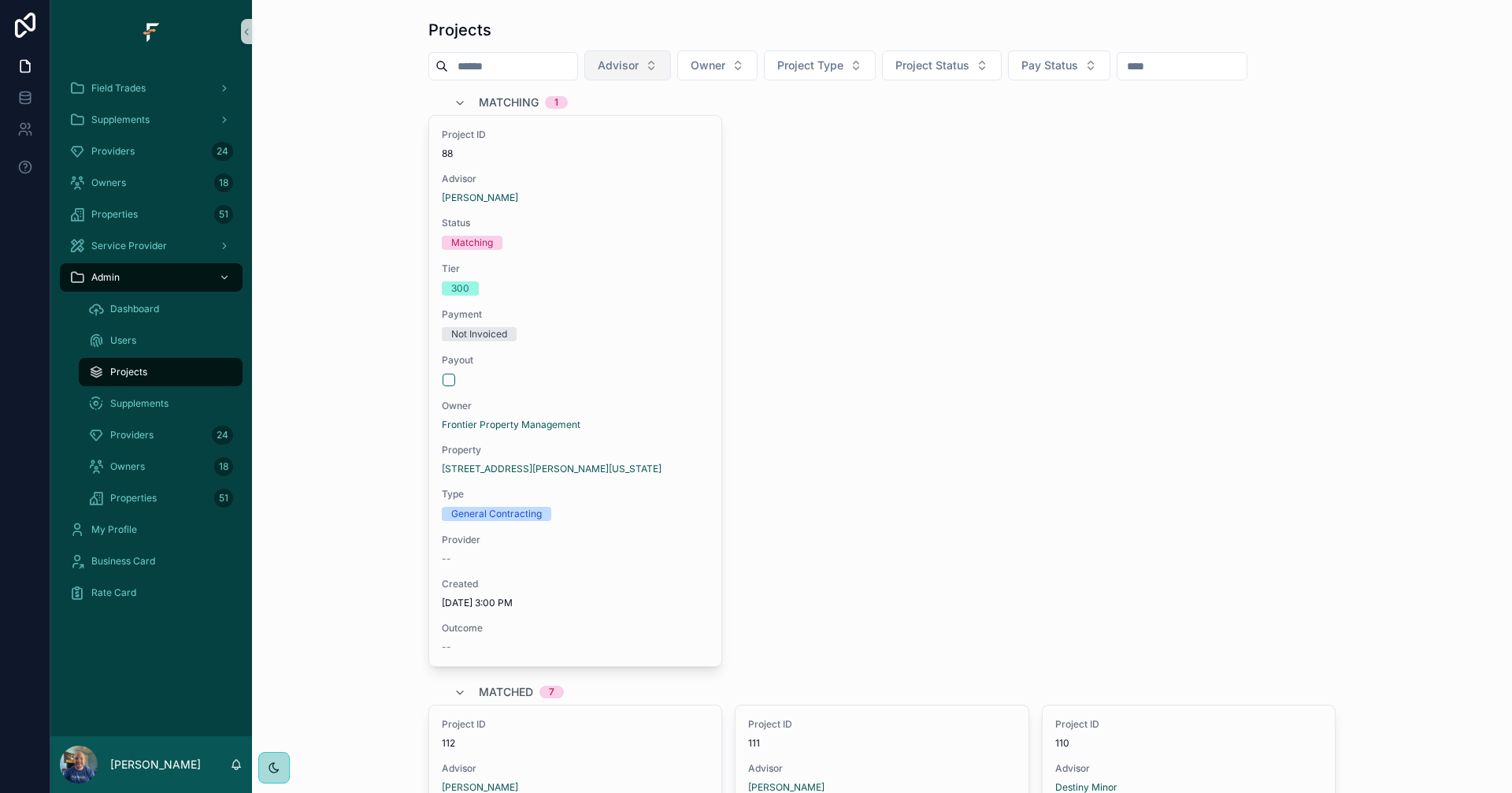
click at [671, 67] on button "Advisor" at bounding box center [628, 66] width 86 height 30
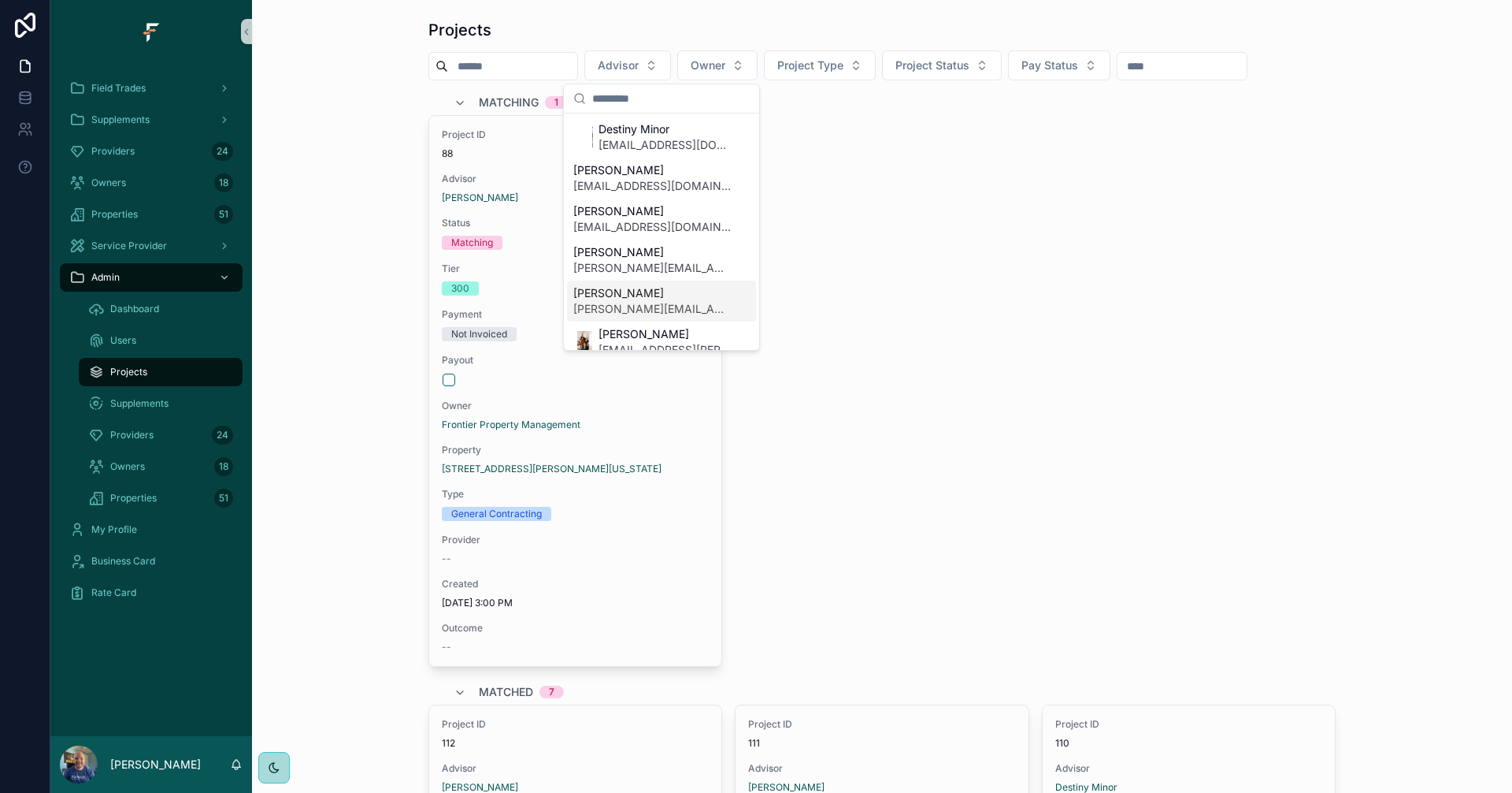
scroll to position [236, 0]
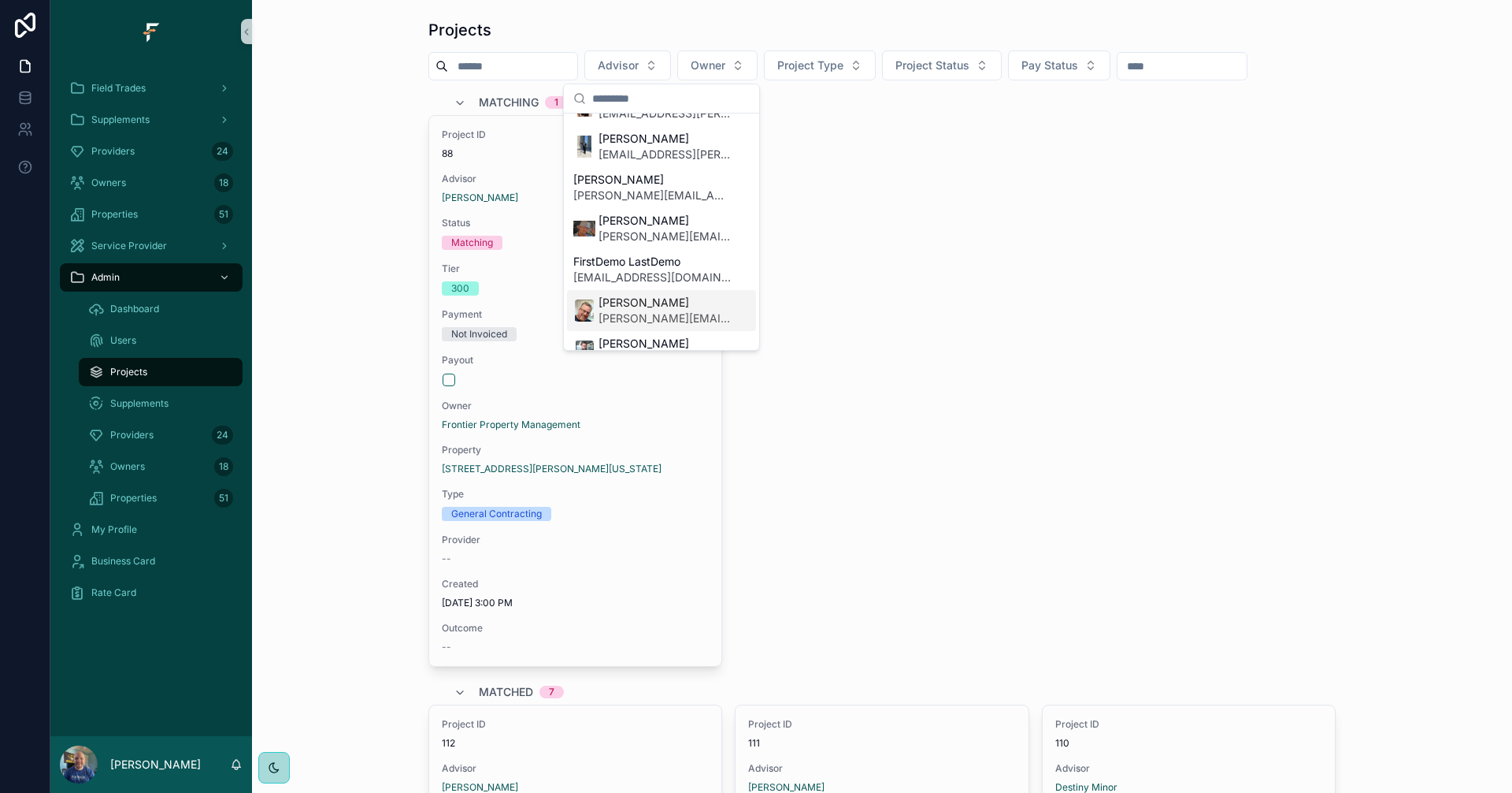
click at [638, 312] on span "[PERSON_NAME][EMAIL_ADDRESS][PERSON_NAME][DOMAIN_NAME]" at bounding box center [664, 318] width 132 height 16
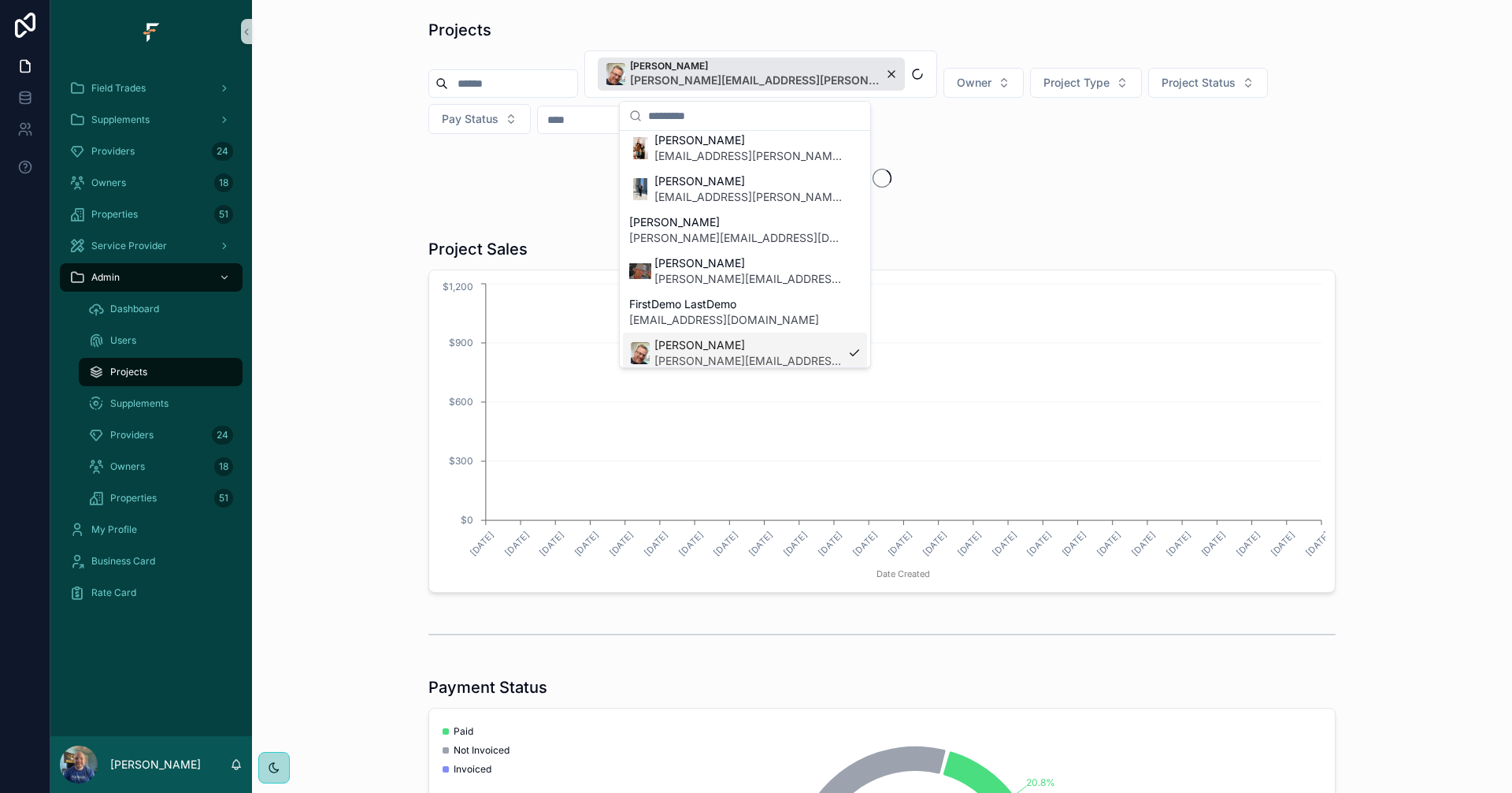
scroll to position [262, 0]
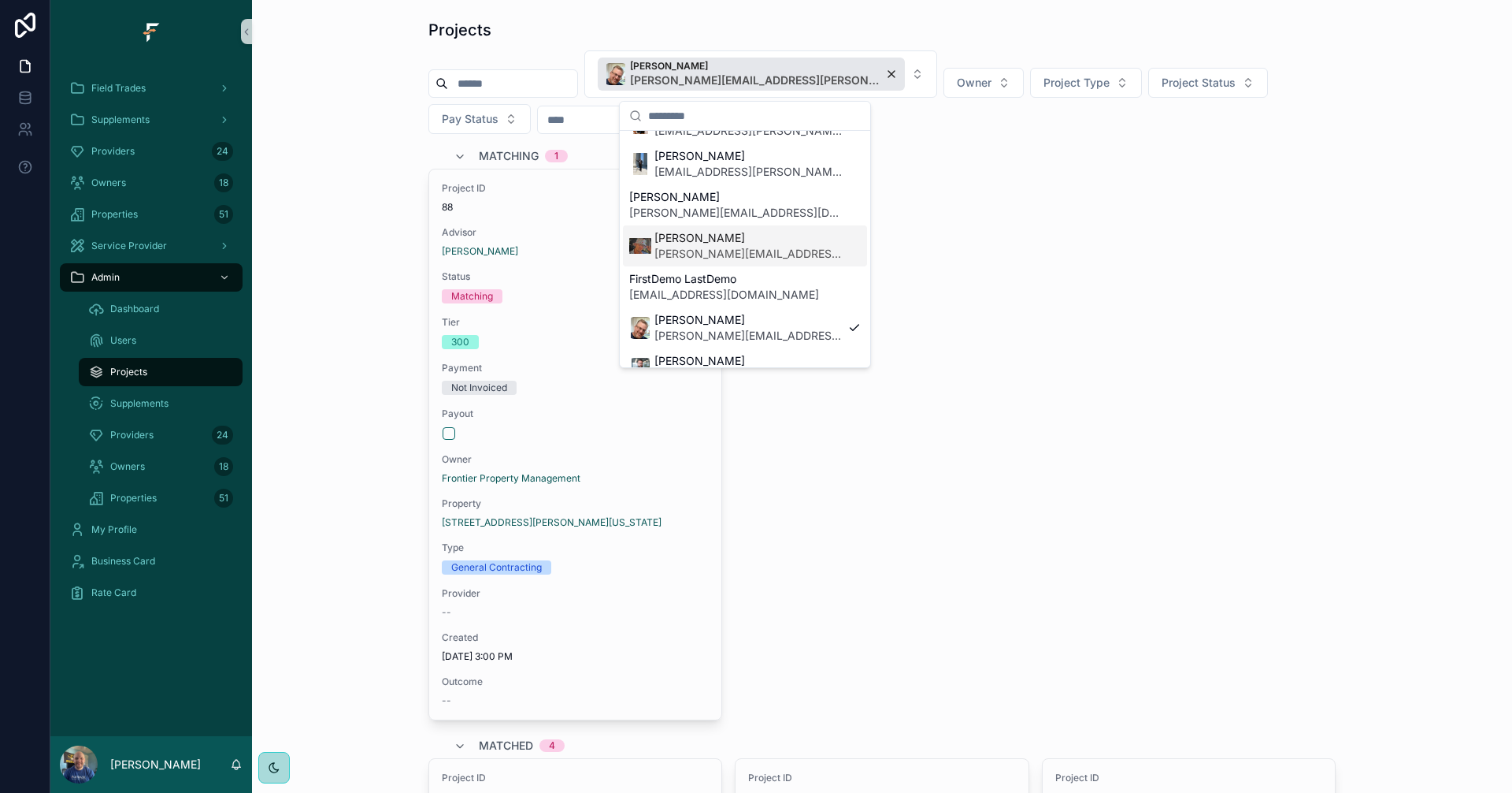
click at [1250, 174] on div "Project ID 88 Advisor [PERSON_NAME] Status Matching Tier 300 Payment Not Invoic…" at bounding box center [882, 444] width 907 height 551
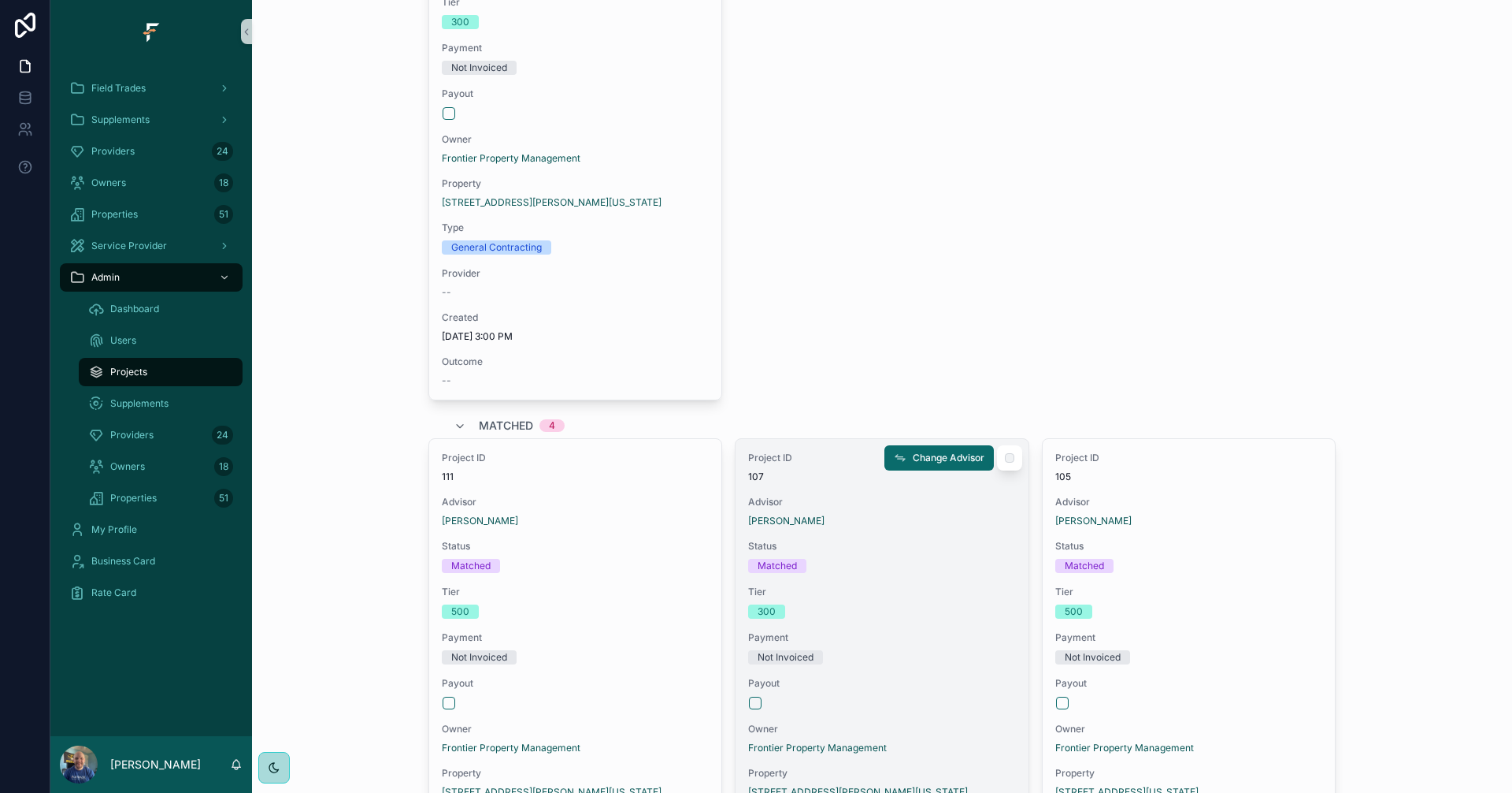
scroll to position [315, 0]
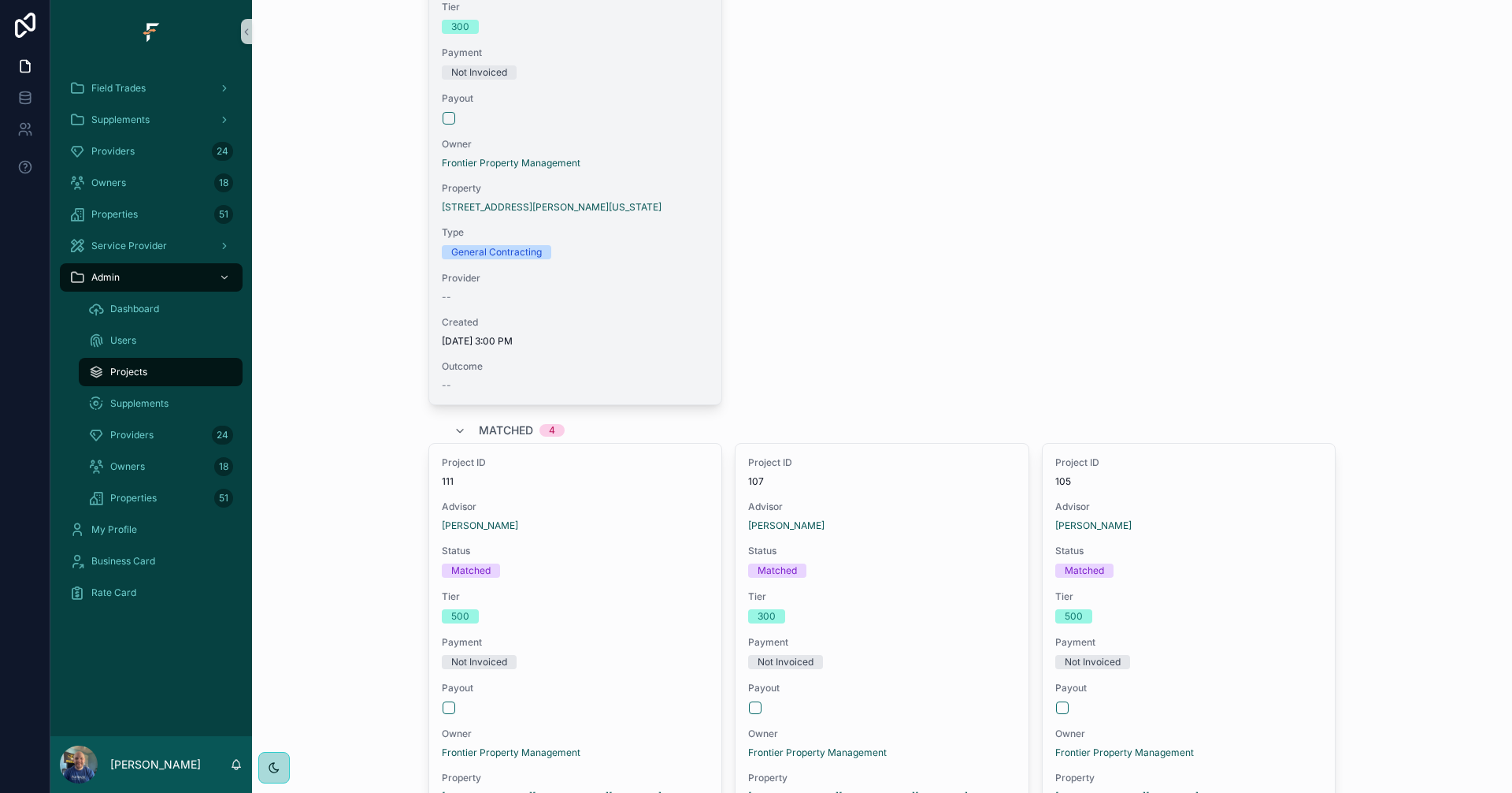
click at [598, 279] on span "Provider" at bounding box center [574, 277] width 267 height 12
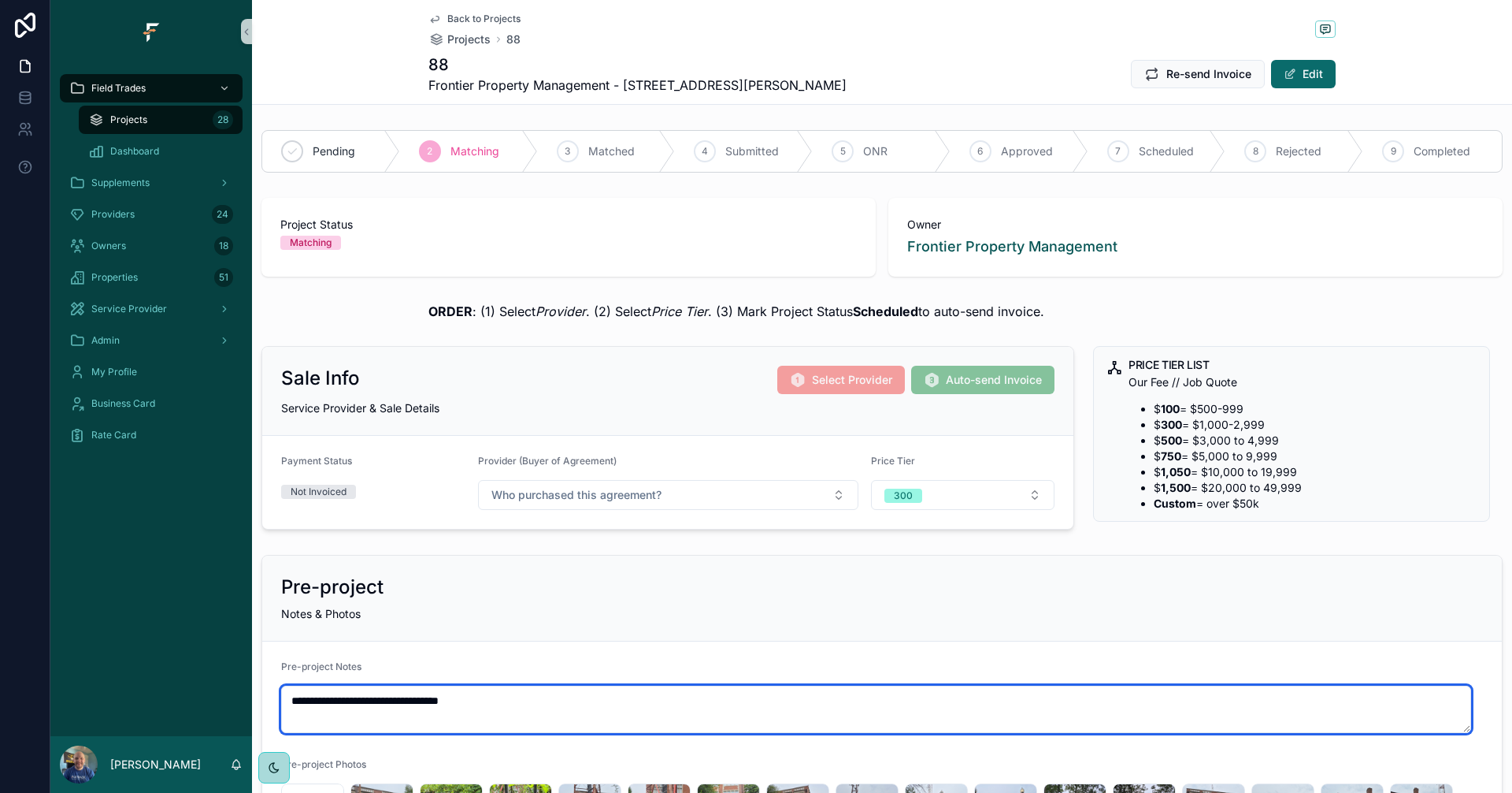
click at [752, 641] on form "**********" at bounding box center [882, 787] width 1239 height 293
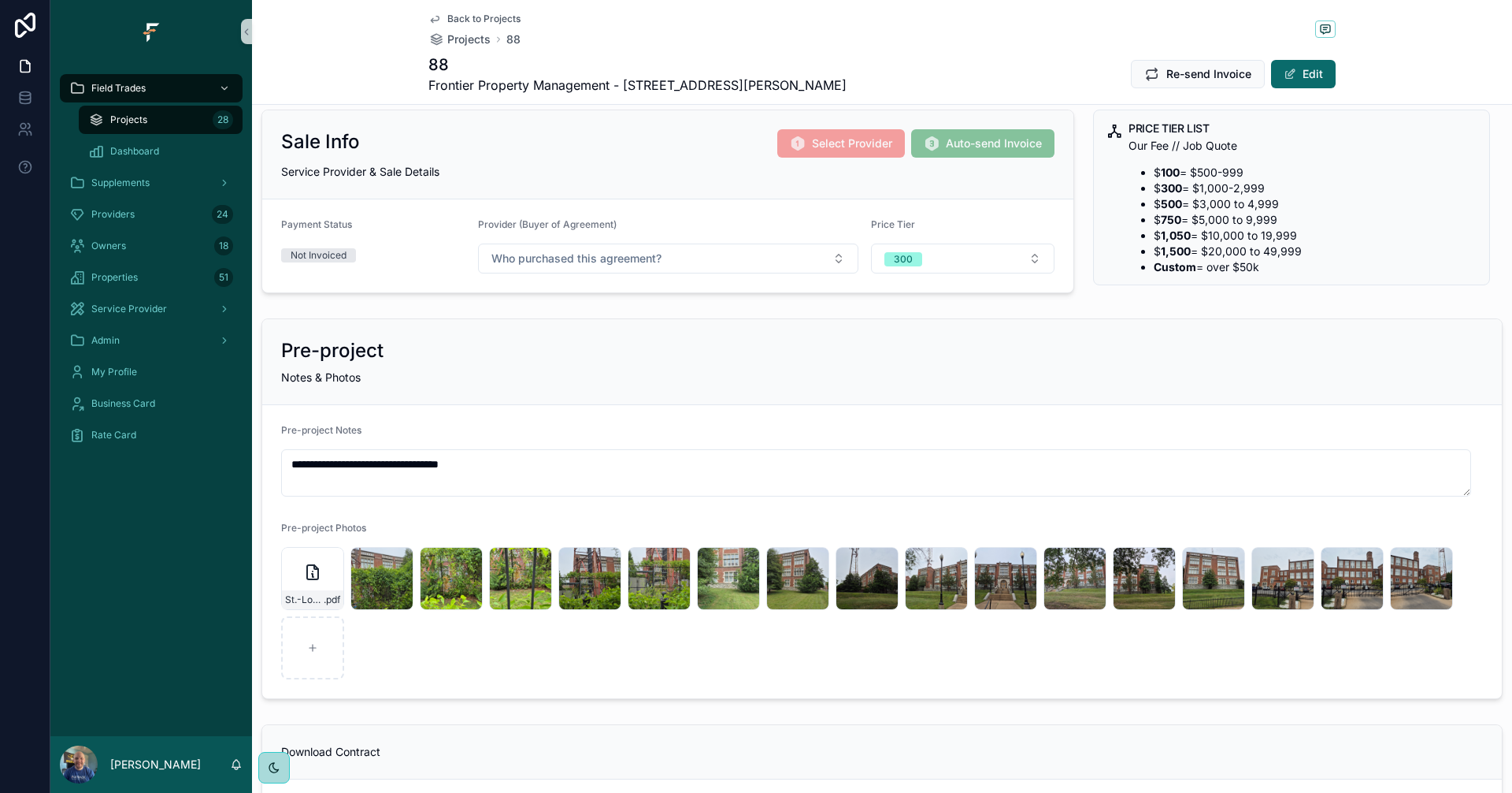
click at [712, 350] on div "Pre-project" at bounding box center [882, 351] width 1202 height 25
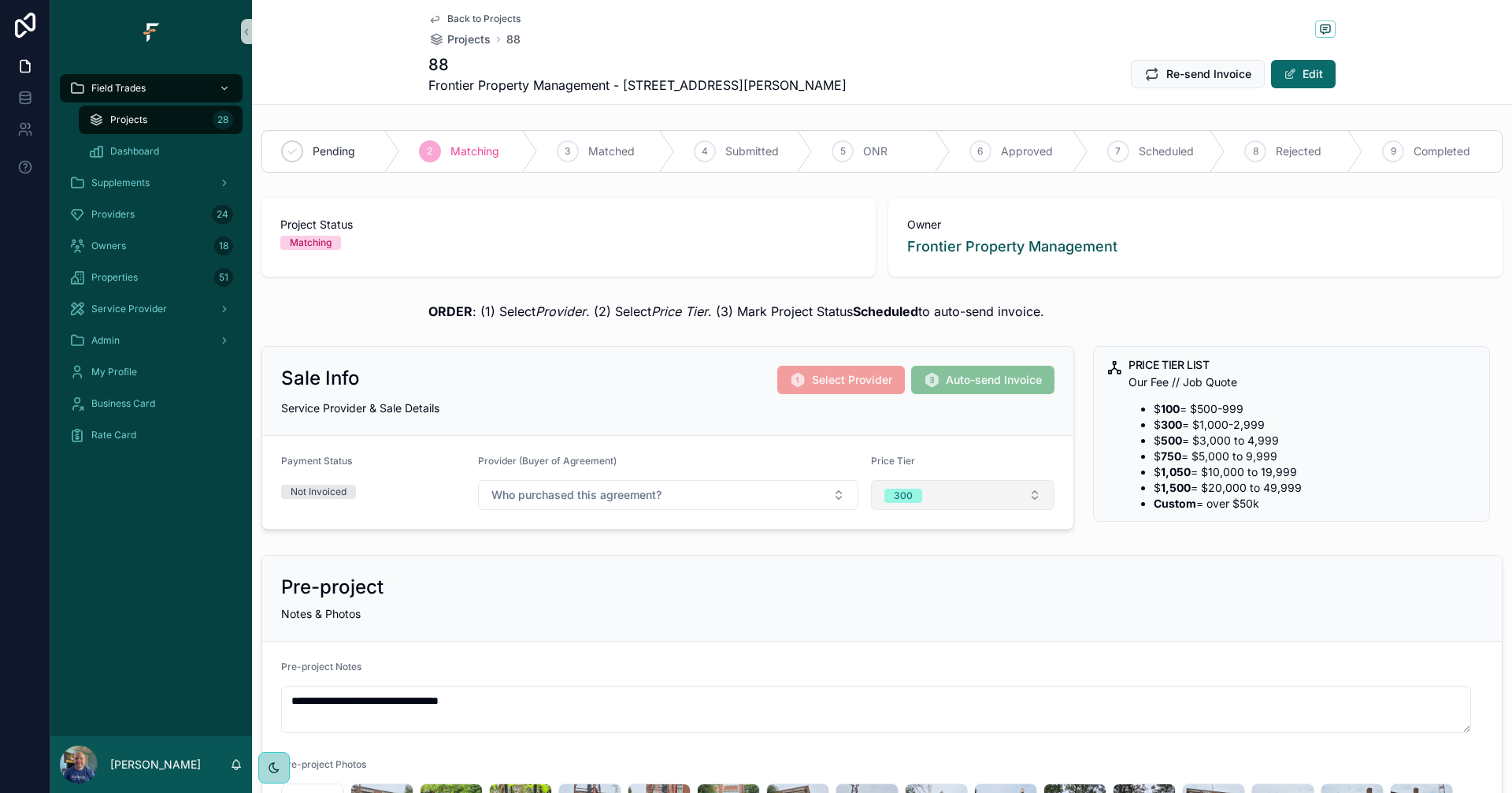
click at [1003, 491] on button "300" at bounding box center [963, 495] width 185 height 30
click at [941, 562] on div "None" at bounding box center [956, 557] width 189 height 23
click at [1001, 501] on button "Select a Price Tier" at bounding box center [963, 495] width 185 height 30
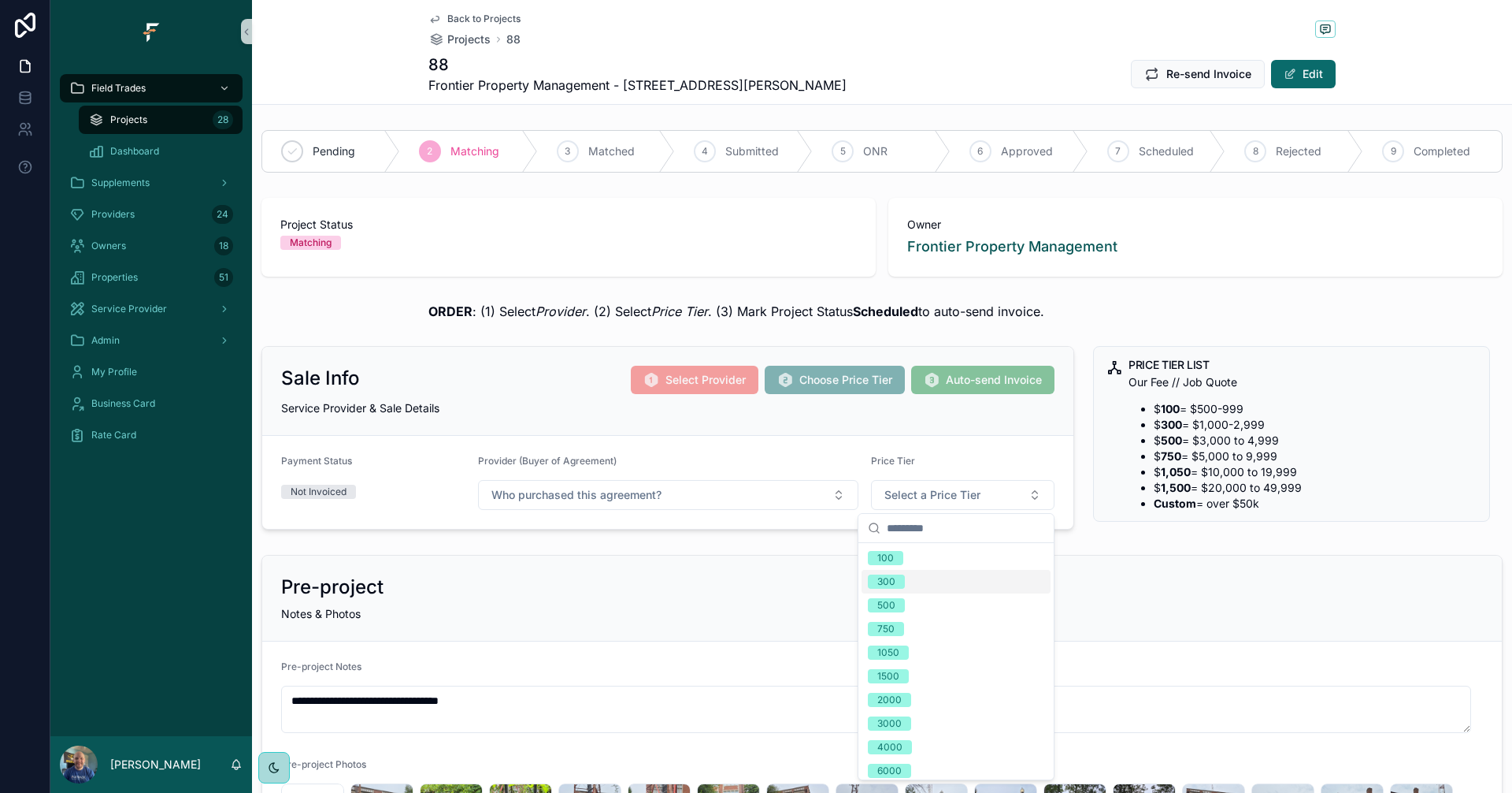
click at [941, 583] on div "300" at bounding box center [956, 581] width 189 height 23
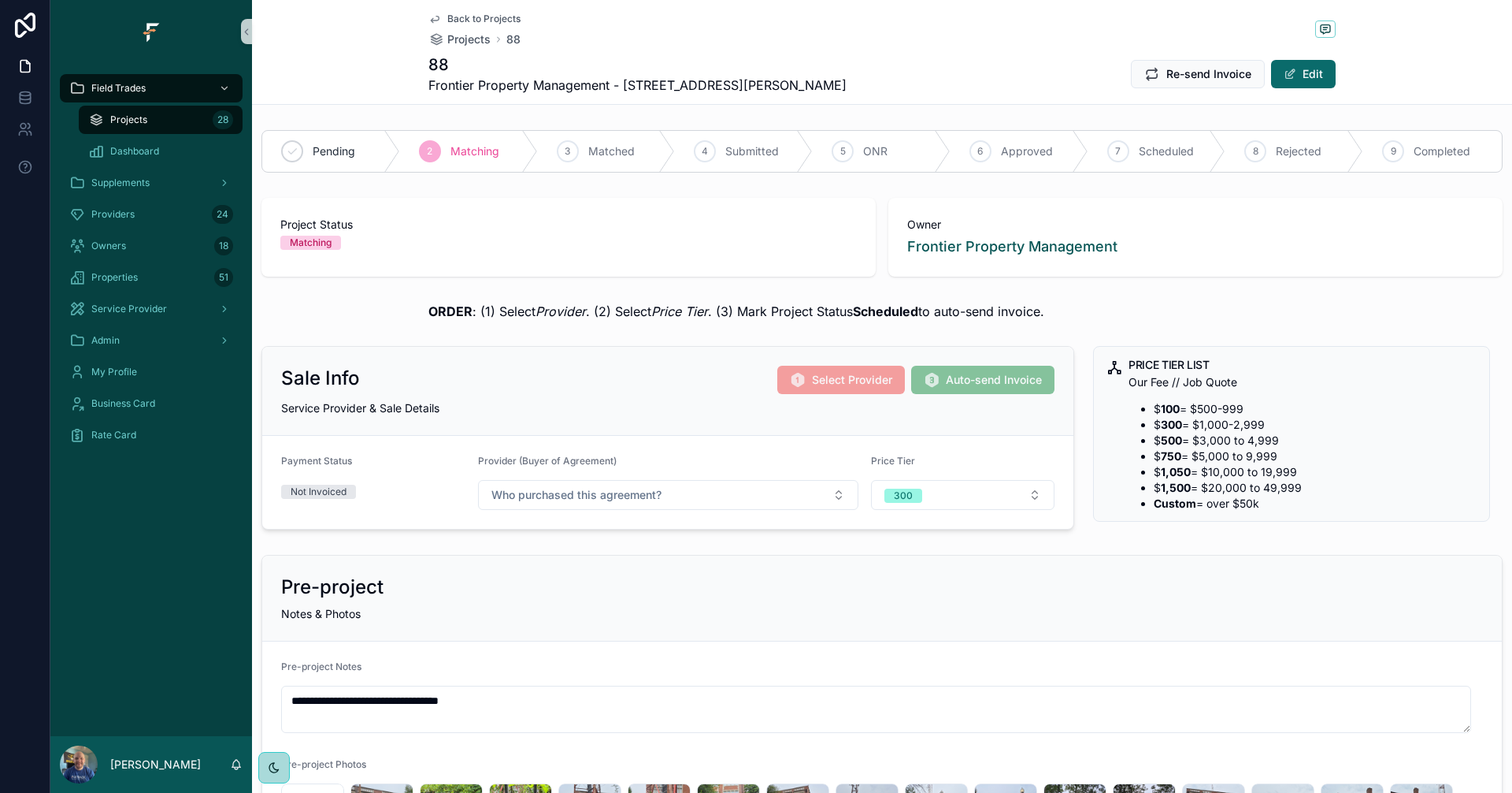
click at [158, 114] on div "Projects 28" at bounding box center [160, 119] width 145 height 25
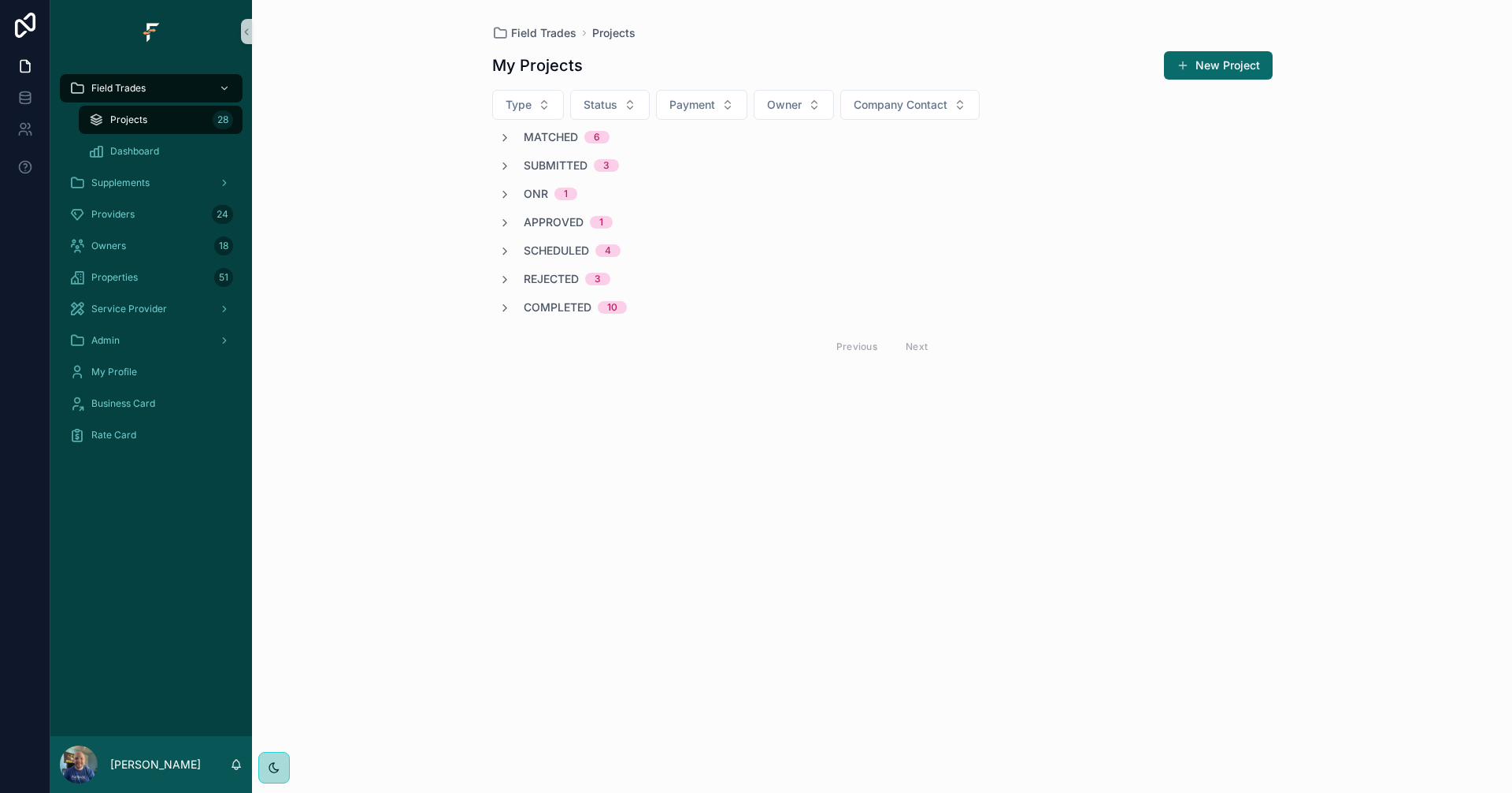
click at [1466, 254] on div "Field Trades Projects My Projects New Project Type Status Payment Owner Company…" at bounding box center [882, 396] width 1260 height 793
click at [137, 112] on div "Projects 28" at bounding box center [160, 119] width 145 height 25
click at [167, 338] on div "Admin" at bounding box center [151, 340] width 164 height 25
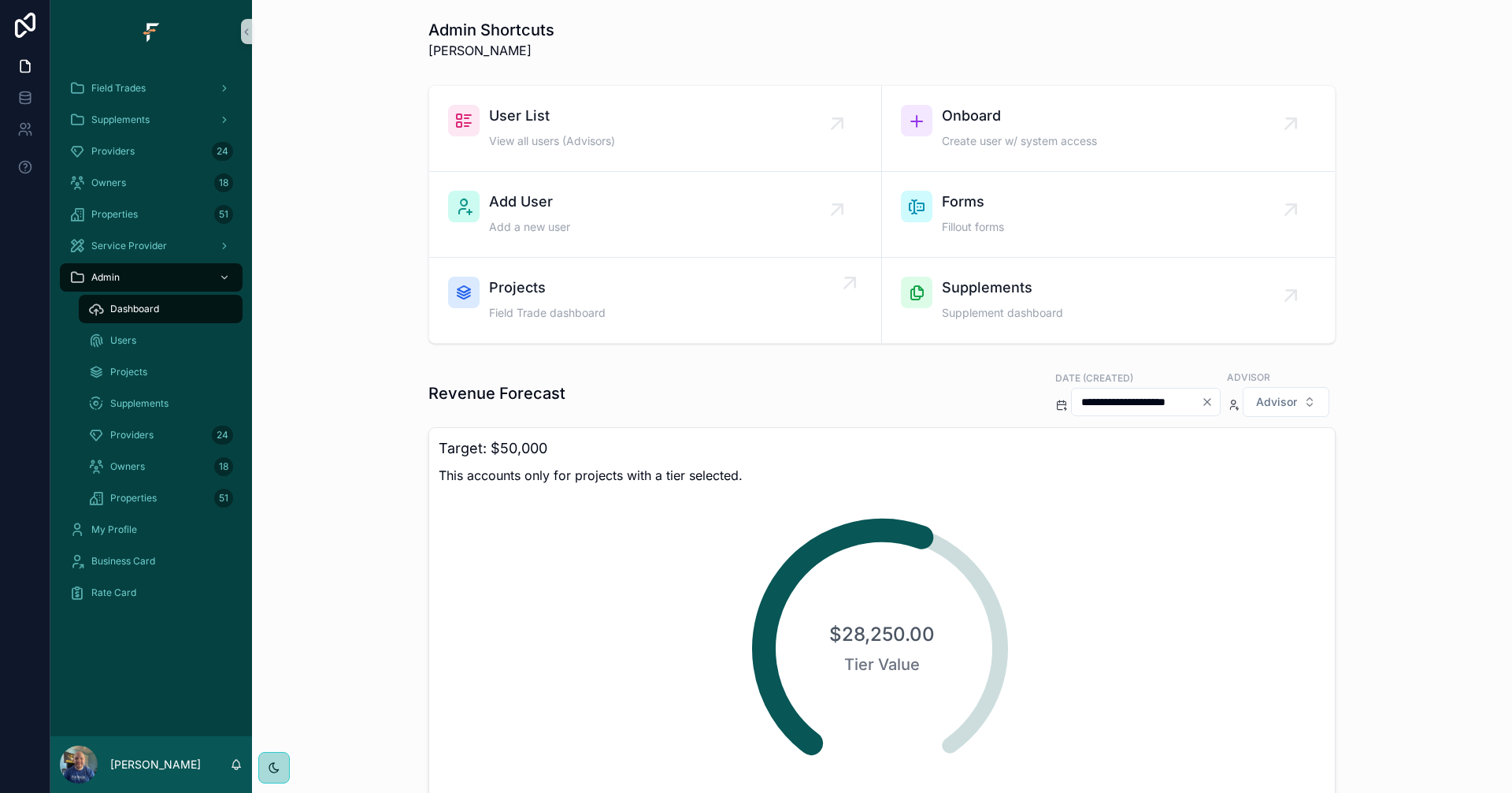
click at [619, 320] on div "Projects Field Trade dashboard" at bounding box center [655, 300] width 414 height 47
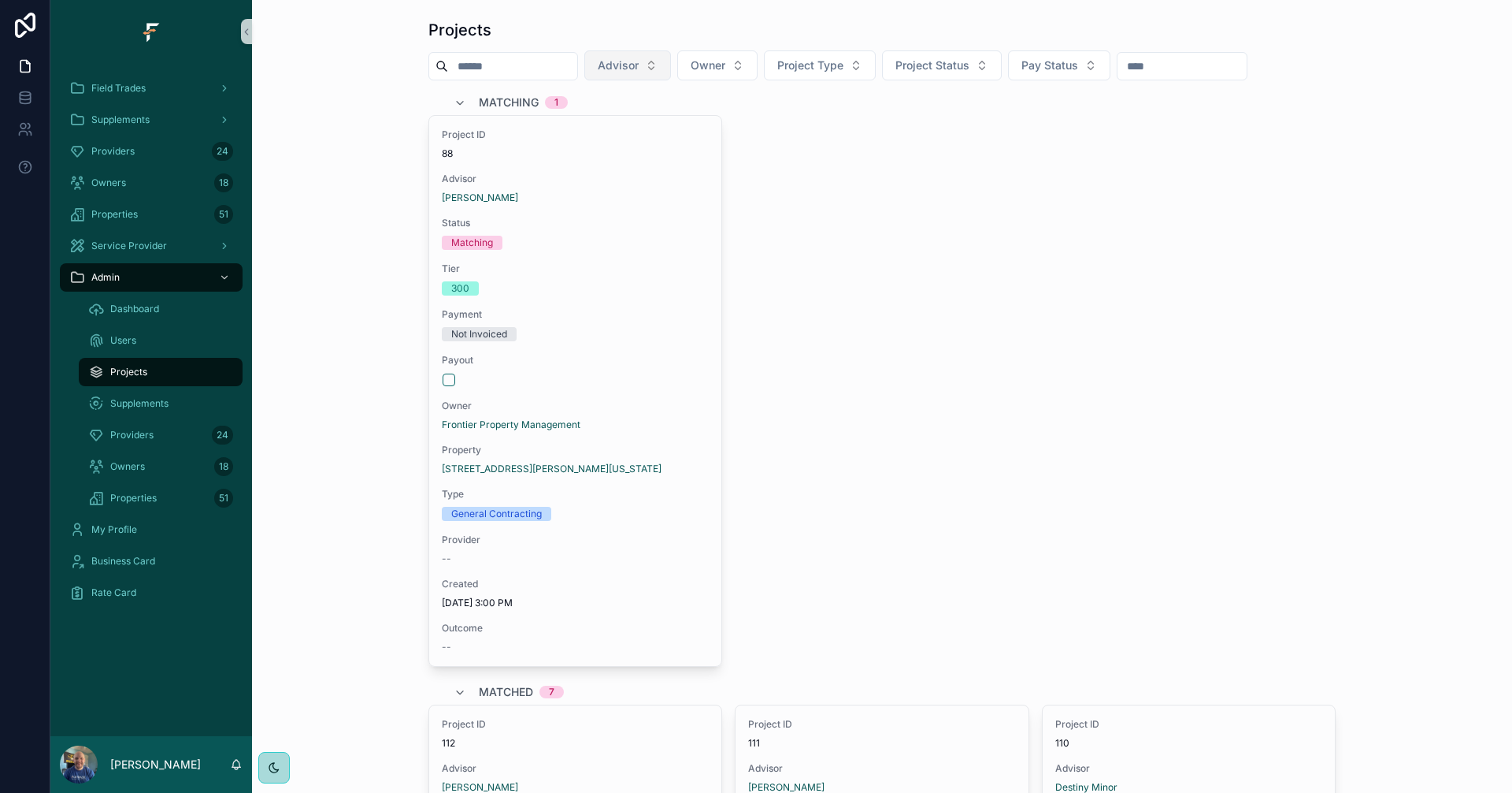
click at [671, 57] on button "Advisor" at bounding box center [628, 66] width 86 height 30
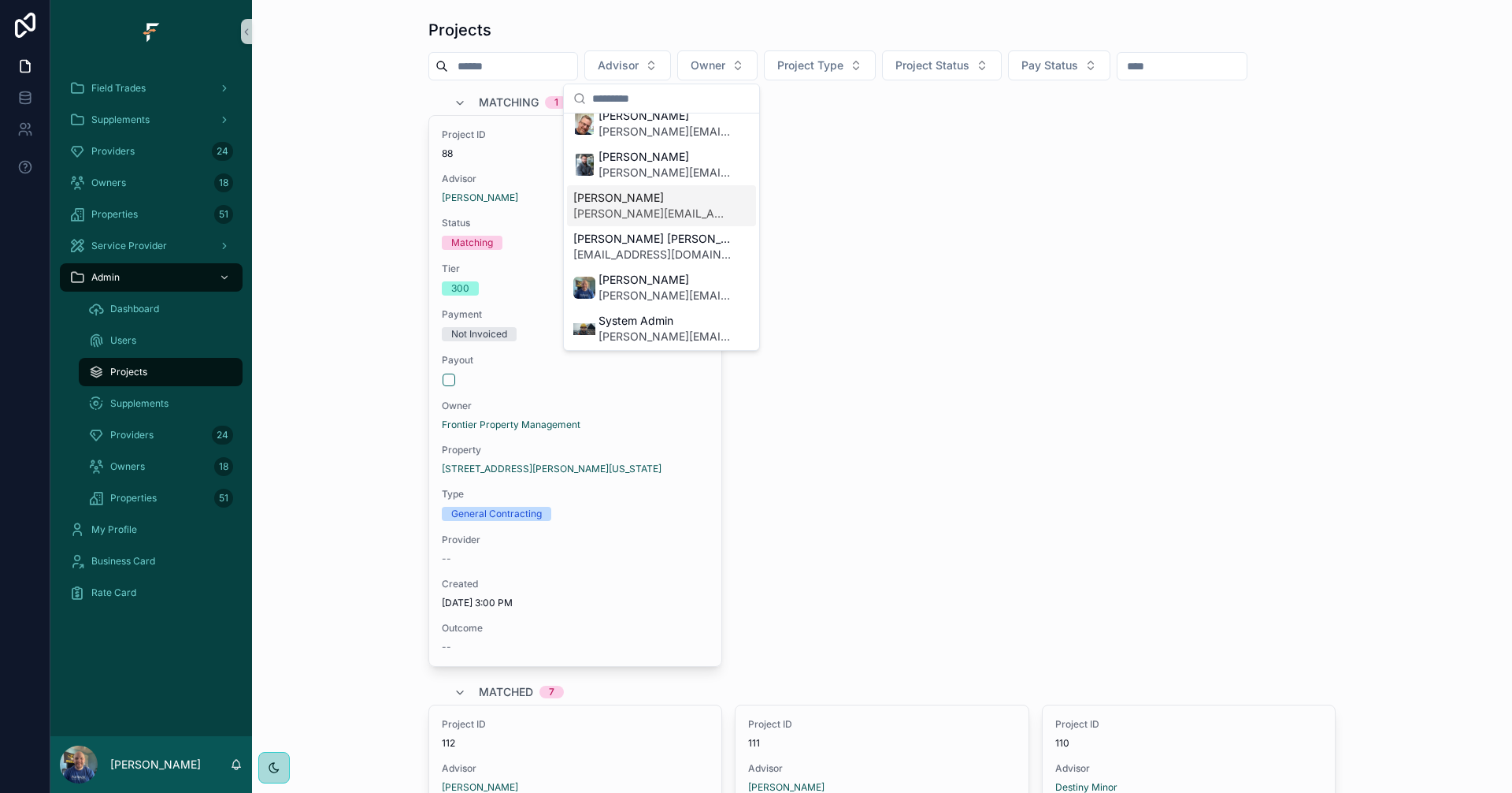
scroll to position [426, 0]
click at [644, 147] on span "[PERSON_NAME]" at bounding box center [664, 154] width 132 height 16
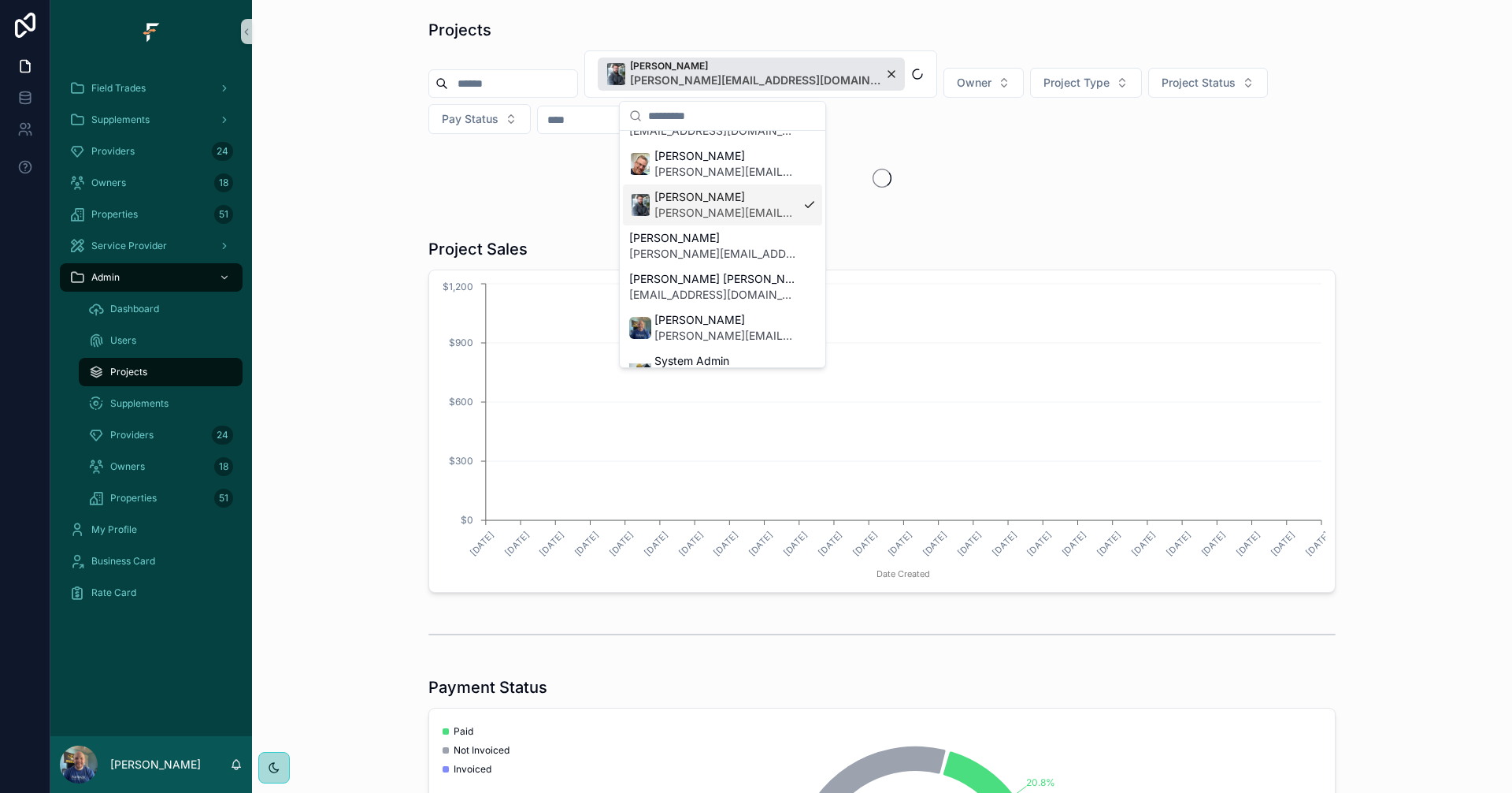
scroll to position [451, 0]
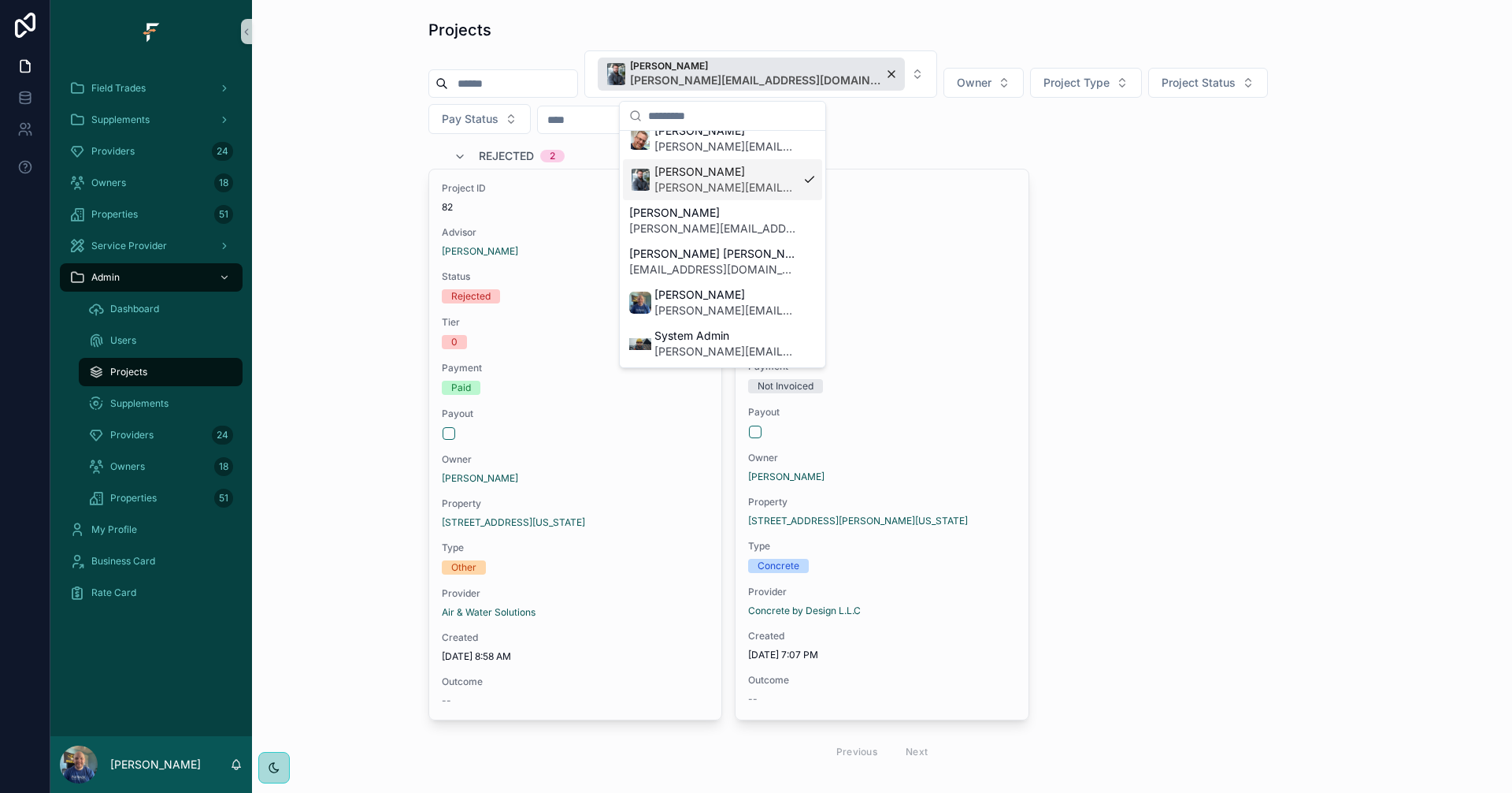
click at [1296, 301] on div "Project ID 82 Advisor [PERSON_NAME] Status Rejected Tier 0 Payment Paid Payout …" at bounding box center [882, 444] width 907 height 551
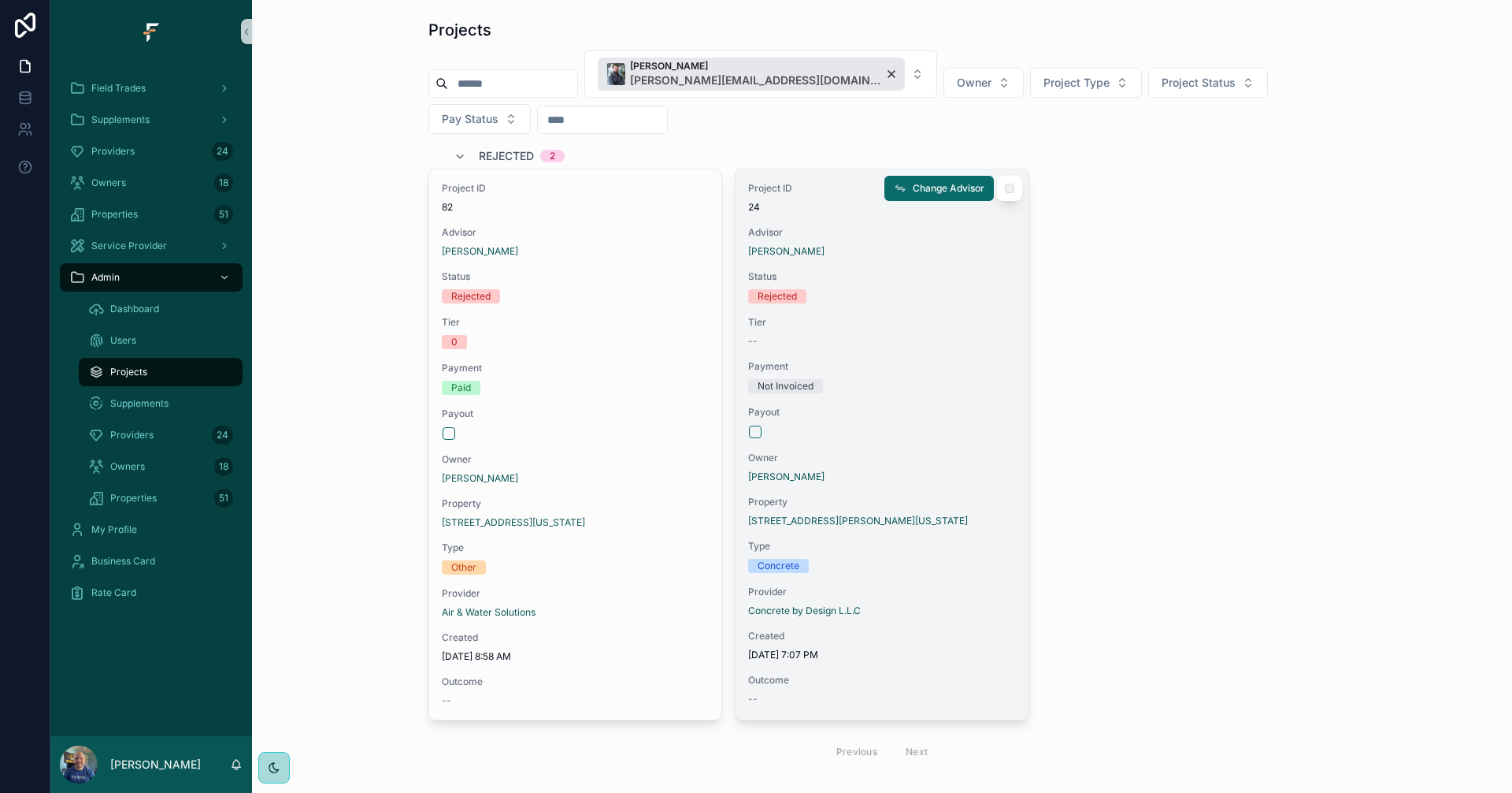
click at [921, 327] on div "Tier --" at bounding box center [881, 332] width 267 height 32
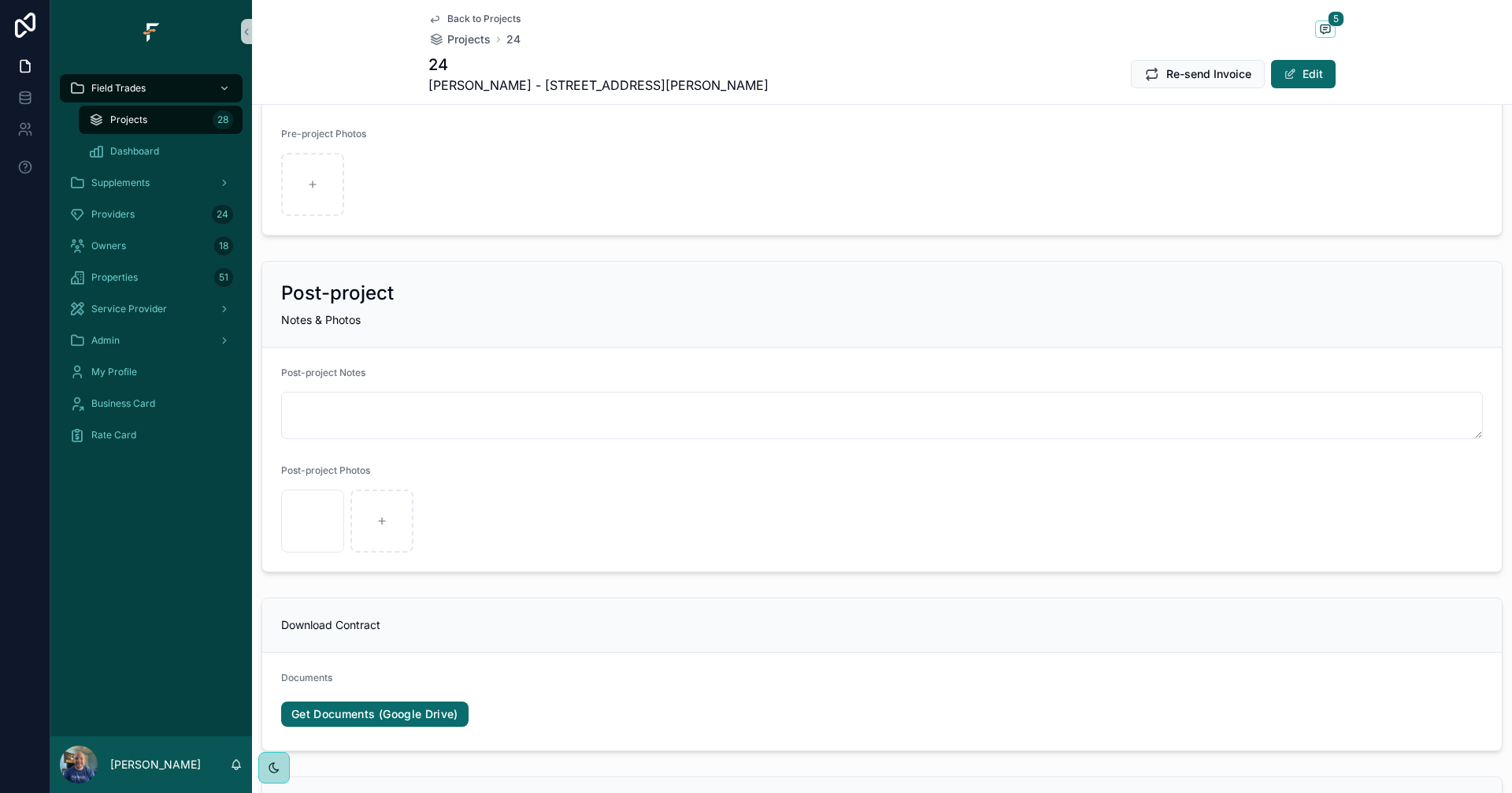
scroll to position [709, 0]
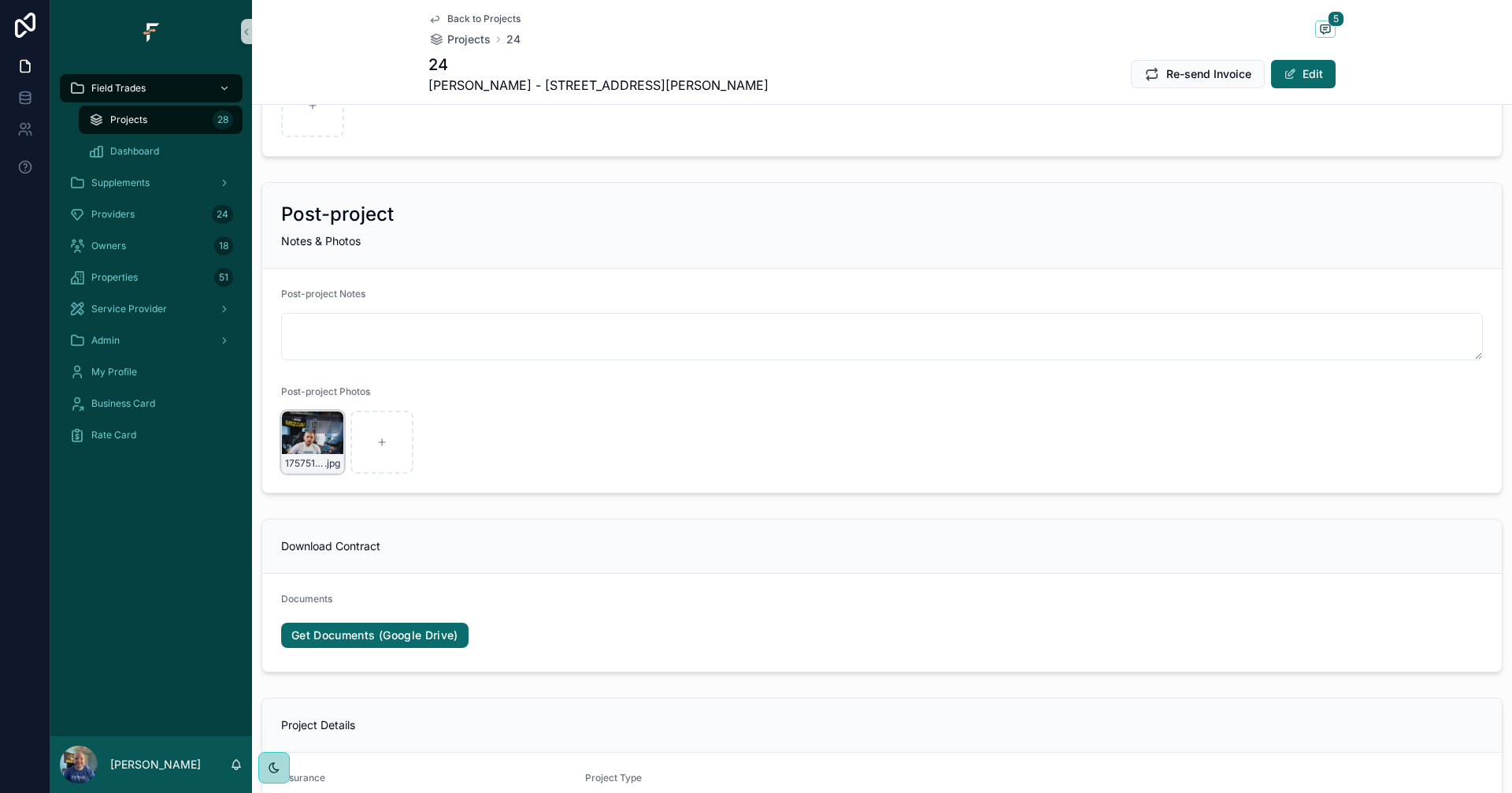
click at [299, 450] on div "17575147773074245422344273714987 .jpg" at bounding box center [312, 441] width 63 height 63
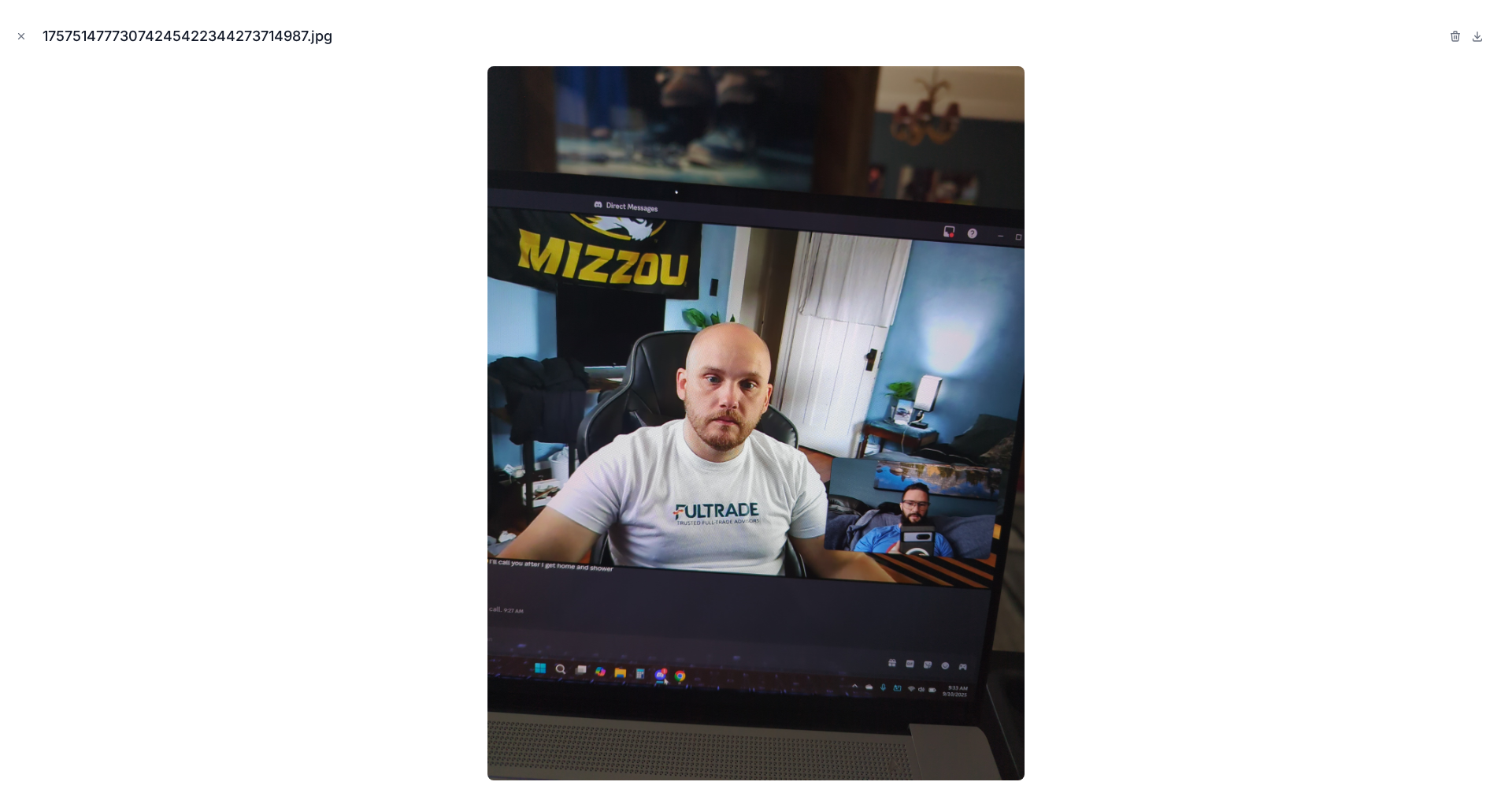
click at [1476, 42] on button at bounding box center [1477, 37] width 19 height 19
click at [20, 35] on icon "Close modal" at bounding box center [22, 37] width 6 height 6
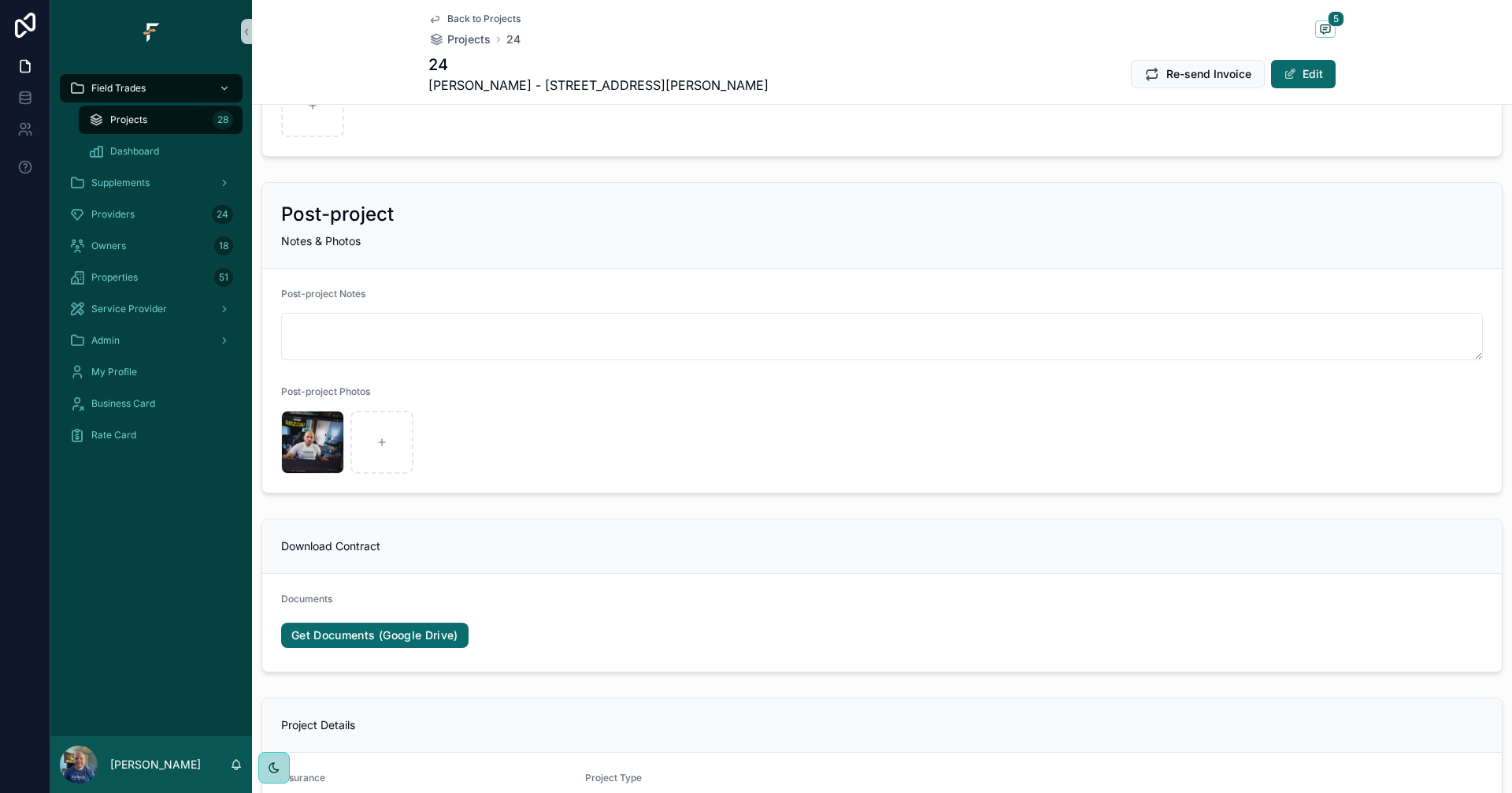
click at [130, 127] on div "Projects 28" at bounding box center [160, 119] width 145 height 25
